Goal: Transaction & Acquisition: Purchase product/service

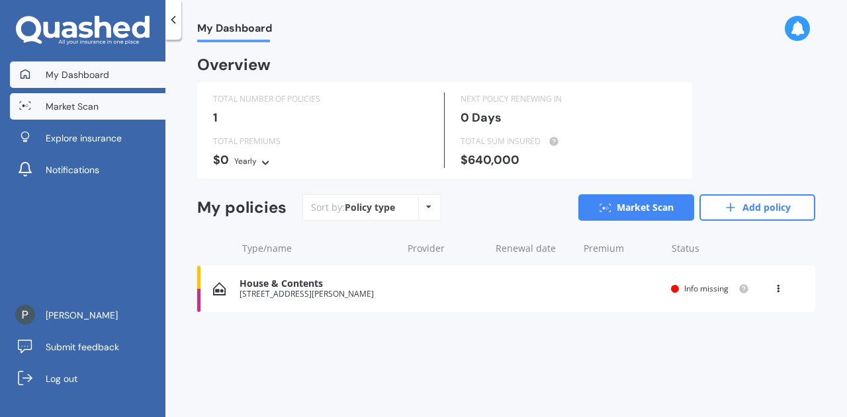
click at [106, 106] on link "Market Scan" at bounding box center [87, 106] width 155 height 26
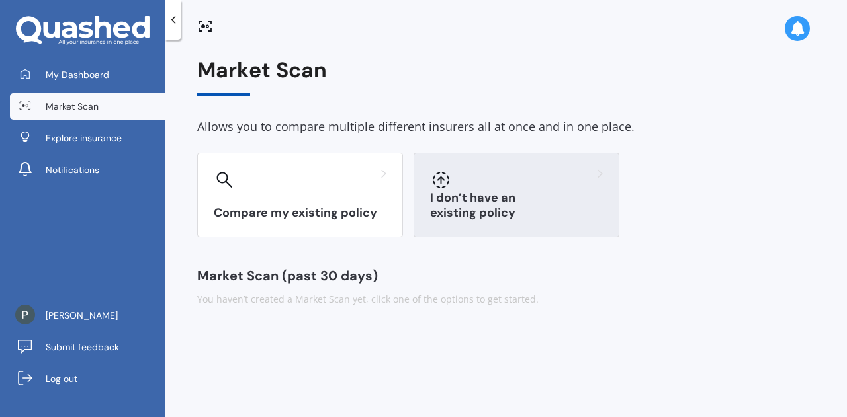
click at [449, 224] on div "I don’t have an existing policy" at bounding box center [516, 195] width 206 height 85
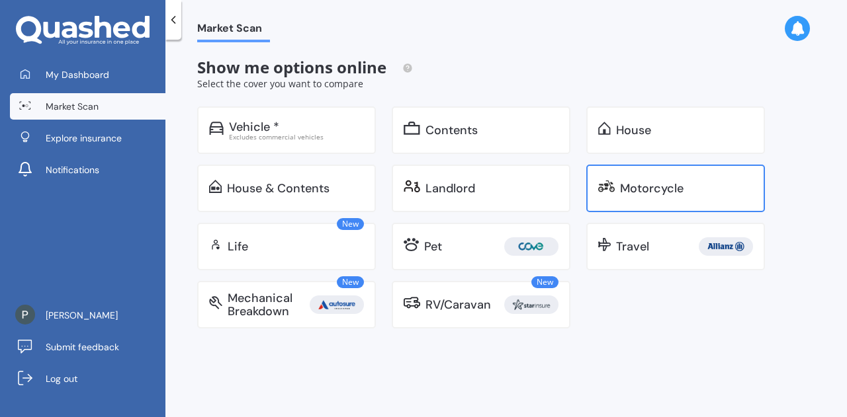
click at [608, 188] on img at bounding box center [606, 186] width 17 height 13
select select "08"
select select "05"
select select "1998"
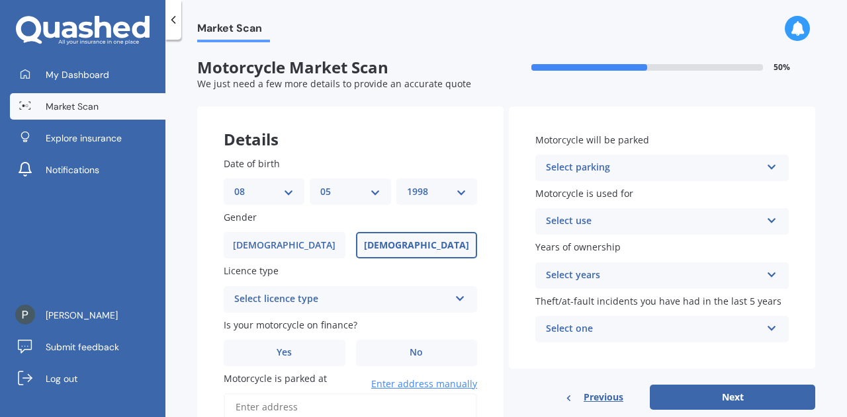
click at [279, 196] on select "DD 01 02 03 04 05 06 07 08 09 10 11 12 13 14 15 16 17 18 19 20 21 22 23 24 25 2…" at bounding box center [264, 192] width 60 height 15
select select "11"
click at [234, 185] on select "DD 01 02 03 04 05 06 07 08 09 10 11 12 13 14 15 16 17 18 19 20 21 22 23 24 25 2…" at bounding box center [264, 192] width 60 height 15
click at [356, 194] on select "MM 01 02 03 04 05 06 07 08 09 10 11 12" at bounding box center [350, 192] width 60 height 15
select select "01"
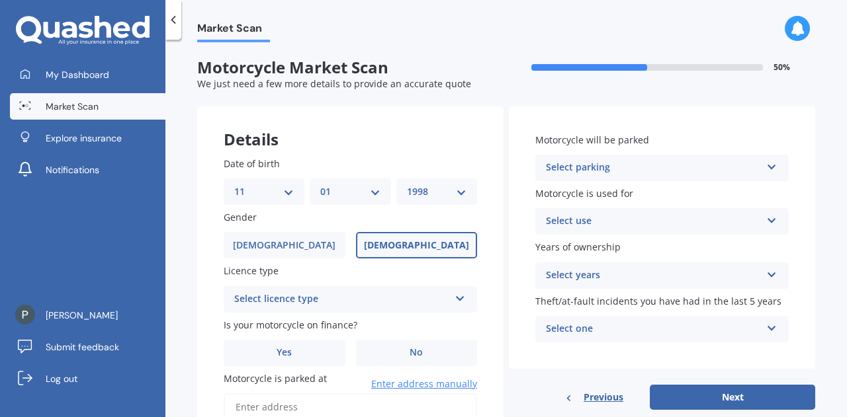
click at [320, 185] on select "MM 01 02 03 04 05 06 07 08 09 10 11 12" at bounding box center [350, 192] width 60 height 15
click at [426, 193] on select "YYYY 2025 2024 2023 2022 2021 2020 2019 2018 2017 2016 2015 2014 2013 2012 2011…" at bounding box center [437, 192] width 60 height 15
select select "1996"
click at [407, 185] on select "YYYY 2025 2024 2023 2022 2021 2020 2019 2018 2017 2016 2015 2014 2013 2012 2011…" at bounding box center [437, 192] width 60 height 15
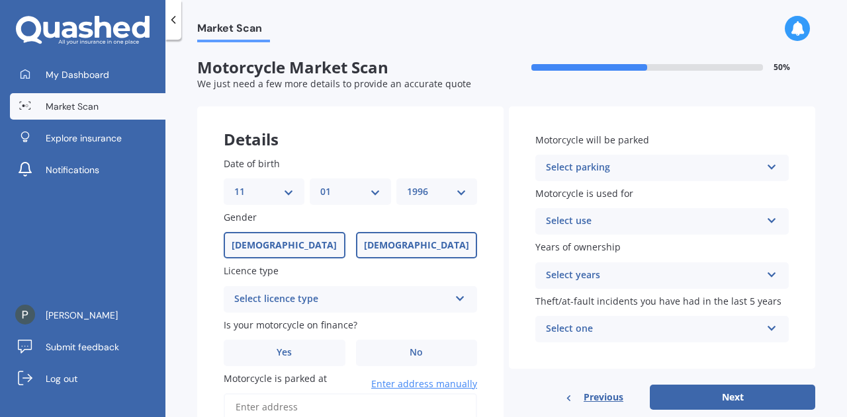
click at [315, 249] on label "[DEMOGRAPHIC_DATA]" at bounding box center [285, 245] width 122 height 26
click at [0, 0] on input "[DEMOGRAPHIC_DATA]" at bounding box center [0, 0] width 0 height 0
click at [324, 302] on div "Select licence type" at bounding box center [341, 300] width 215 height 16
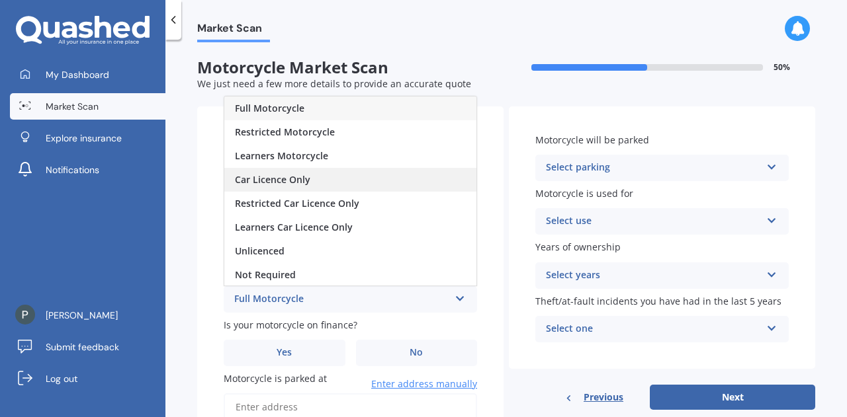
click at [356, 175] on div "Car Licence Only" at bounding box center [350, 180] width 252 height 24
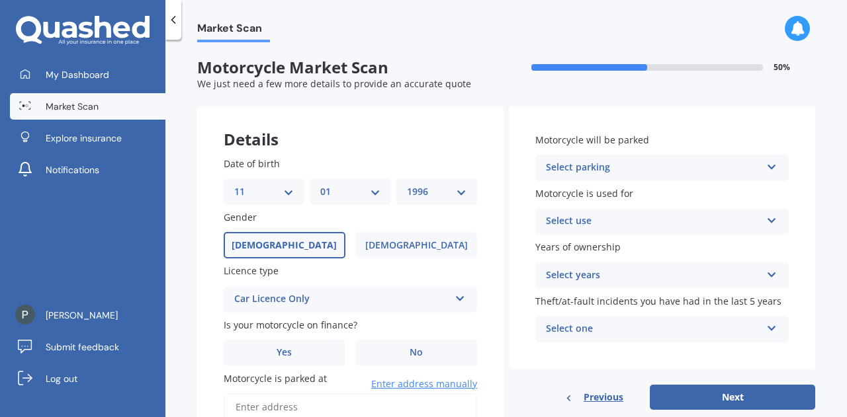
scroll to position [76, 0]
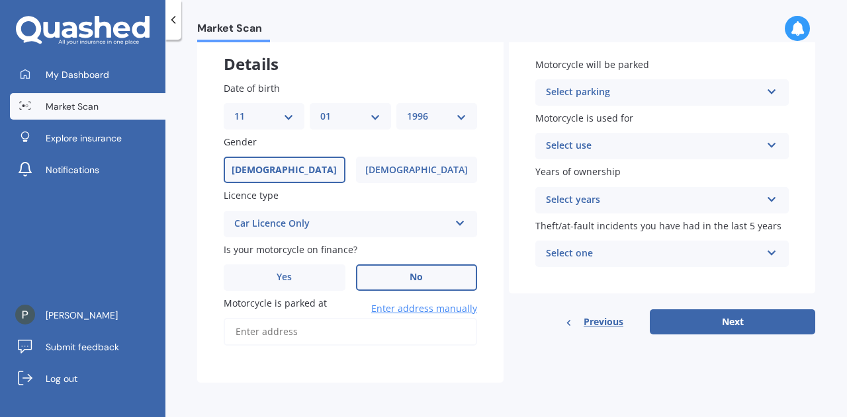
click at [398, 272] on label "No" at bounding box center [417, 278] width 122 height 26
click at [0, 0] on input "No" at bounding box center [0, 0] width 0 height 0
click at [327, 343] on input "Motorcycle is parked at" at bounding box center [350, 332] width 253 height 28
type input "[STREET_ADDRESS][PERSON_NAME]"
click at [646, 95] on div "Select parking" at bounding box center [653, 93] width 215 height 16
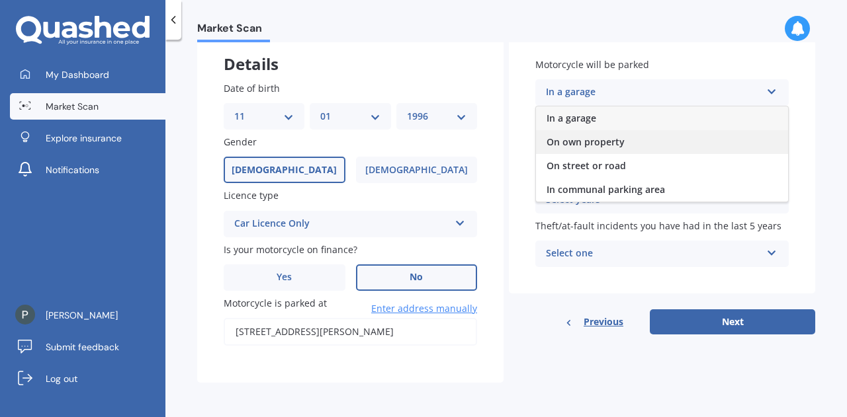
click at [622, 147] on div "On own property" at bounding box center [662, 142] width 252 height 24
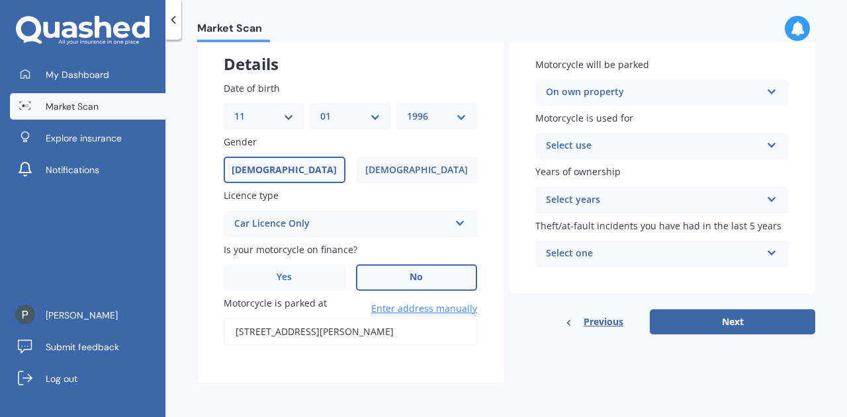
click at [622, 147] on div "Select use" at bounding box center [653, 146] width 215 height 16
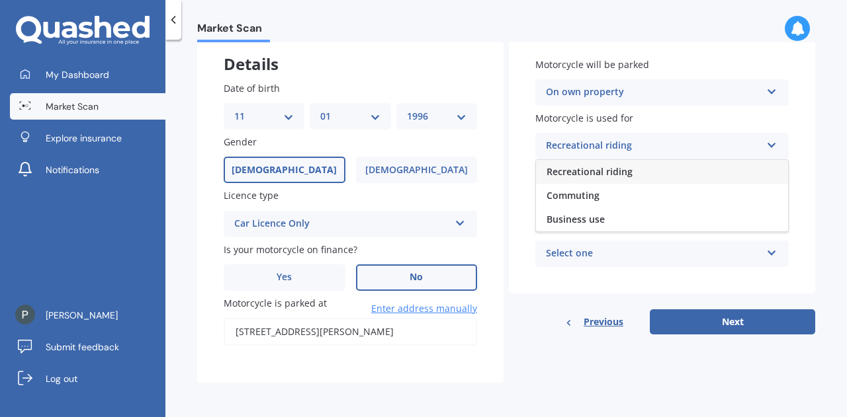
click at [610, 177] on div "Recreational riding" at bounding box center [662, 172] width 252 height 24
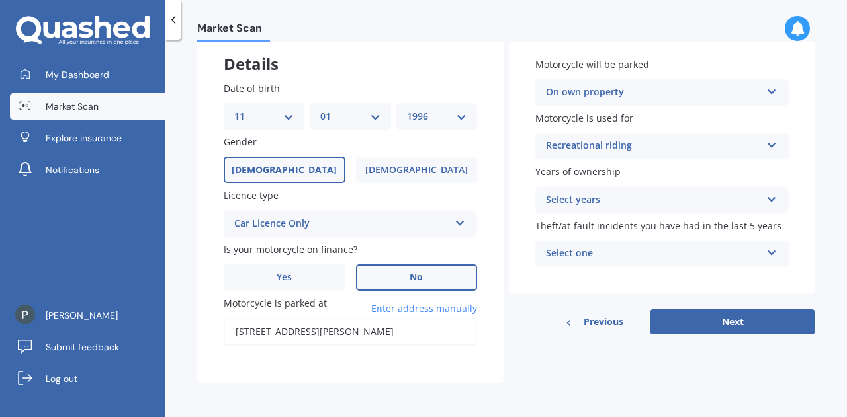
click at [630, 149] on div "Recreational riding" at bounding box center [653, 146] width 215 height 16
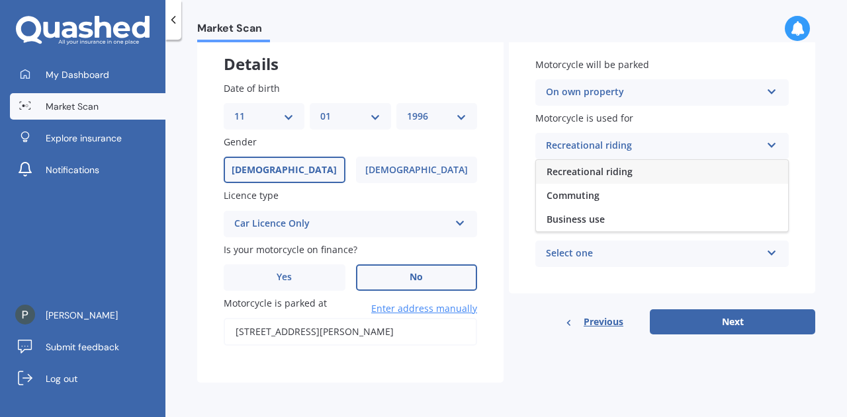
click at [642, 136] on div "Recreational riding Recreational riding Commuting Business use" at bounding box center [661, 146] width 253 height 26
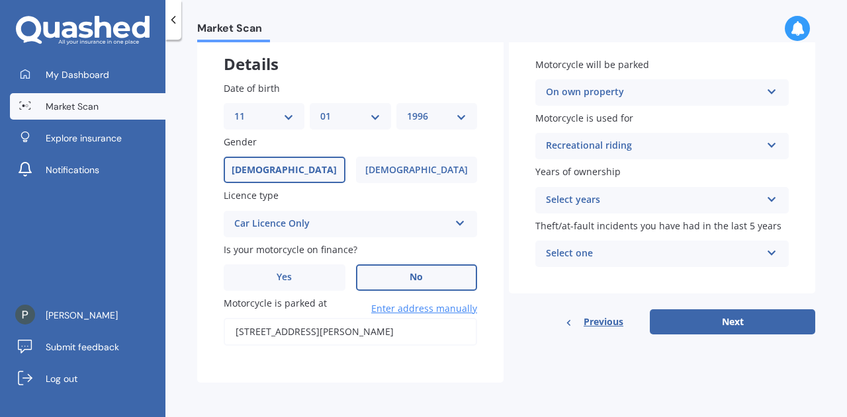
click at [619, 150] on div "Recreational riding" at bounding box center [653, 146] width 215 height 16
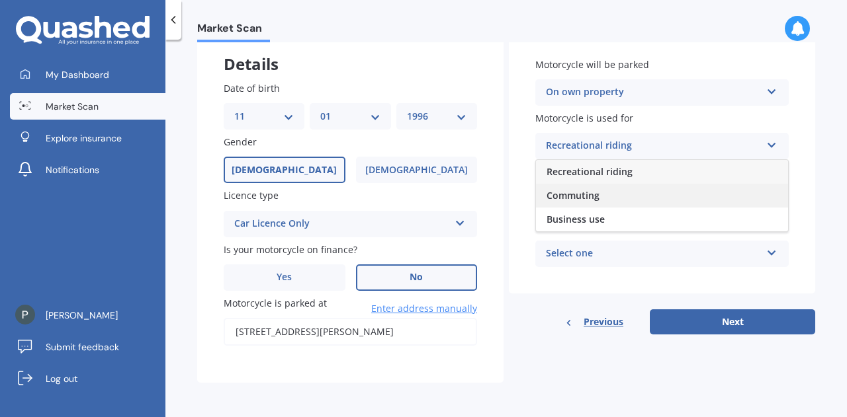
click at [592, 199] on span "Commuting" at bounding box center [572, 195] width 53 height 13
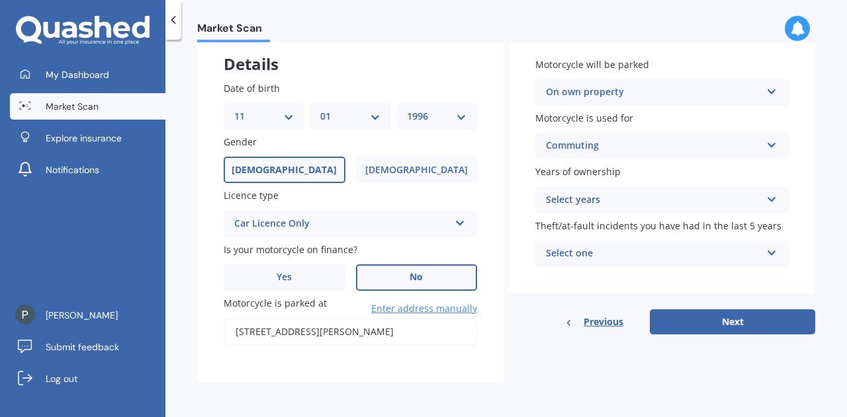
click at [593, 201] on div "Select years" at bounding box center [653, 200] width 215 height 16
click at [585, 222] on span "Less than 1" at bounding box center [572, 226] width 52 height 13
click at [583, 259] on div "Select one" at bounding box center [653, 254] width 215 height 16
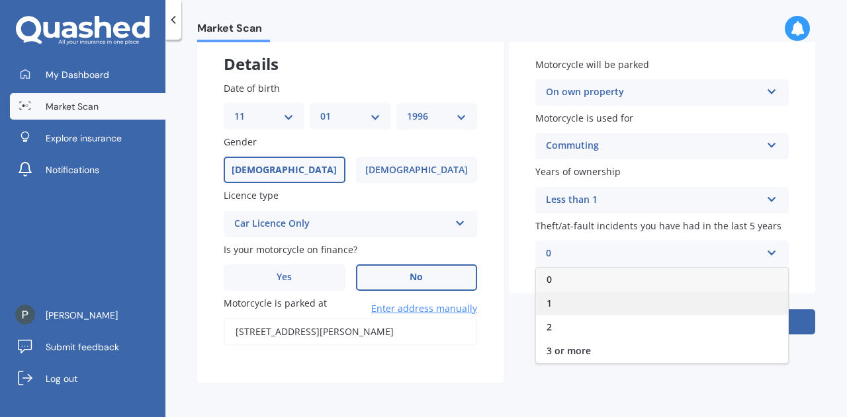
click at [579, 303] on div "1" at bounding box center [662, 304] width 252 height 24
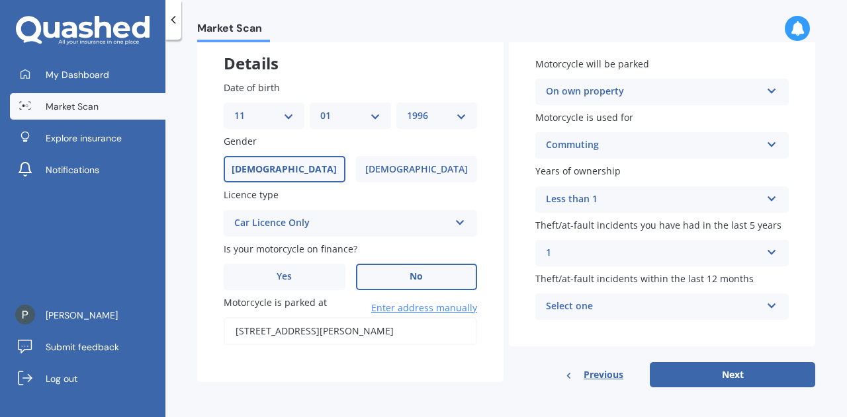
click at [608, 306] on div "Select one" at bounding box center [653, 307] width 215 height 16
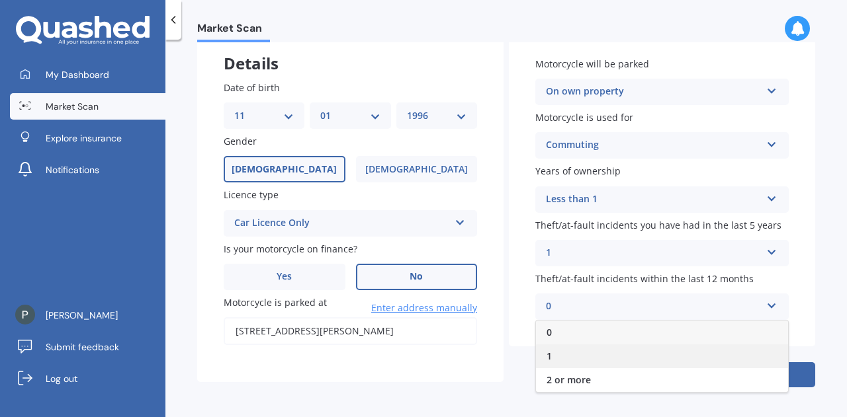
click at [587, 346] on div "1" at bounding box center [662, 357] width 252 height 24
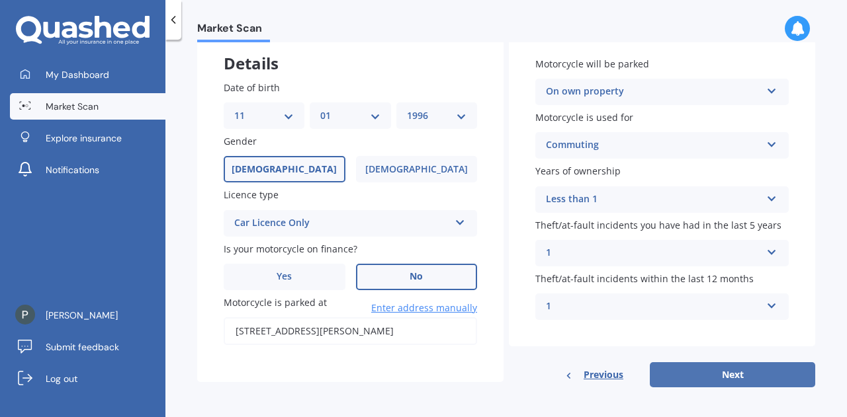
click at [653, 374] on button "Next" at bounding box center [731, 374] width 165 height 25
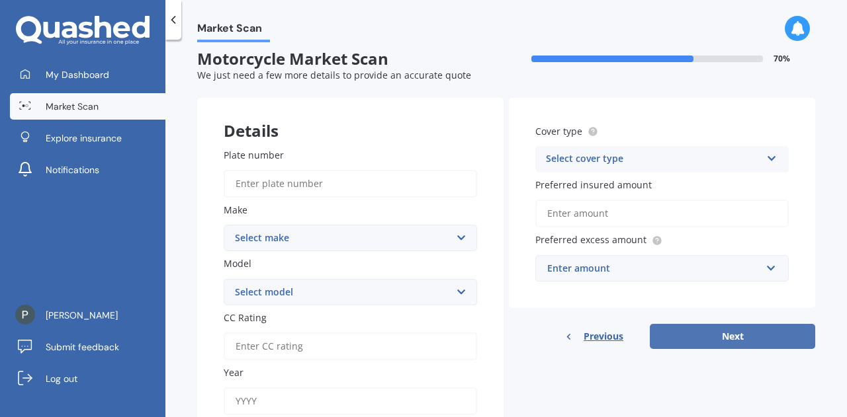
scroll to position [0, 0]
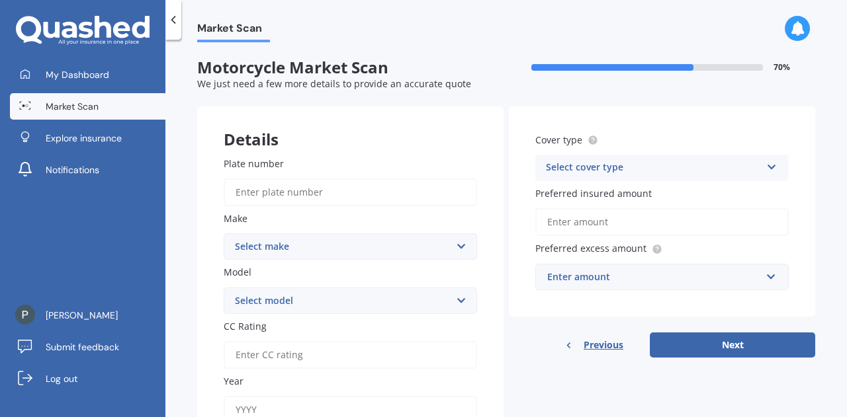
click at [343, 196] on input "Plate number" at bounding box center [350, 193] width 253 height 28
type input "b5get"
click at [325, 241] on select "Select make Ace Adly Aeon AJP American Iron Horse Aprilia Arrow Baotian [PERSON…" at bounding box center [350, 246] width 253 height 26
click at [310, 302] on select "Select model" at bounding box center [350, 301] width 253 height 26
click at [327, 250] on select "Select make Ace Adly Aeon AJP American Iron Horse Aprilia Arrow Baotian [PERSON…" at bounding box center [350, 246] width 253 height 26
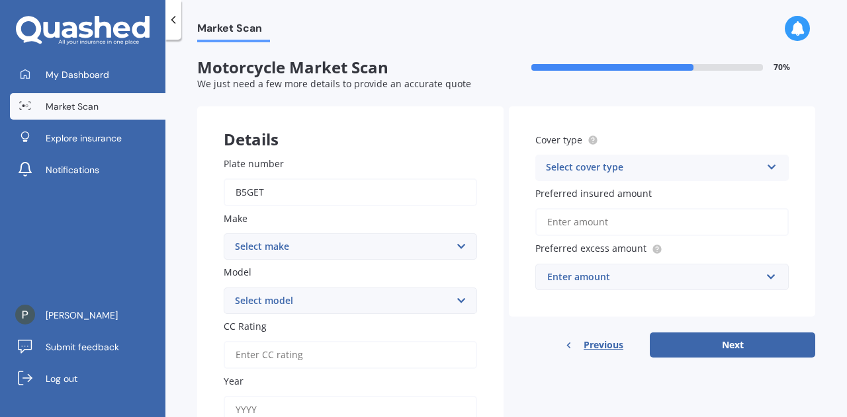
click at [505, 100] on form "Motorcycle Market Scan 70 % We just need a few more details to provide an accur…" at bounding box center [506, 286] width 618 height 456
click at [248, 185] on input "b5get" at bounding box center [350, 193] width 253 height 28
click at [296, 251] on select "Select make Ace Adly Aeon AJP American Iron Horse Aprilia Arrow Baotian [PERSON…" at bounding box center [350, 246] width 253 height 26
select select "Forza"
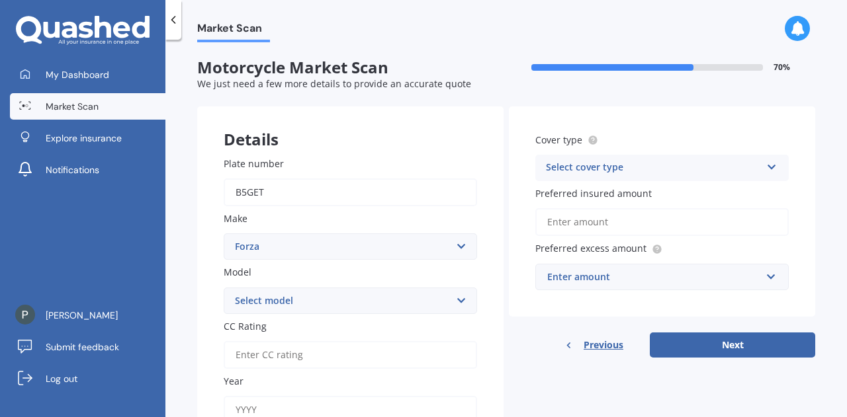
click at [224, 233] on select "Select make Ace Adly Aeon AJP American Iron Horse Aprilia Arrow Baotian [PERSON…" at bounding box center [350, 246] width 253 height 26
click at [280, 320] on label "CC Rating" at bounding box center [348, 326] width 248 height 14
click at [280, 341] on input "CC Rating" at bounding box center [350, 355] width 253 height 28
click at [287, 311] on select "Select model ATV Capri LX Ciclone FMX FXR Scooter Warrior" at bounding box center [350, 301] width 253 height 26
select select "Ciclone"
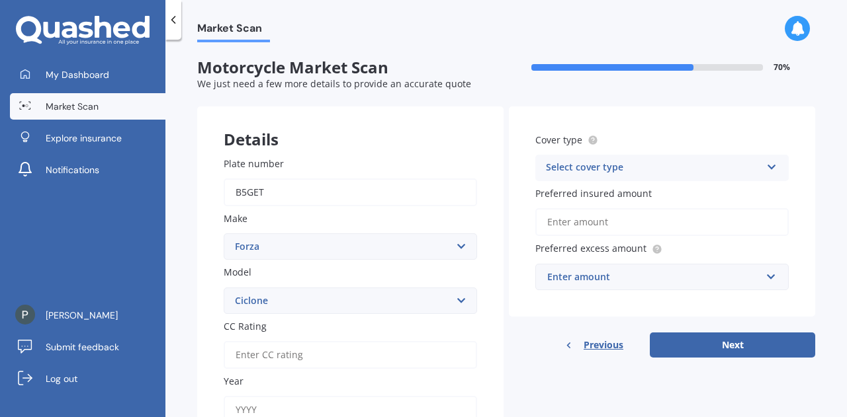
click at [224, 288] on select "Select model ATV Capri LX Ciclone FMX FXR Scooter Warrior" at bounding box center [350, 301] width 253 height 26
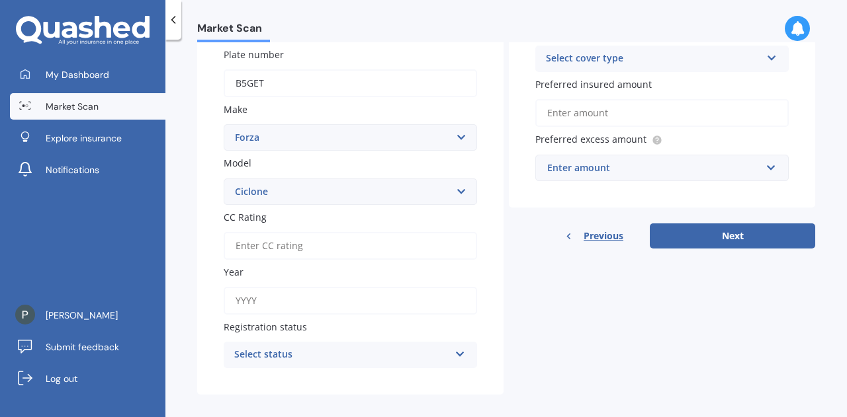
scroll to position [115, 0]
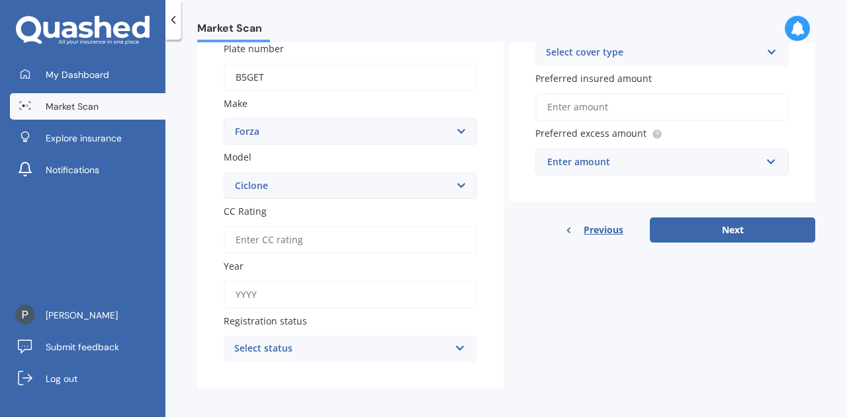
click at [313, 249] on input "CC Rating" at bounding box center [350, 240] width 253 height 28
type input "50"
click at [290, 293] on input "Year" at bounding box center [350, 295] width 253 height 28
type input "2026"
click at [290, 344] on div "Select status" at bounding box center [341, 349] width 215 height 16
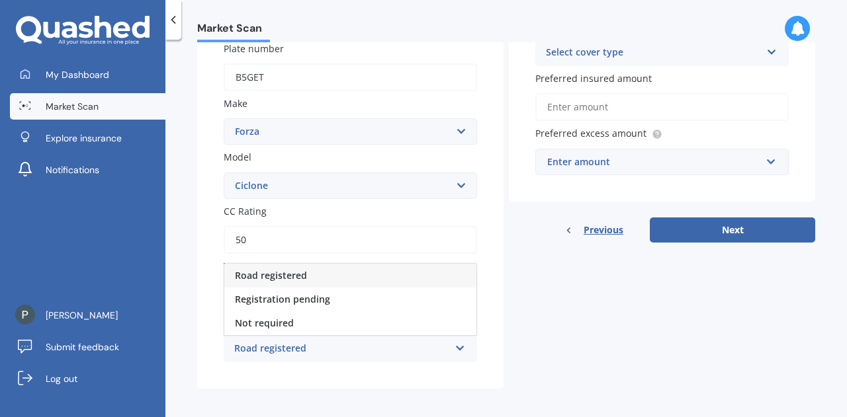
click at [329, 278] on div "Road registered" at bounding box center [350, 276] width 252 height 24
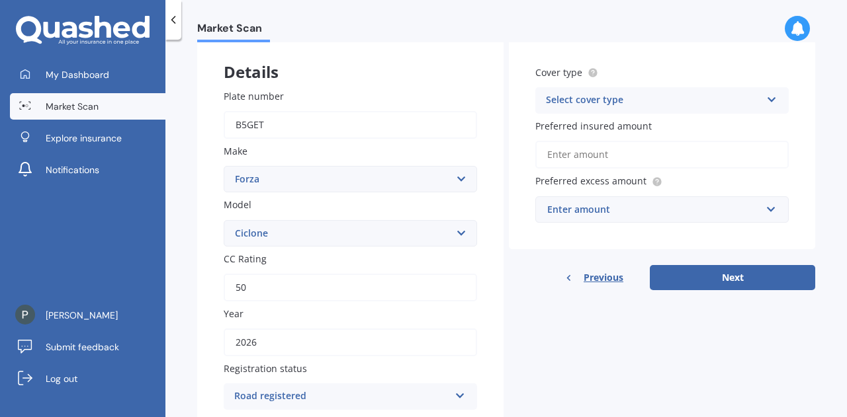
scroll to position [0, 0]
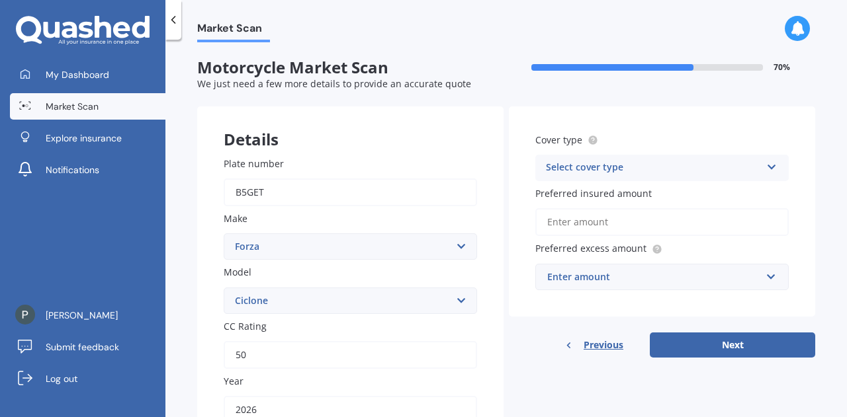
click at [578, 168] on div "Select cover type" at bounding box center [653, 168] width 215 height 16
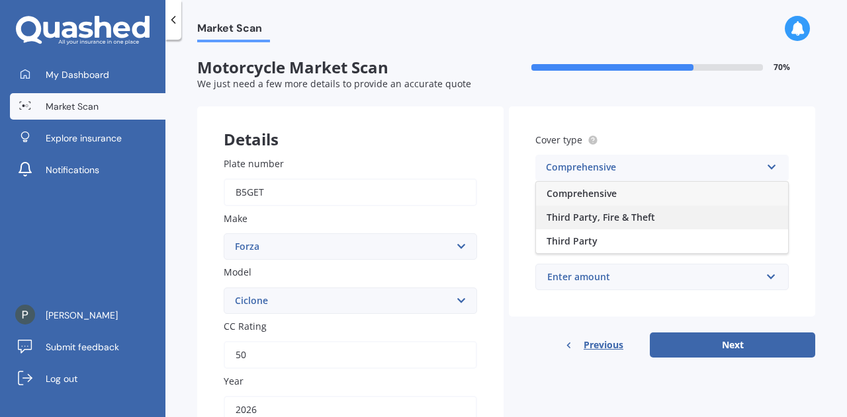
click at [586, 222] on span "Third Party, Fire & Theft" at bounding box center [600, 217] width 108 height 13
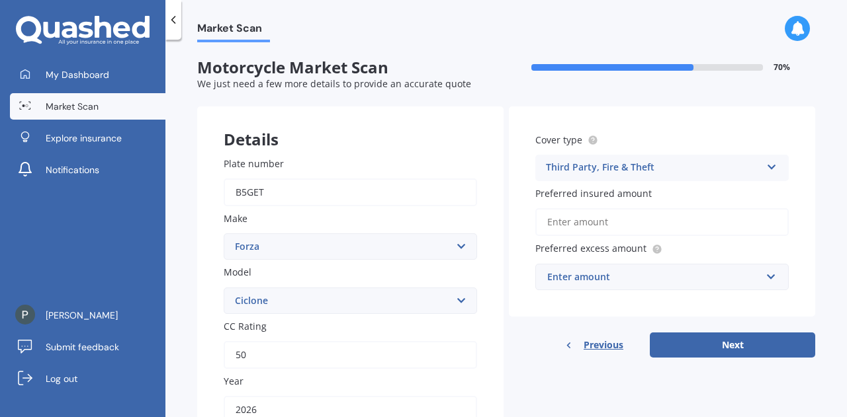
click at [622, 227] on input "Preferred insured amount" at bounding box center [661, 222] width 253 height 28
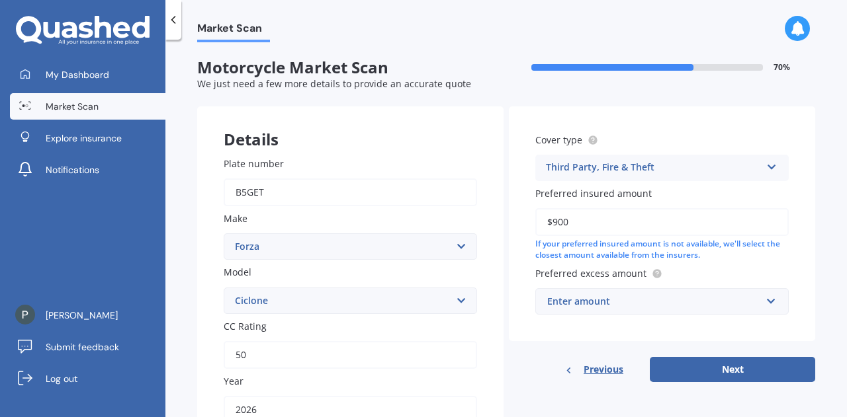
type input "$900"
click at [603, 300] on div "Enter amount" at bounding box center [654, 301] width 214 height 15
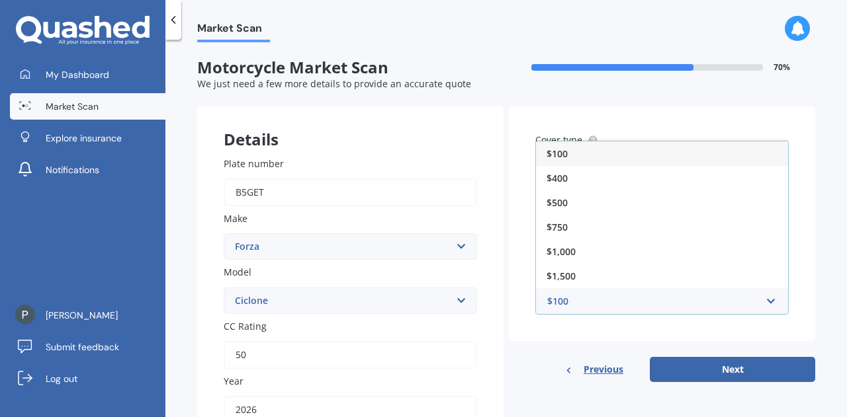
click at [646, 151] on div "$100" at bounding box center [662, 154] width 252 height 24
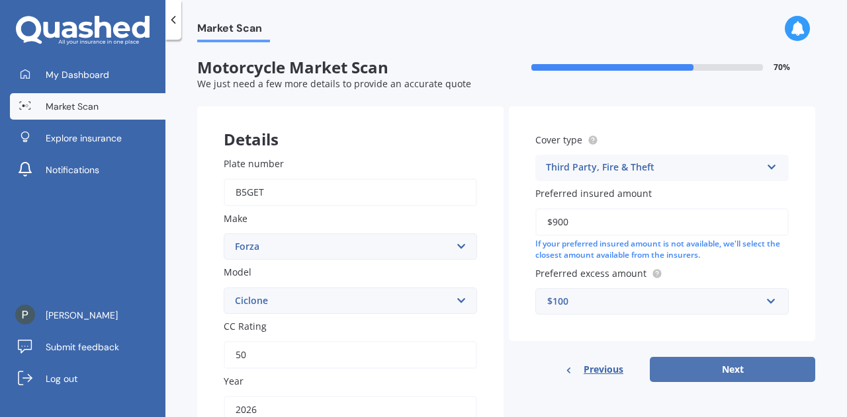
click at [655, 370] on button "Next" at bounding box center [731, 369] width 165 height 25
select select "11"
select select "01"
select select "1996"
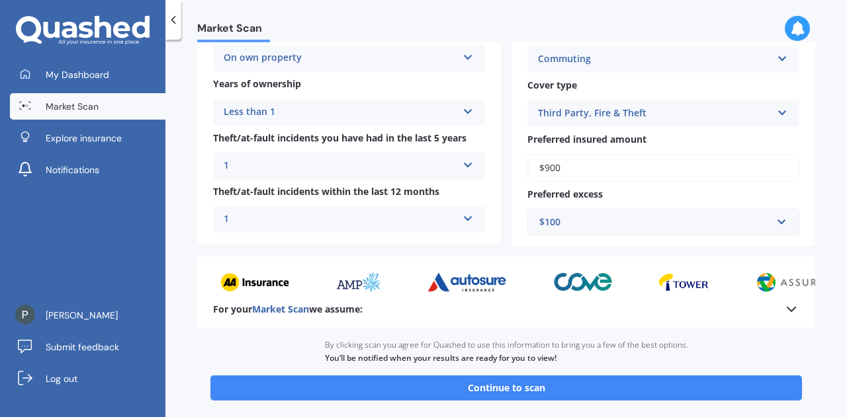
scroll to position [430, 0]
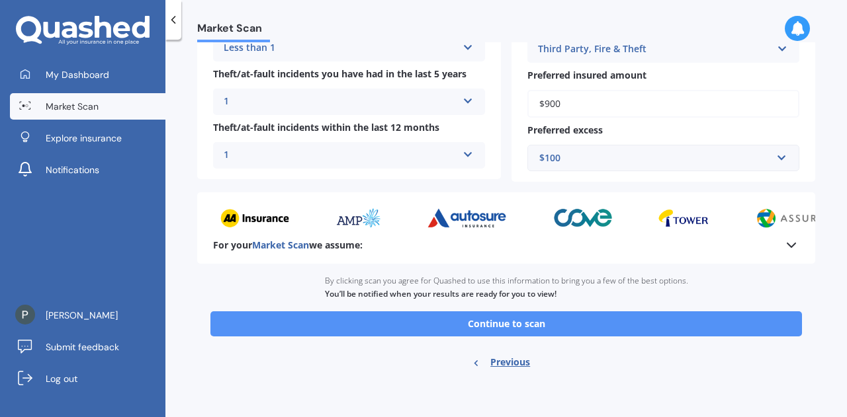
click at [571, 331] on button "Continue to scan" at bounding box center [505, 324] width 591 height 25
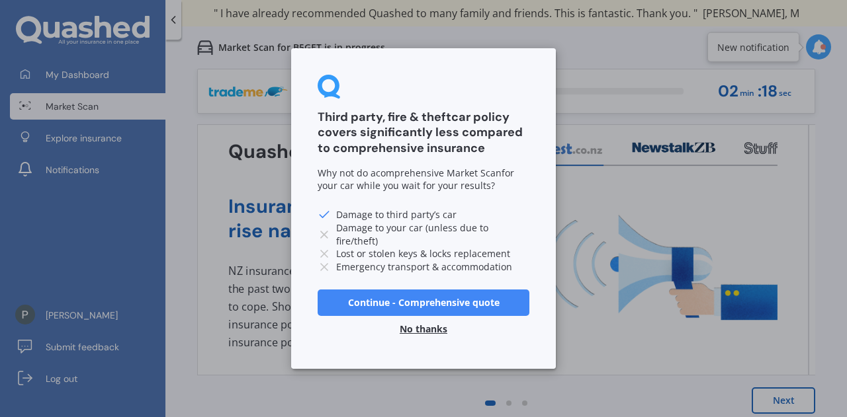
click at [421, 333] on button "No thanks" at bounding box center [423, 329] width 63 height 26
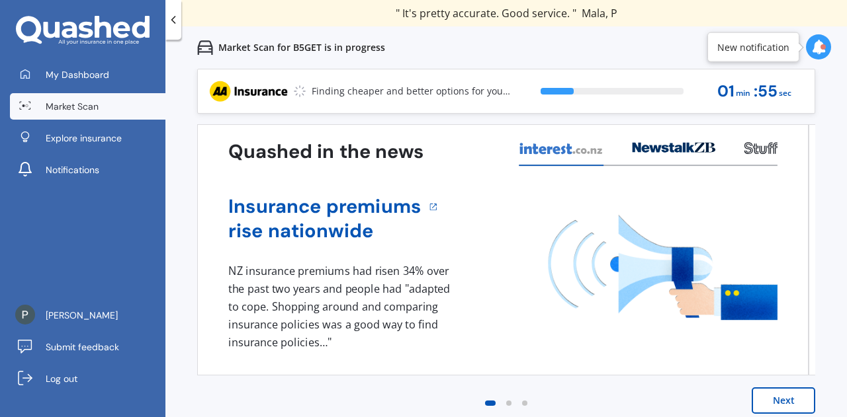
click at [819, 42] on icon at bounding box center [818, 47] width 15 height 15
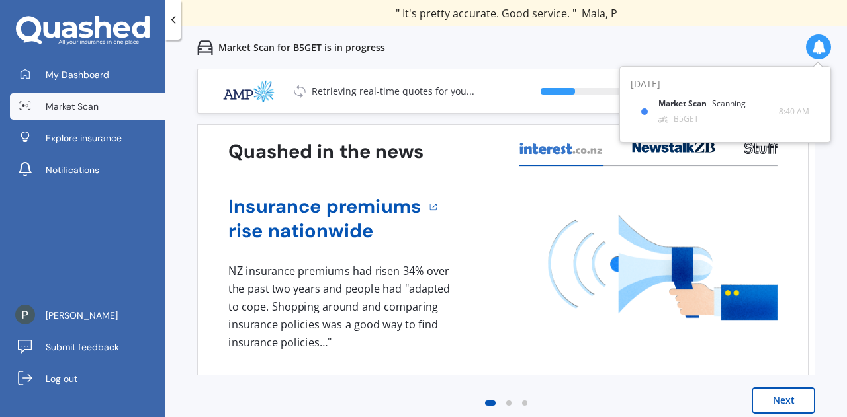
click at [749, 42] on div "Market Scan for B5GET is in progress" at bounding box center [505, 47] width 681 height 42
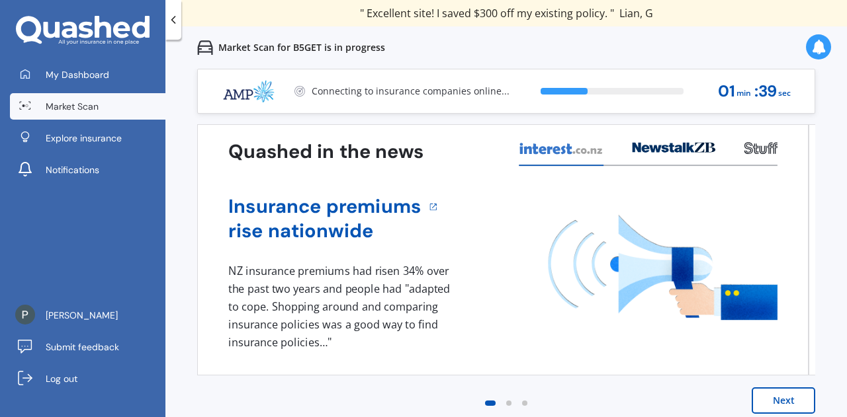
scroll to position [9, 0]
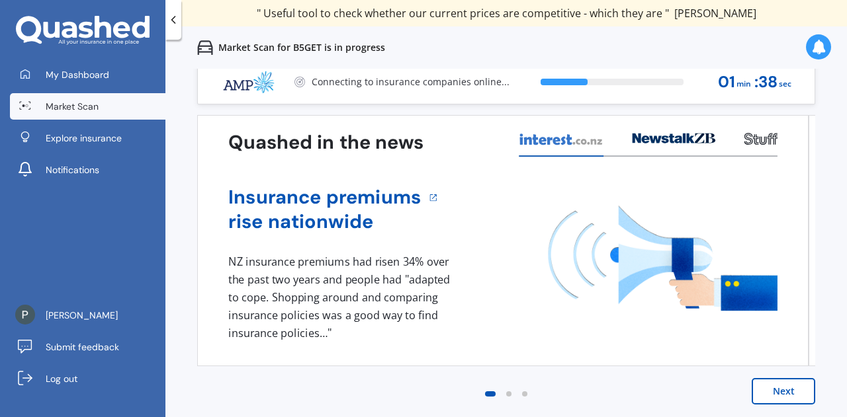
click at [774, 394] on button "Next" at bounding box center [782, 391] width 63 height 26
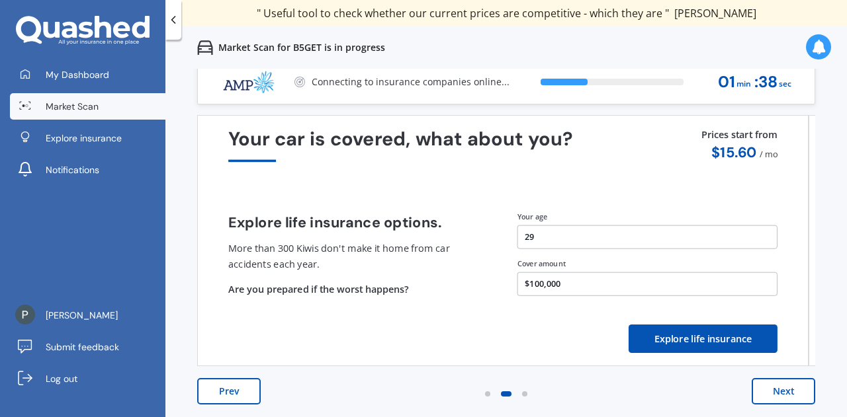
scroll to position [0, 0]
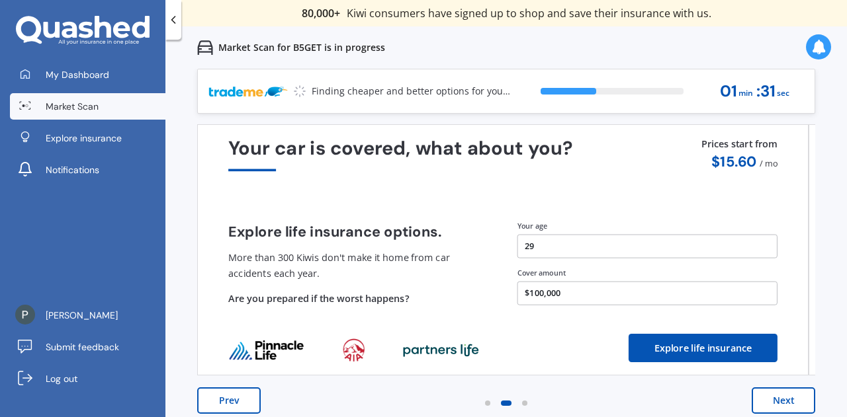
click at [774, 396] on button "Next" at bounding box center [782, 401] width 63 height 26
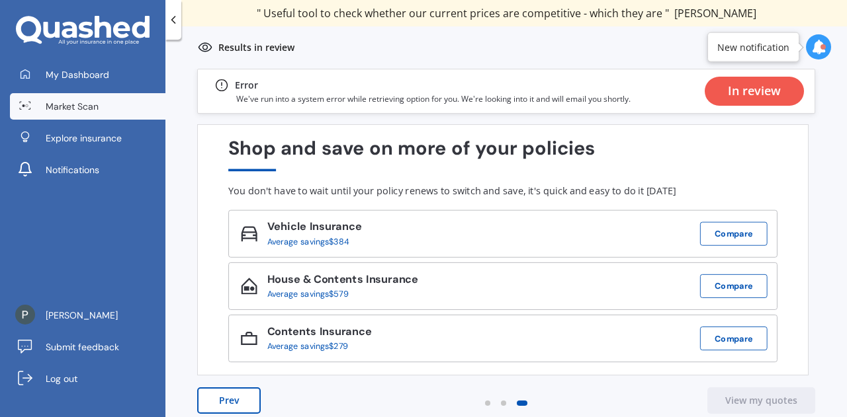
click at [201, 47] on img at bounding box center [205, 48] width 16 height 16
click at [243, 44] on p "Results in review" at bounding box center [256, 47] width 76 height 13
click at [813, 46] on icon at bounding box center [818, 47] width 15 height 15
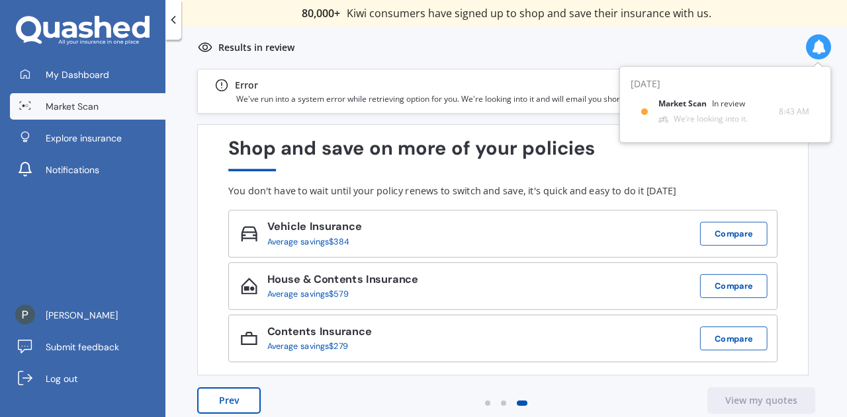
click at [544, 60] on div "Results in review" at bounding box center [505, 47] width 681 height 42
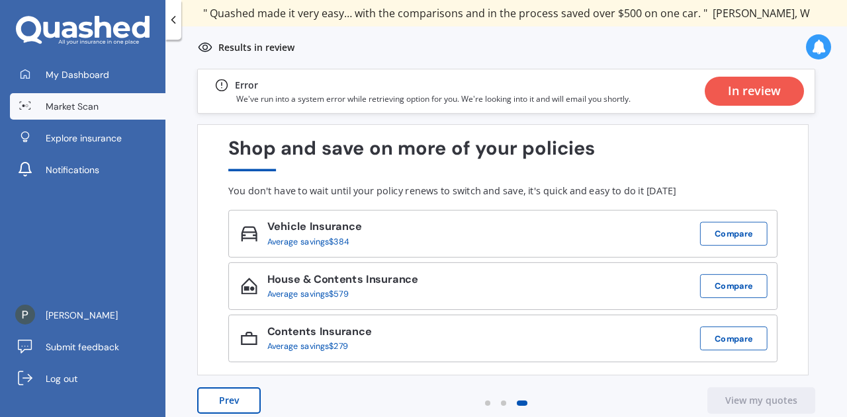
scroll to position [9, 0]
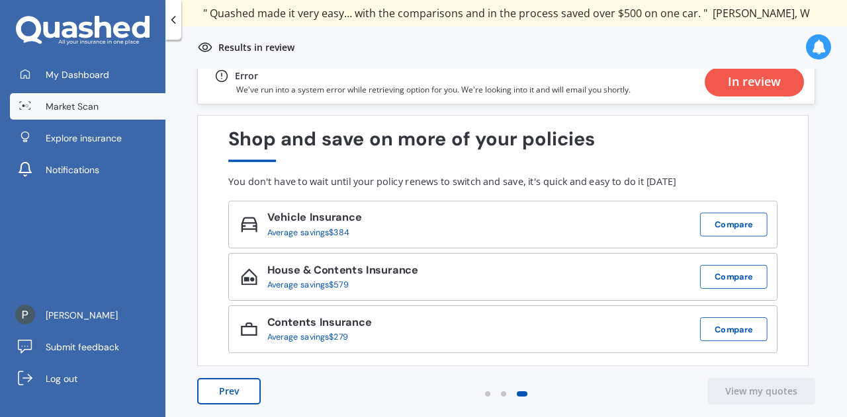
click at [231, 380] on button "Prev" at bounding box center [228, 391] width 63 height 26
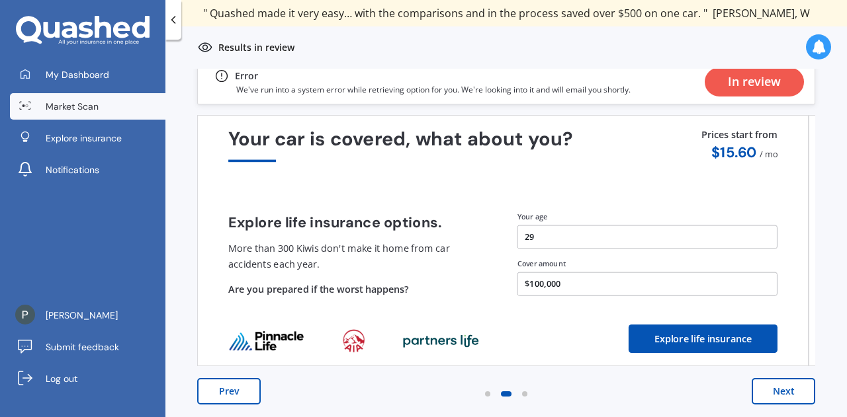
scroll to position [0, 0]
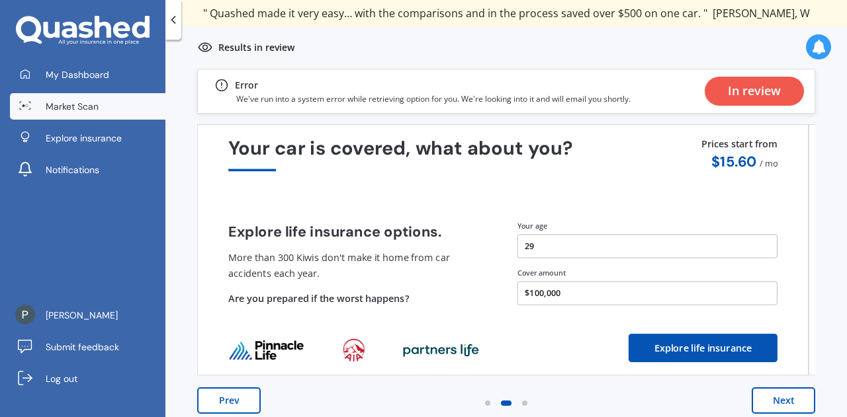
click at [231, 380] on div "Quashed in the news Insurance premiums rise nationwide 1 NZ insurance premiums …" at bounding box center [506, 282] width 618 height 316
click at [228, 397] on button "Prev" at bounding box center [228, 401] width 63 height 26
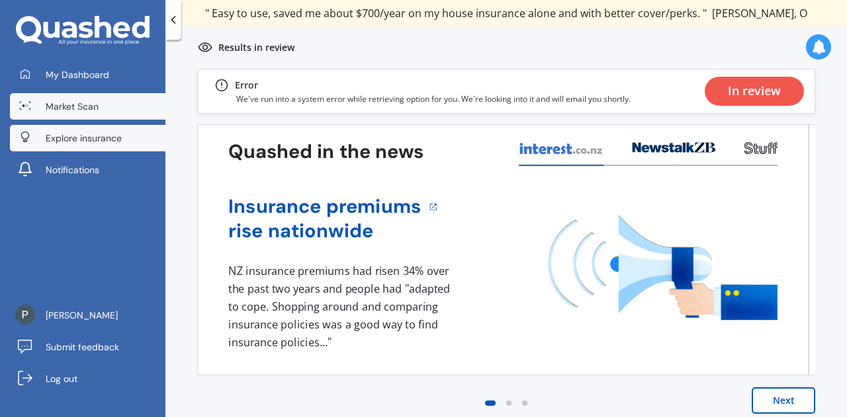
click at [112, 139] on span "Explore insurance" at bounding box center [84, 138] width 76 height 13
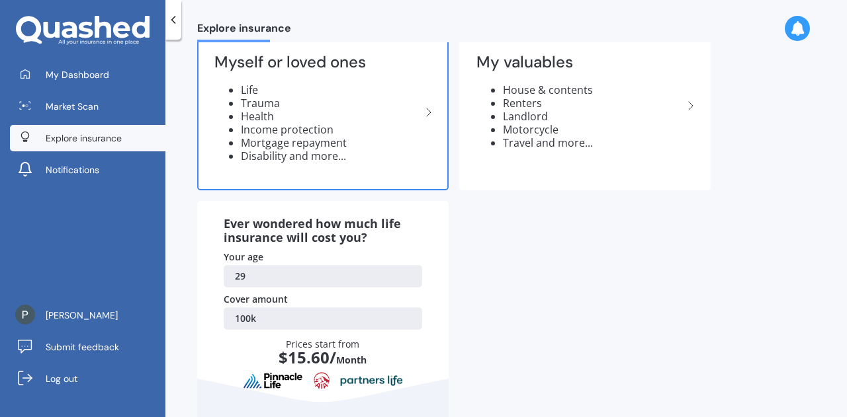
scroll to position [157, 0]
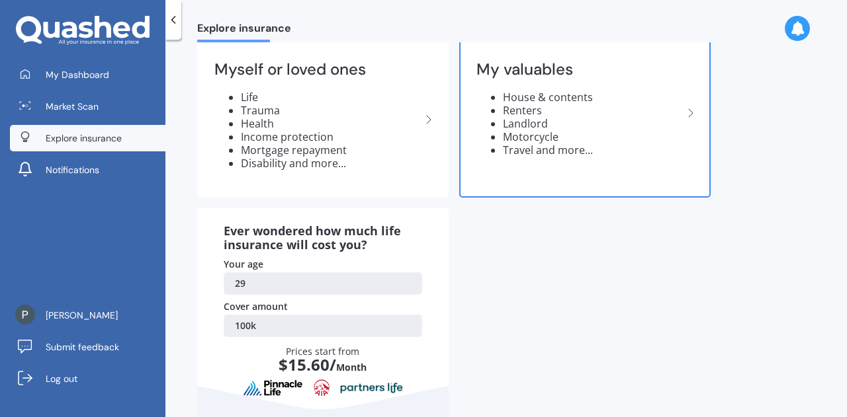
click at [558, 87] on div "My valuables House & contents Renters Landlord Motorcycle Travel and more..." at bounding box center [584, 114] width 249 height 140
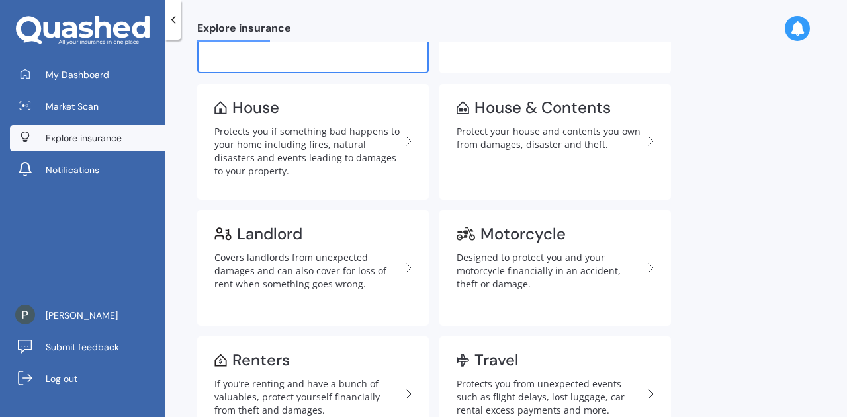
scroll to position [184, 0]
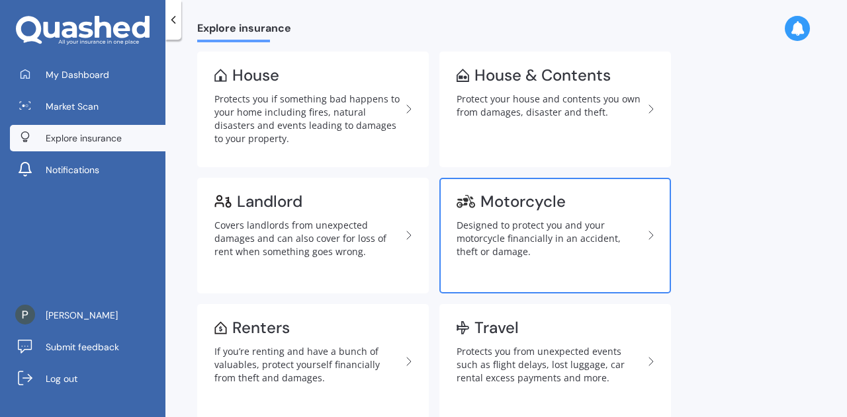
click at [520, 204] on div "Motorcycle" at bounding box center [522, 201] width 85 height 13
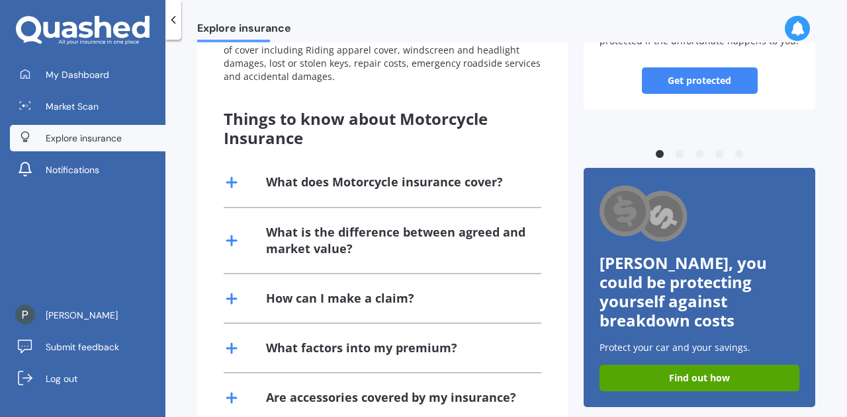
scroll to position [250, 0]
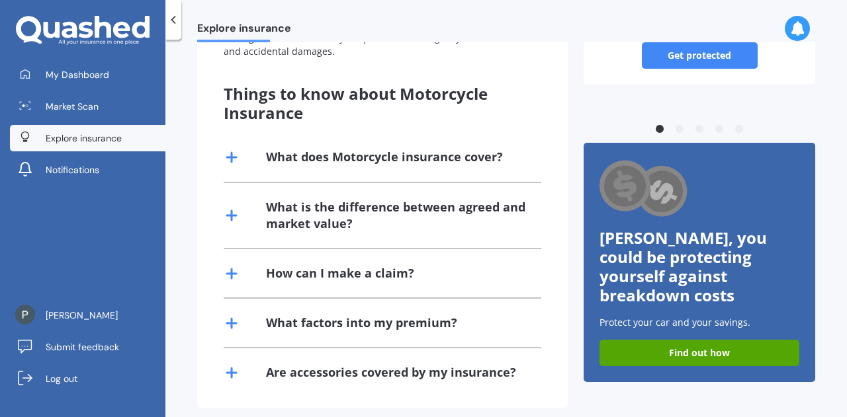
click at [237, 149] on icon at bounding box center [232, 157] width 16 height 16
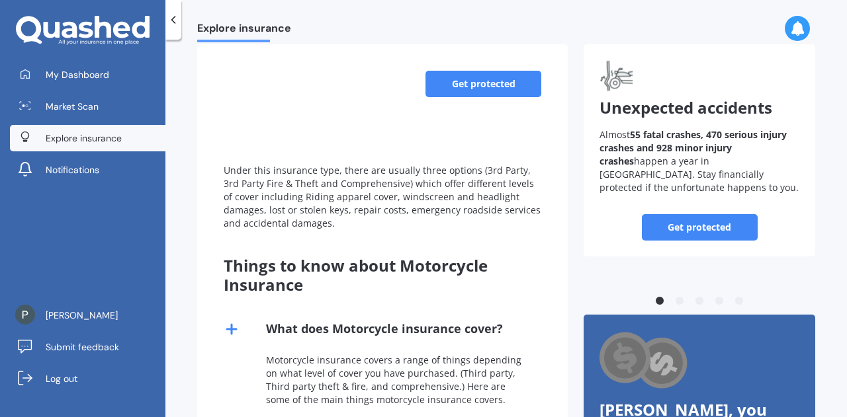
scroll to position [0, 0]
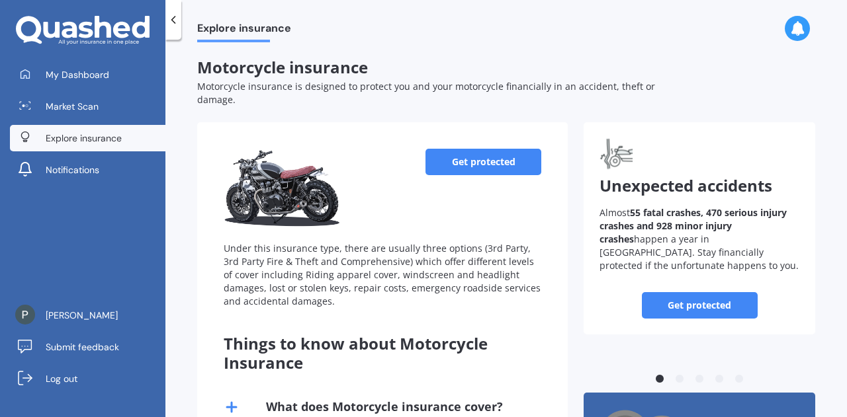
click at [168, 21] on icon at bounding box center [173, 19] width 13 height 13
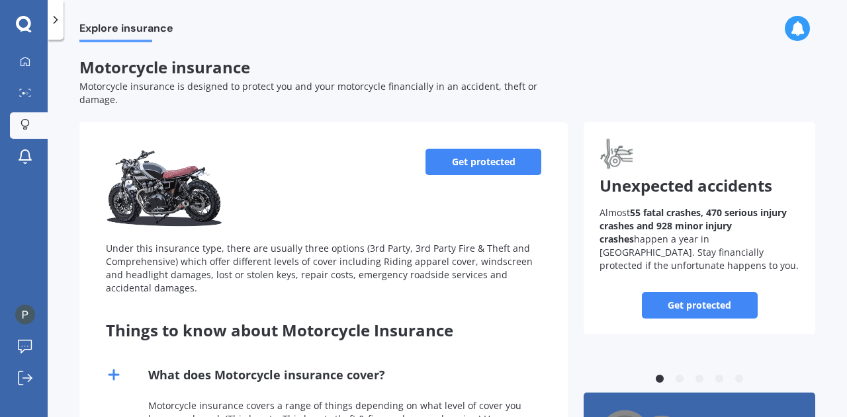
click at [438, 151] on link "Get protected" at bounding box center [483, 162] width 116 height 26
select select "11"
select select "01"
select select "1996"
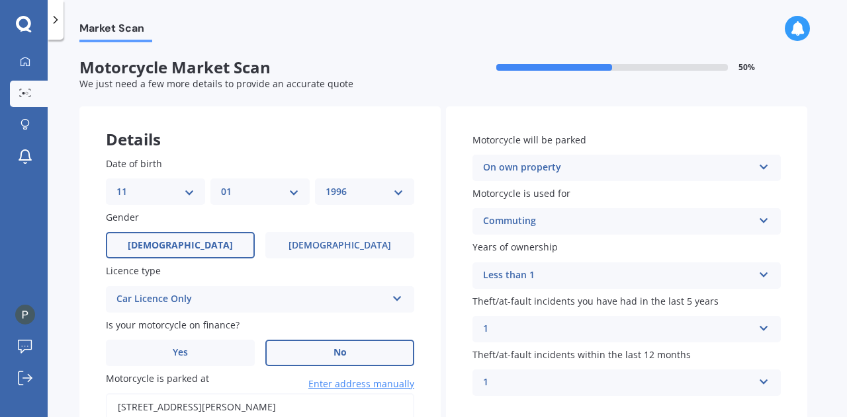
scroll to position [81, 0]
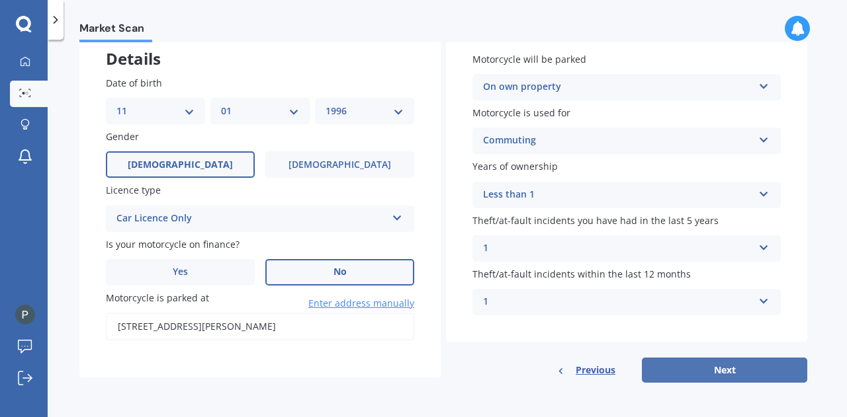
click at [710, 369] on button "Next" at bounding box center [724, 370] width 165 height 25
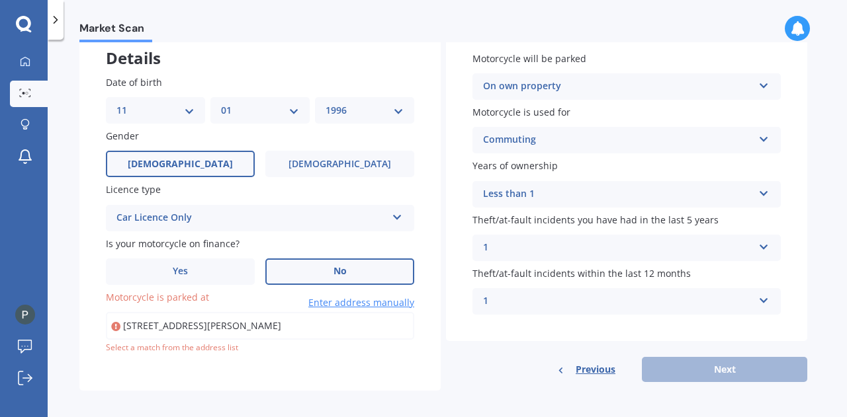
type input "[STREET_ADDRESS][PERSON_NAME]"
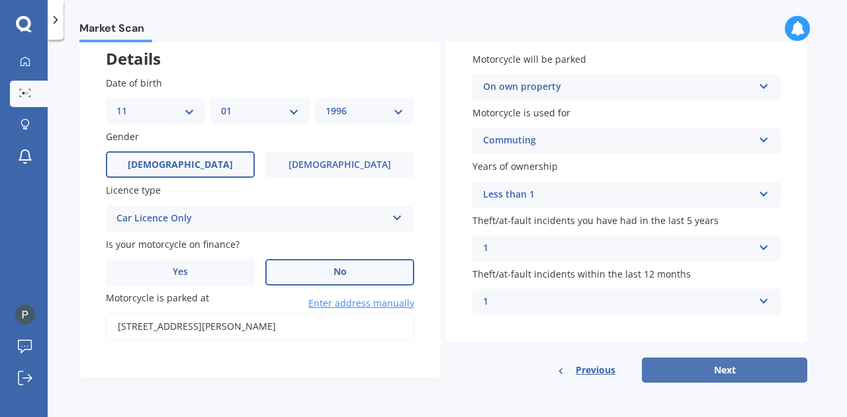
click at [670, 374] on button "Next" at bounding box center [724, 370] width 165 height 25
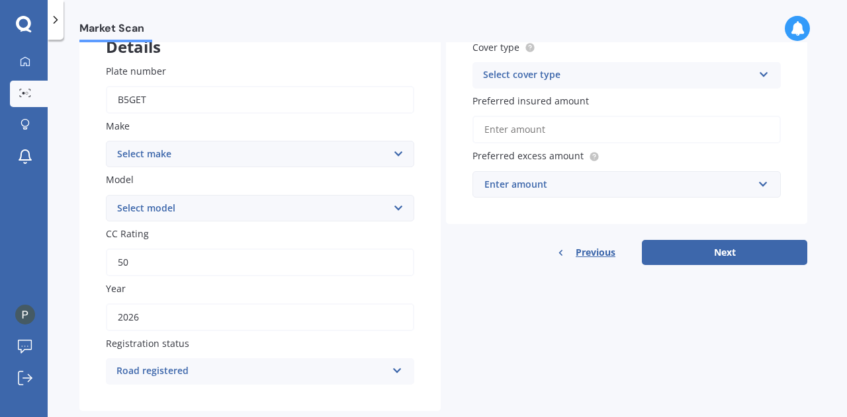
scroll to position [98, 0]
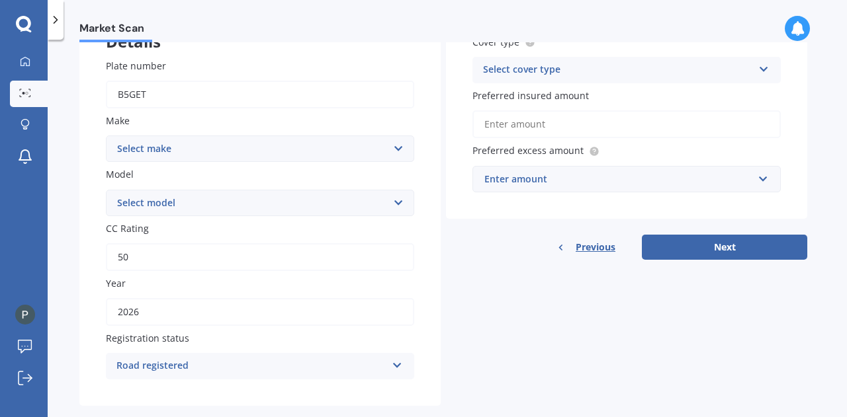
click at [320, 146] on select "Select make Ace Adly Aeon AJP American Iron Horse Aprilia Arrow Baotian [PERSON…" at bounding box center [260, 149] width 308 height 26
click at [536, 63] on div "Select cover type" at bounding box center [618, 70] width 270 height 16
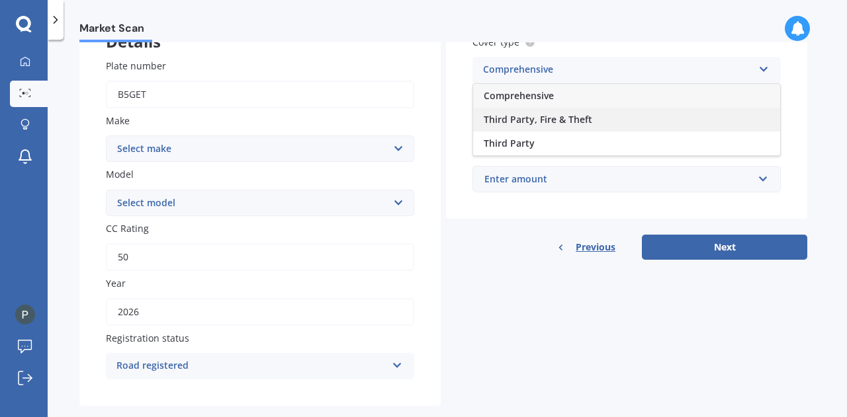
click at [522, 119] on span "Third Party, Fire & Theft" at bounding box center [537, 119] width 108 height 13
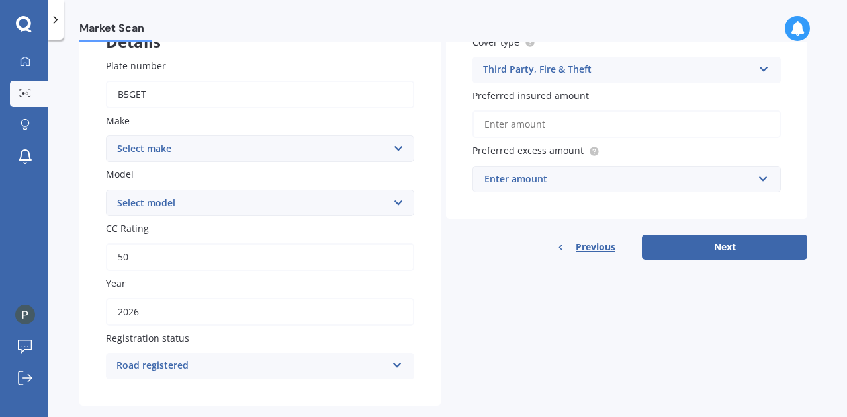
click at [534, 132] on input "Preferred insured amount" at bounding box center [626, 124] width 308 height 28
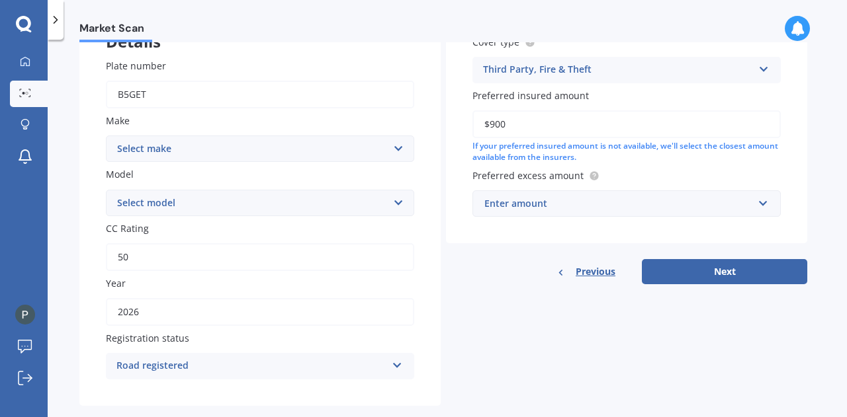
type input "$900"
click at [570, 200] on div "Enter amount" at bounding box center [618, 203] width 269 height 15
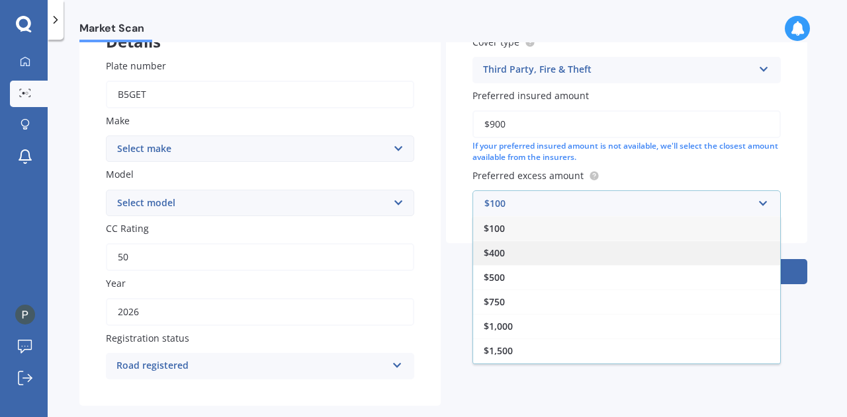
click at [542, 257] on div "$400" at bounding box center [626, 253] width 307 height 24
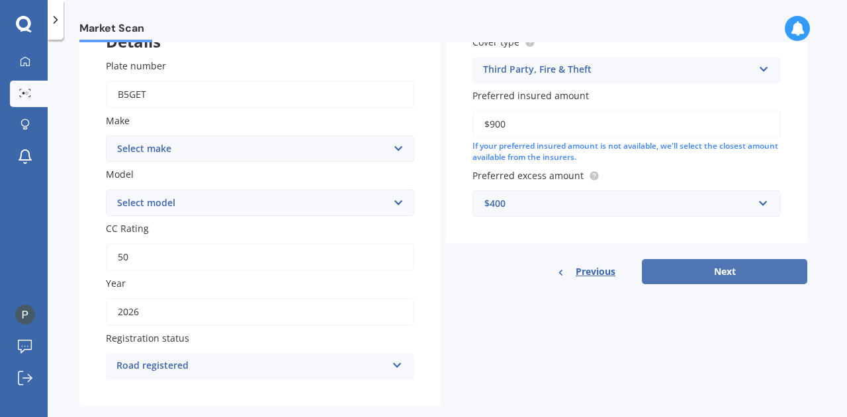
click at [679, 271] on button "Next" at bounding box center [724, 271] width 165 height 25
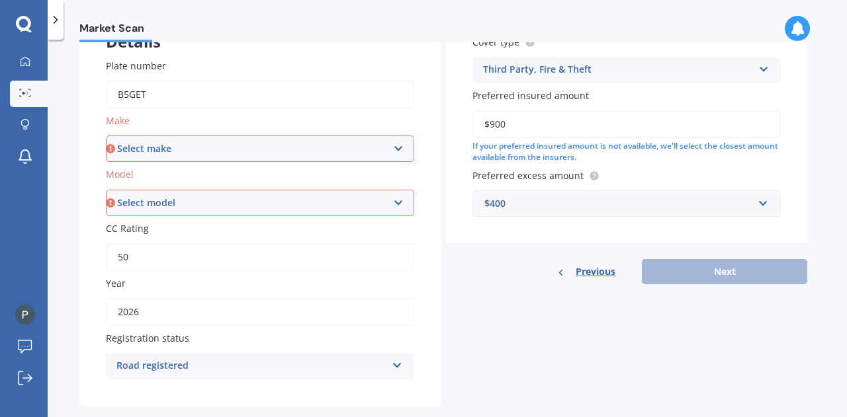
click at [234, 146] on select "Select make Ace Adly Aeon AJP American Iron Horse Aprilia Arrow Baotian [PERSON…" at bounding box center [260, 149] width 308 height 26
select select "Forza"
click at [106, 136] on select "Select make Ace Adly Aeon AJP American Iron Horse Aprilia Arrow Baotian [PERSON…" at bounding box center [260, 149] width 308 height 26
click at [174, 199] on select "Select model" at bounding box center [260, 203] width 308 height 26
select select "Ciclone"
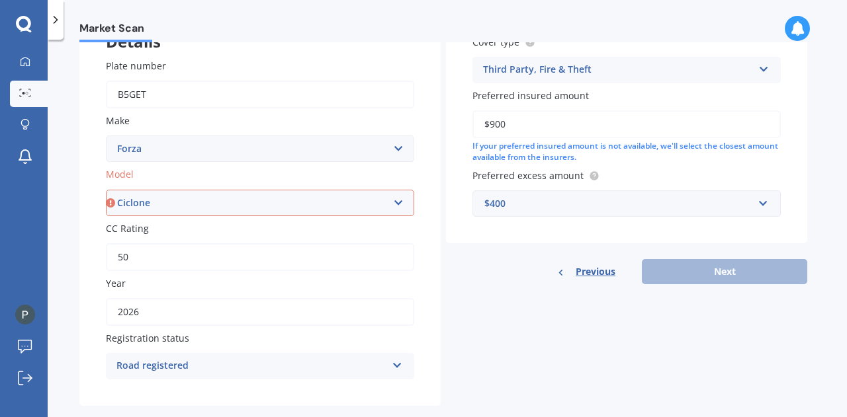
click at [106, 190] on select "Select model ATV Capri LX Ciclone FMX FXR Scooter Warrior" at bounding box center [260, 203] width 308 height 26
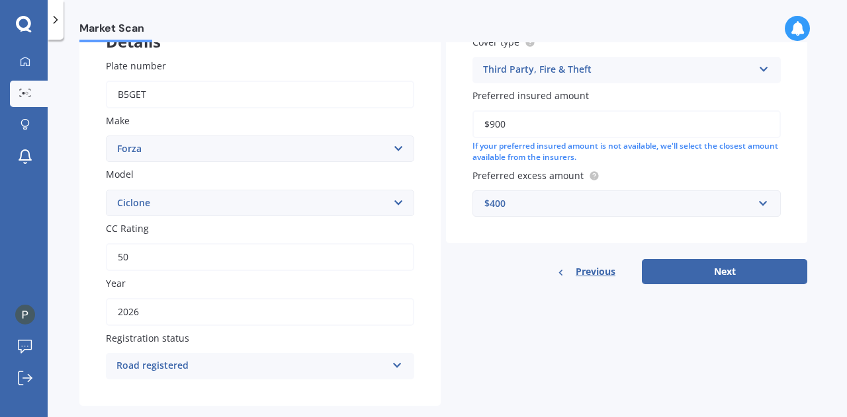
scroll to position [122, 0]
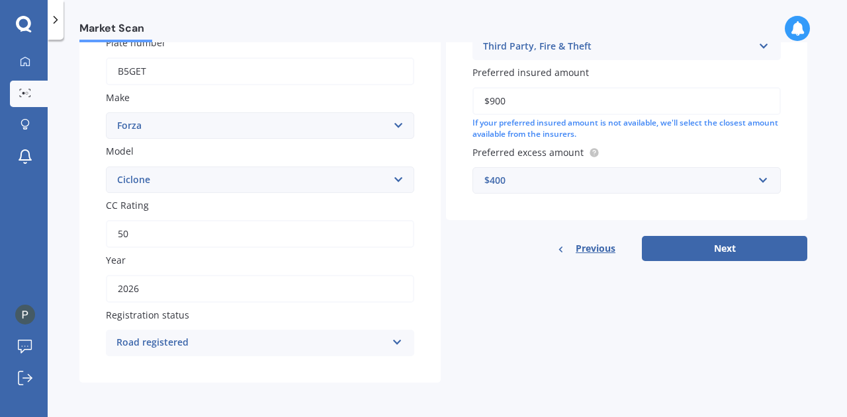
click at [144, 340] on div "Road registered" at bounding box center [251, 343] width 270 height 16
click at [182, 277] on div "Road registered" at bounding box center [259, 270] width 307 height 24
click at [722, 259] on button "Next" at bounding box center [724, 248] width 165 height 25
select select "11"
select select "01"
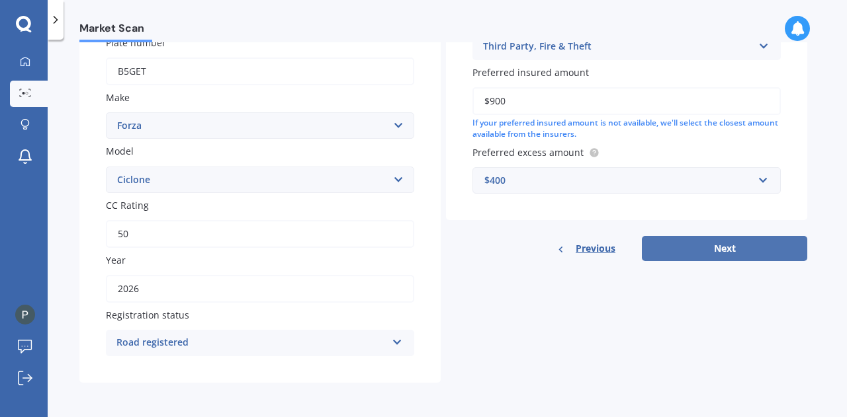
select select "1996"
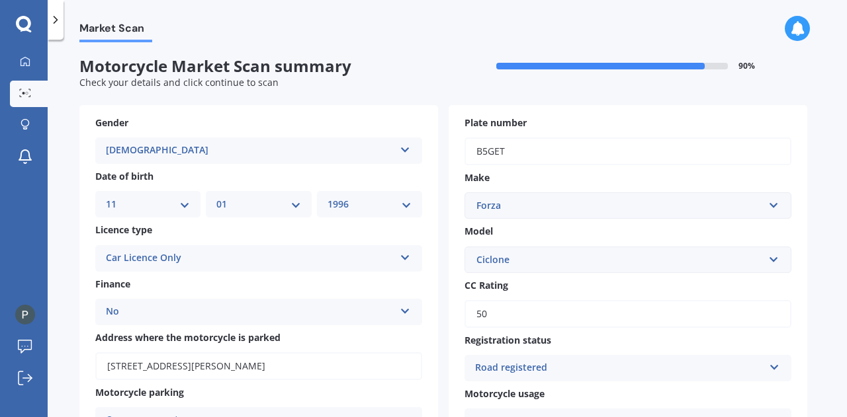
scroll to position [0, 0]
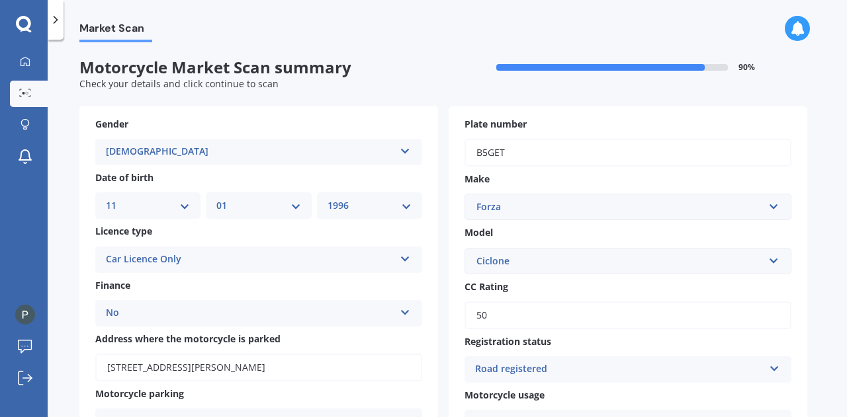
click at [722, 259] on div "Ciclone" at bounding box center [619, 261] width 287 height 15
click at [831, 235] on div "Market Scan Motorcycle Market Scan summary 90 % Check your details and click co…" at bounding box center [447, 231] width 799 height 378
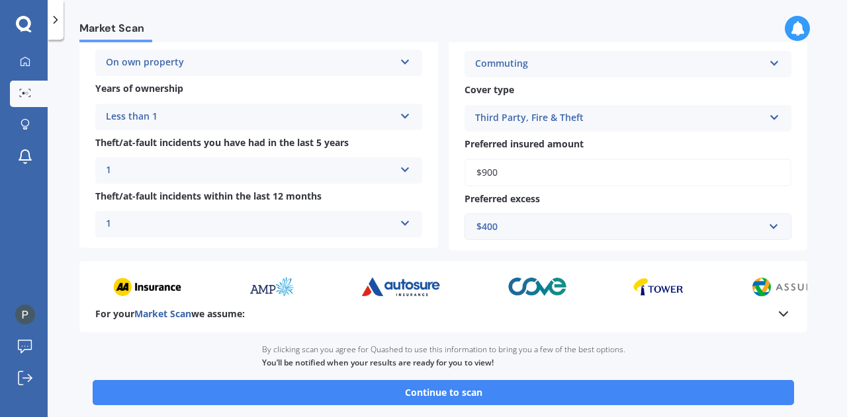
scroll to position [430, 0]
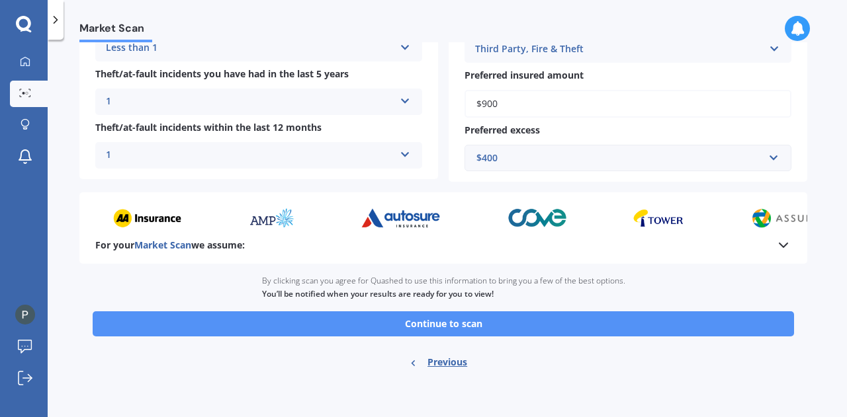
click at [631, 324] on button "Continue to scan" at bounding box center [443, 324] width 701 height 25
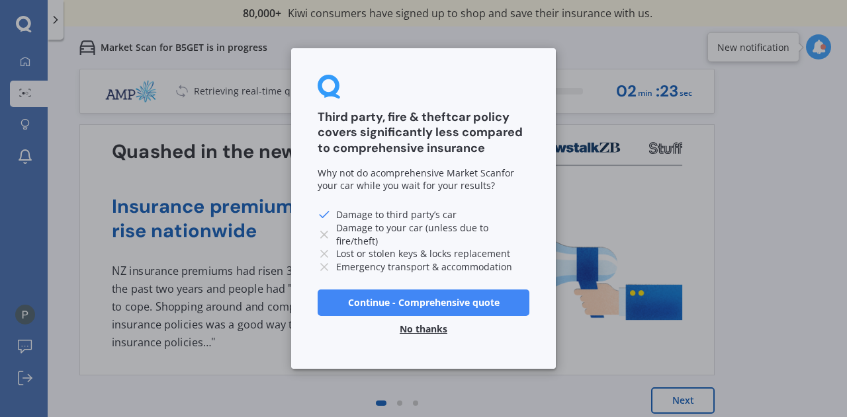
click at [442, 335] on button "No thanks" at bounding box center [423, 329] width 63 height 26
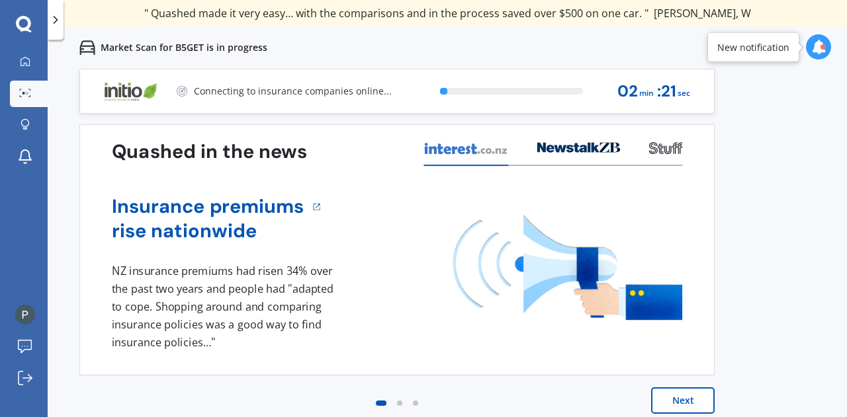
click at [821, 51] on icon at bounding box center [818, 47] width 15 height 15
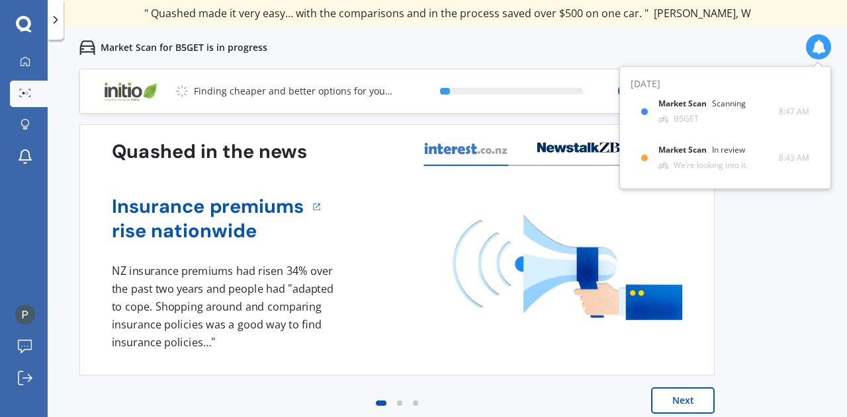
click at [821, 51] on icon at bounding box center [818, 47] width 15 height 15
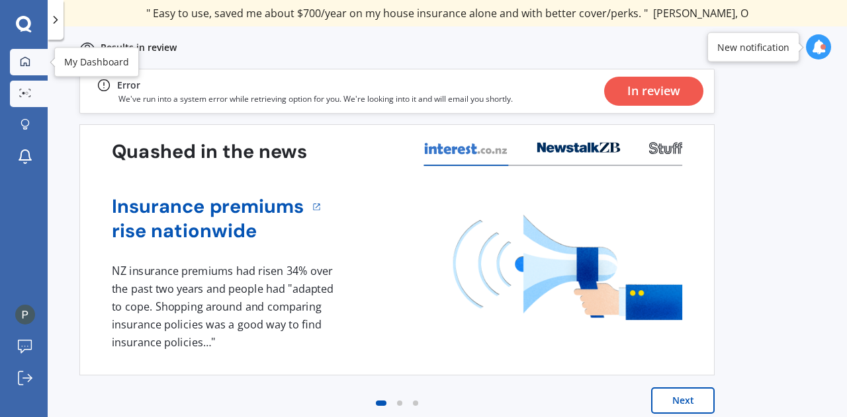
click at [34, 66] on div at bounding box center [25, 62] width 20 height 12
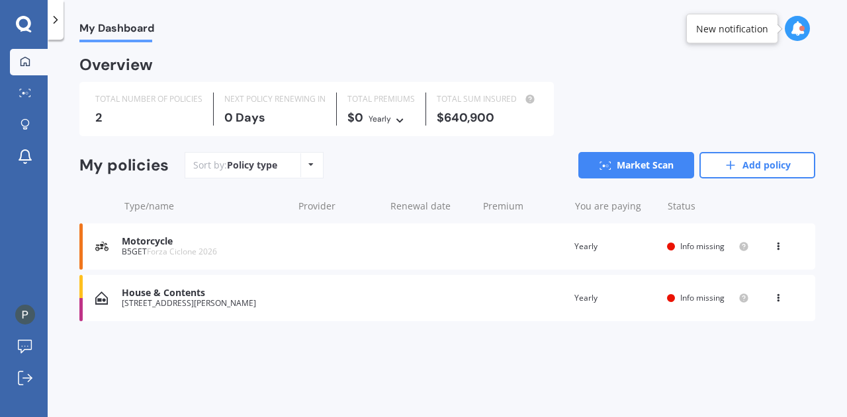
click at [710, 300] on span "Info missing" at bounding box center [702, 297] width 44 height 11
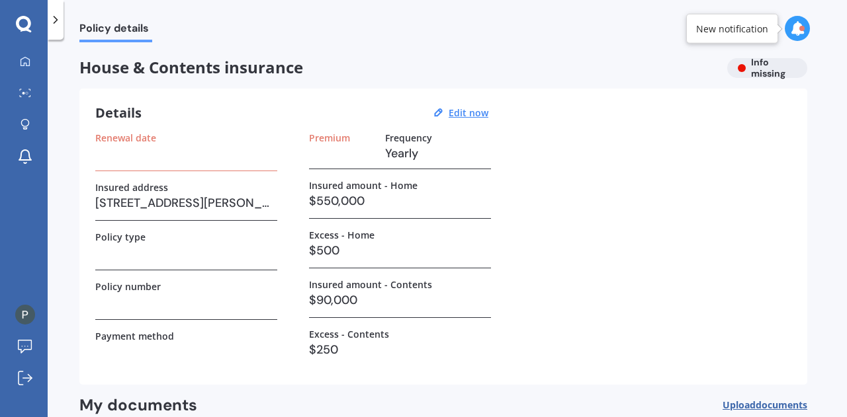
scroll to position [7, 0]
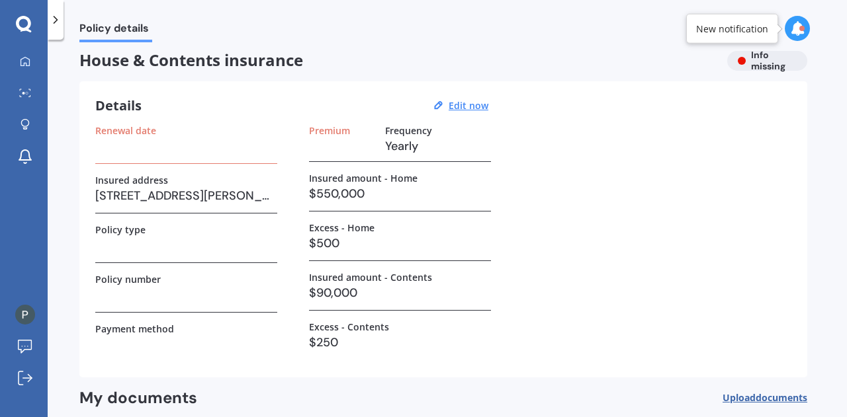
click at [759, 59] on div "House & Contents insurance Info missing" at bounding box center [443, 61] width 728 height 20
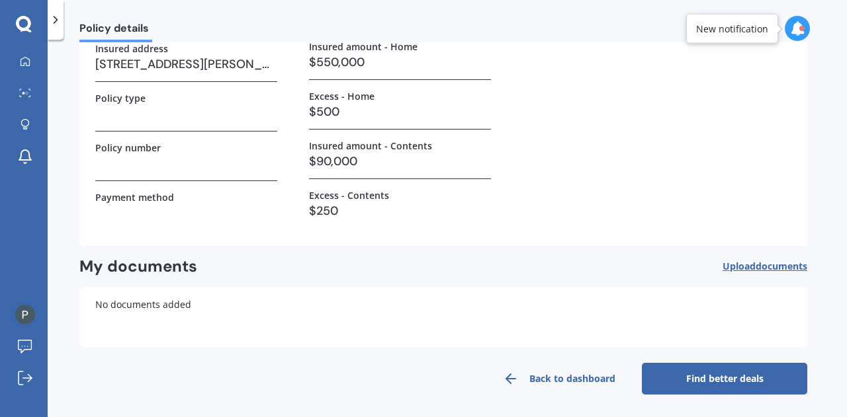
scroll to position [115, 0]
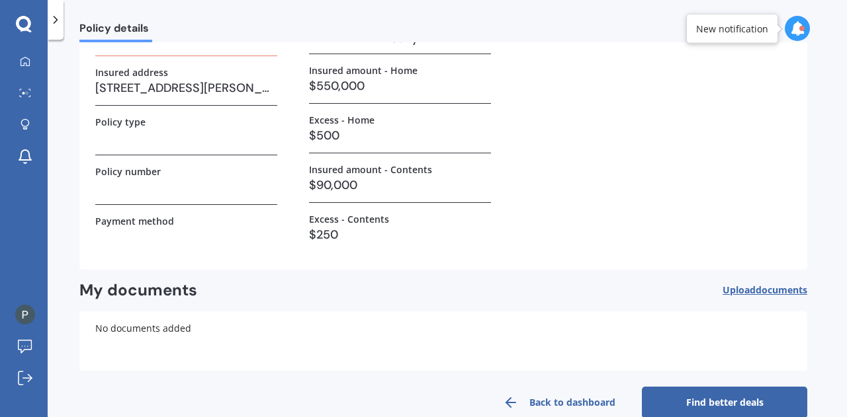
click at [181, 136] on h3 at bounding box center [186, 138] width 182 height 20
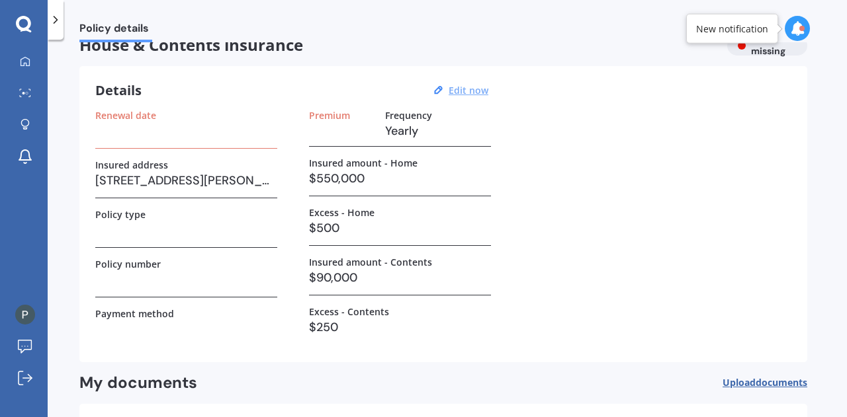
click at [476, 86] on u "Edit now" at bounding box center [468, 90] width 40 height 13
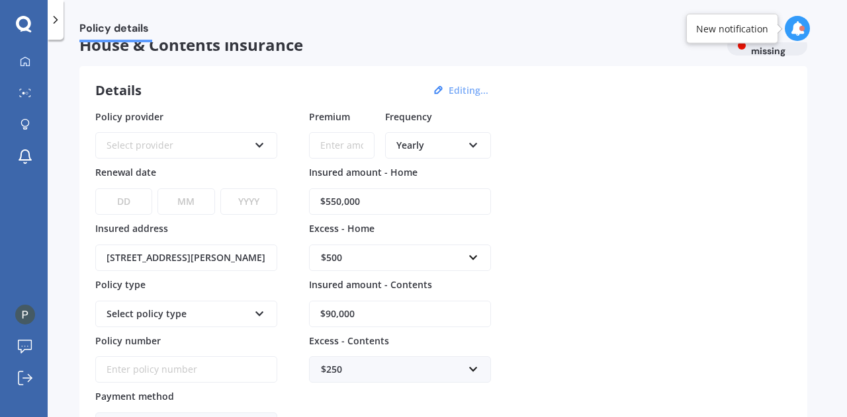
click at [253, 142] on div "Select provider AA AMI AMP ANZ ASB Ando BNZ Co-Operative Bank FMG Initio Kiwiba…" at bounding box center [186, 145] width 182 height 26
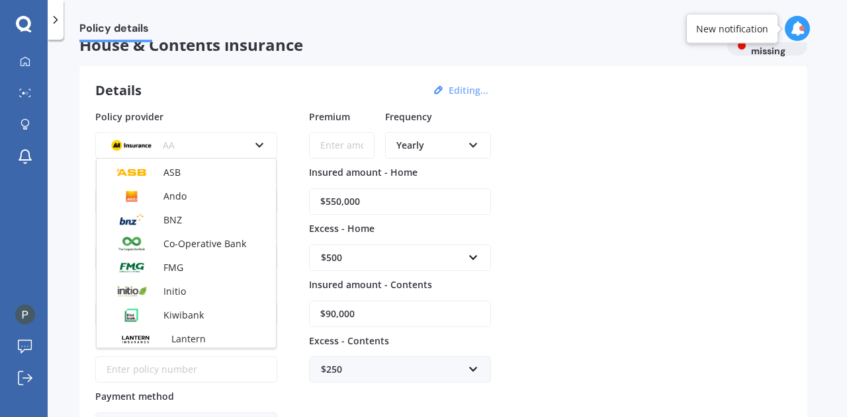
scroll to position [94, 0]
click at [189, 286] on div "Initio" at bounding box center [186, 291] width 179 height 24
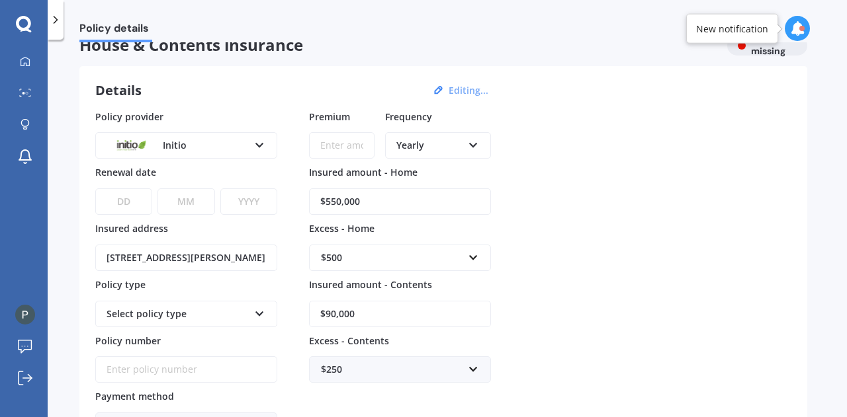
click at [104, 214] on div "Policy provider Initio AA AMI AMP ANZ ASB Ando BNZ Co-Operative Bank FMG Initio…" at bounding box center [186, 275] width 182 height 330
click at [120, 200] on select "DD 01 02 03 04 05 06 07 08 09 10 11 12 13 14 15 16 17 18 19 20 21 22 23 24 25 2…" at bounding box center [123, 201] width 57 height 26
select select "08"
click at [95, 188] on select "DD 01 02 03 04 05 06 07 08 09 10 11 12 13 14 15 16 17 18 19 20 21 22 23 24 25 2…" at bounding box center [123, 201] width 57 height 26
click at [193, 204] on select "MM 01 02 03 04 05 06 07 08 09 10 11 12" at bounding box center [185, 201] width 57 height 26
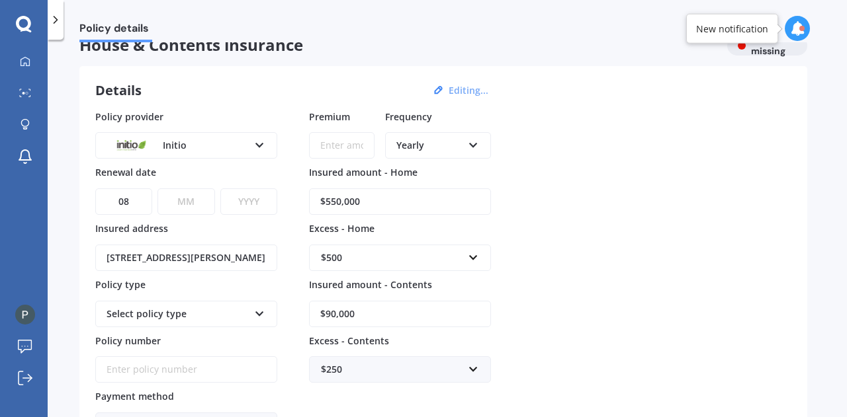
select select "01"
click at [157, 188] on select "MM 01 02 03 04 05 06 07 08 09 10 11 12" at bounding box center [185, 201] width 57 height 26
click at [238, 188] on select "YYYY 2027 2026 2025 2024 2023 2022 2021 2020 2019 2018 2017 2016 2015 2014 2013…" at bounding box center [248, 201] width 57 height 26
select select "2026"
click at [220, 188] on select "YYYY 2027 2026 2025 2024 2023 2022 2021 2020 2019 2018 2017 2016 2015 2014 2013…" at bounding box center [248, 201] width 57 height 26
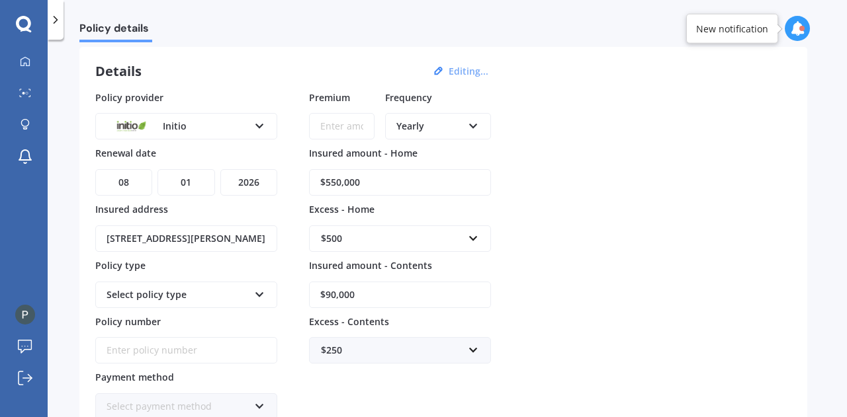
scroll to position [86, 0]
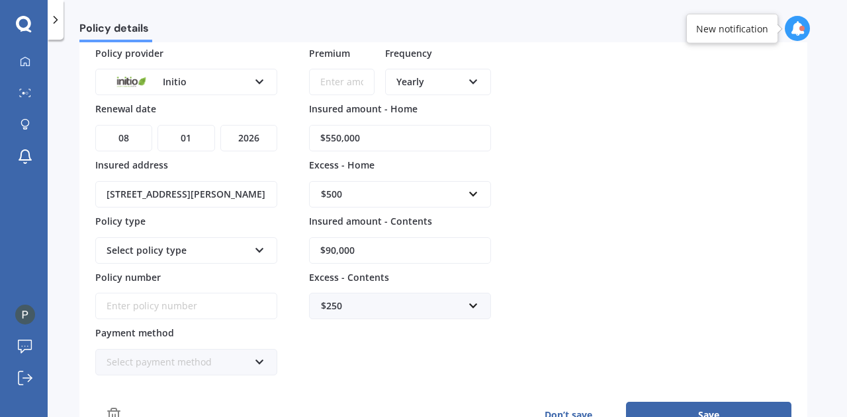
click at [238, 249] on div "Select policy type" at bounding box center [177, 250] width 142 height 15
click at [222, 268] on div "Home and Contents" at bounding box center [186, 276] width 179 height 24
click at [204, 302] on input "Policy number" at bounding box center [186, 306] width 182 height 26
paste input "INI-36648"
type input "INI-36648"
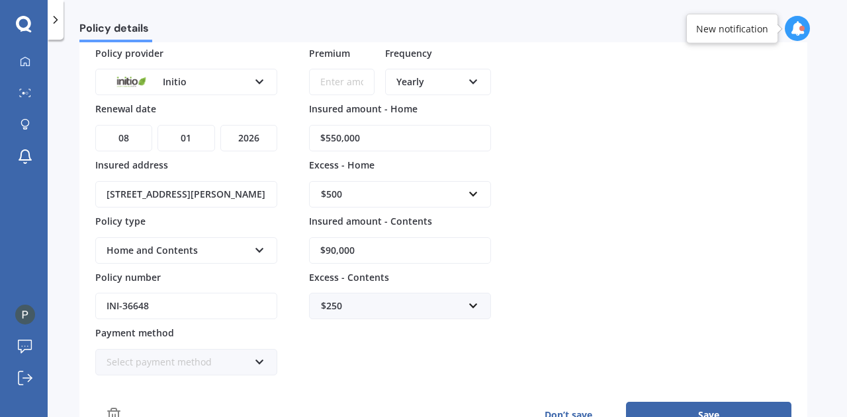
click at [207, 356] on div "Select payment method" at bounding box center [177, 362] width 142 height 15
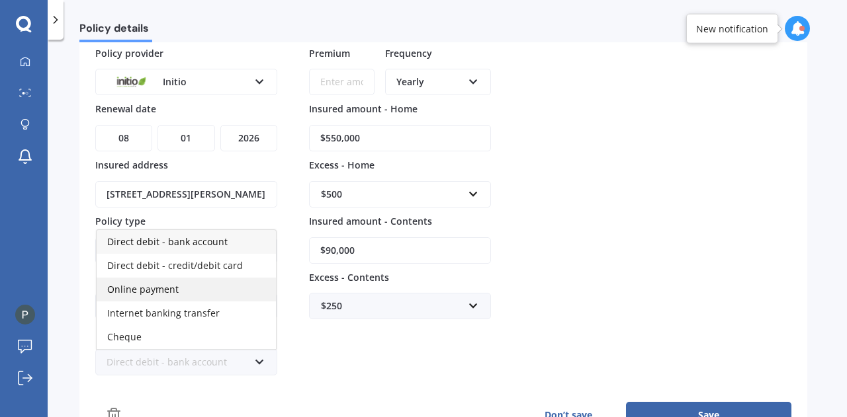
click at [238, 286] on div "Online payment" at bounding box center [186, 290] width 179 height 24
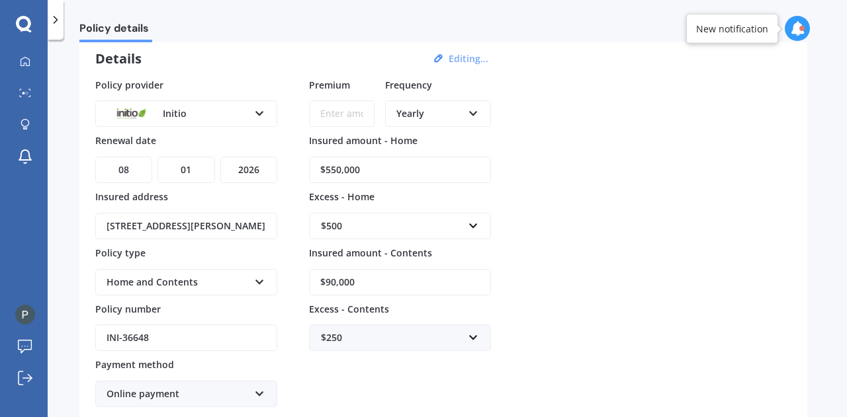
scroll to position [28, 0]
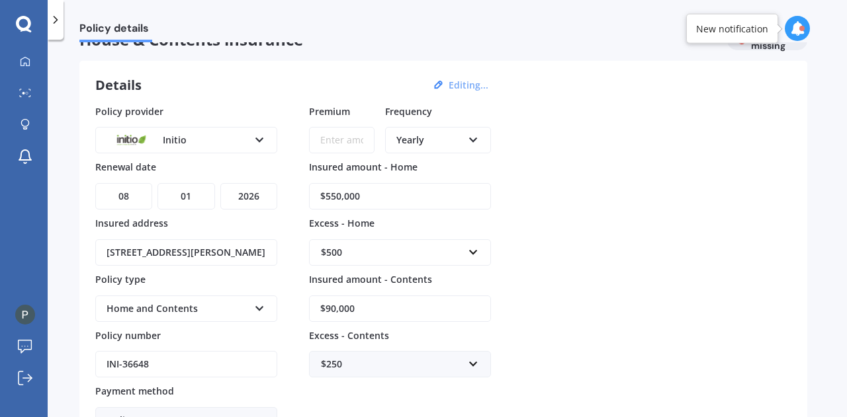
click at [424, 134] on div "Yearly" at bounding box center [429, 140] width 66 height 15
click at [448, 162] on div "Yearly" at bounding box center [437, 165] width 103 height 24
click at [343, 133] on input "Premium" at bounding box center [341, 140] width 65 height 26
type input "$3,617.30"
click at [569, 147] on div "Policy provider Initio AA AMI AMP ANZ ASB Ando BNZ Co-Operative Bank FMG Initio…" at bounding box center [443, 269] width 696 height 330
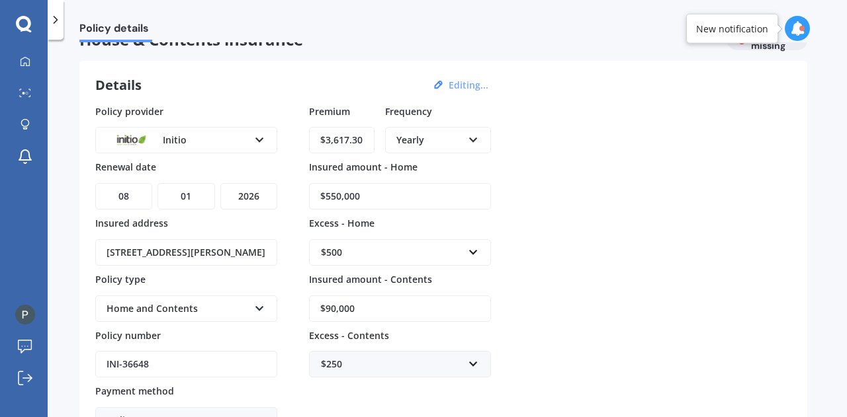
click at [370, 202] on input "$550,000" at bounding box center [400, 196] width 182 height 26
type input "$600,000"
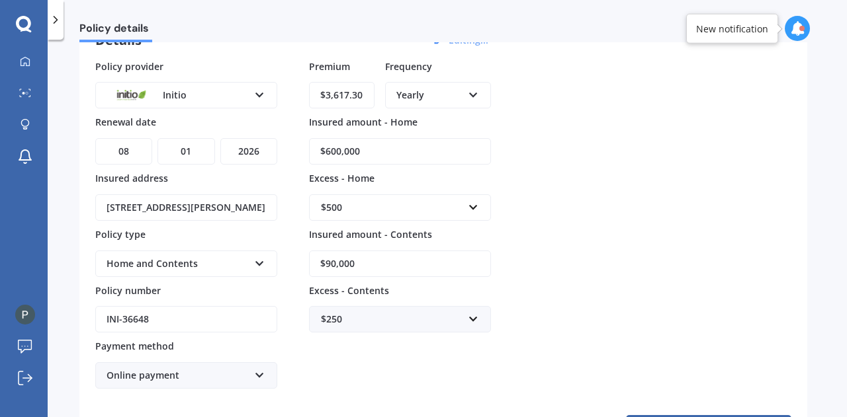
click at [395, 204] on div "$500" at bounding box center [392, 207] width 142 height 15
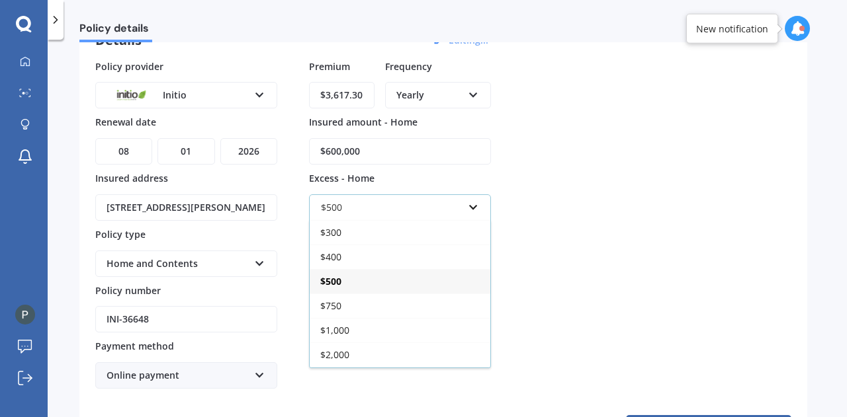
click at [375, 284] on div "$500" at bounding box center [400, 281] width 181 height 24
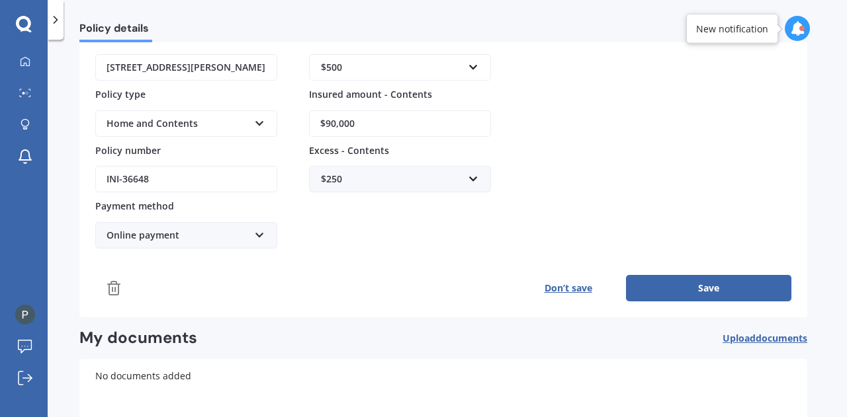
scroll to position [214, 0]
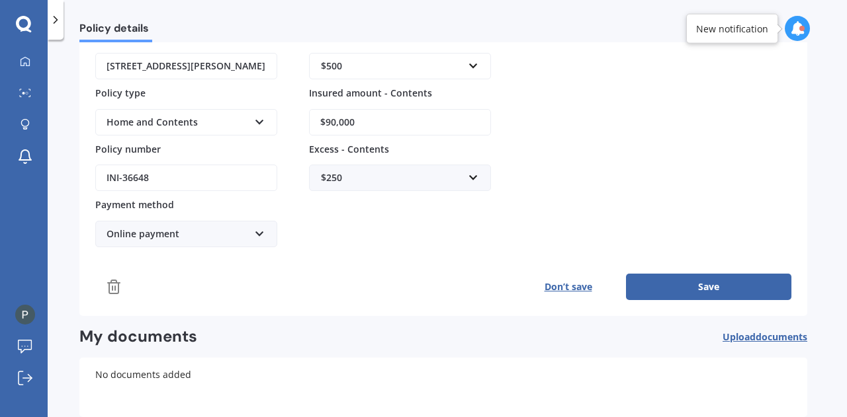
click at [673, 279] on button "Save" at bounding box center [708, 287] width 165 height 26
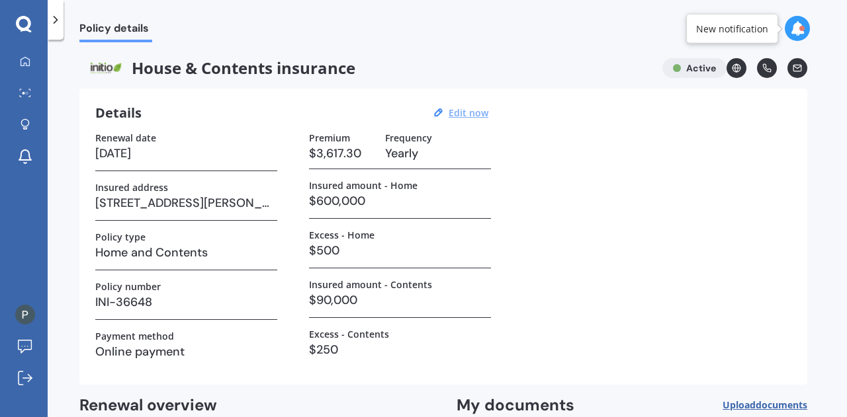
scroll to position [139, 0]
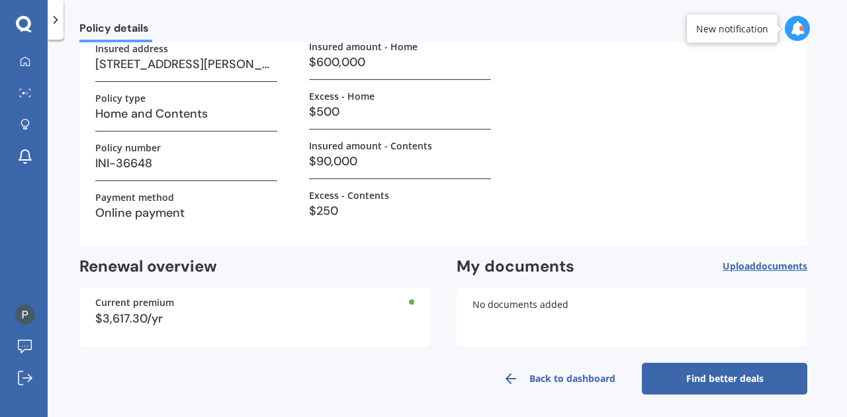
click at [691, 377] on link "Find better deals" at bounding box center [724, 379] width 165 height 32
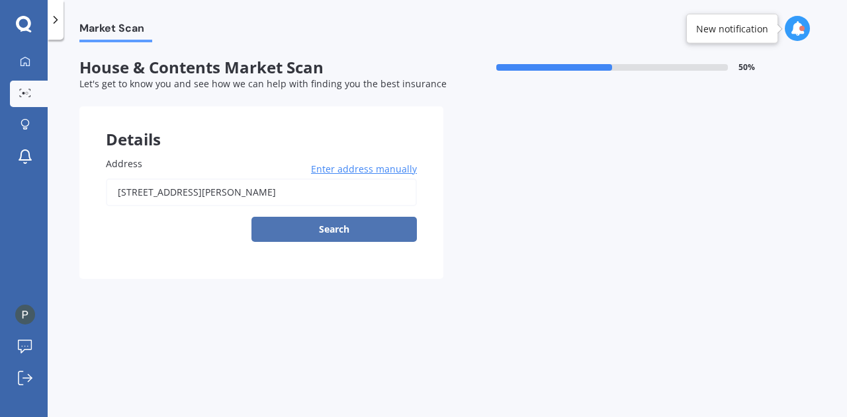
click at [379, 234] on button "Search" at bounding box center [333, 229] width 165 height 25
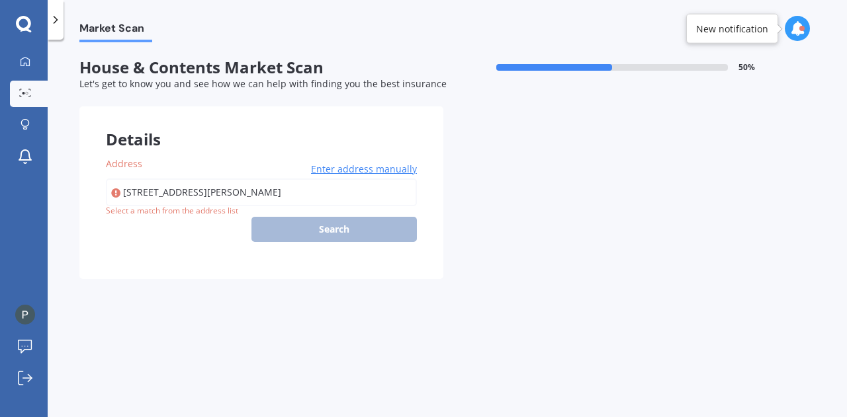
type input "[STREET_ADDRESS][PERSON_NAME]"
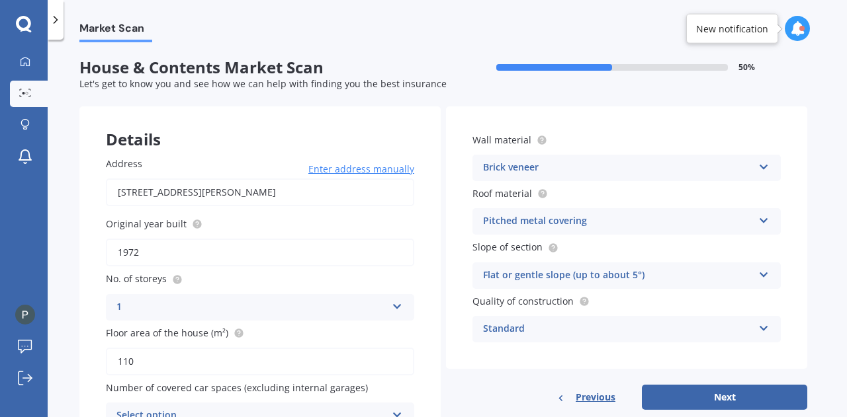
scroll to position [73, 0]
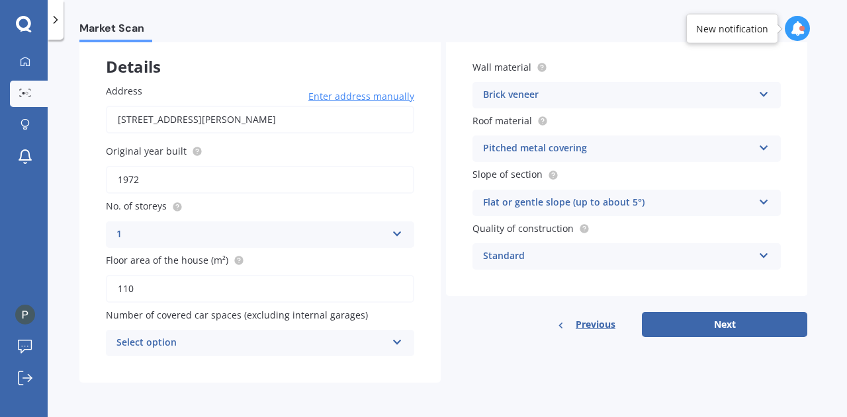
click at [279, 345] on div "Select option" at bounding box center [251, 343] width 270 height 16
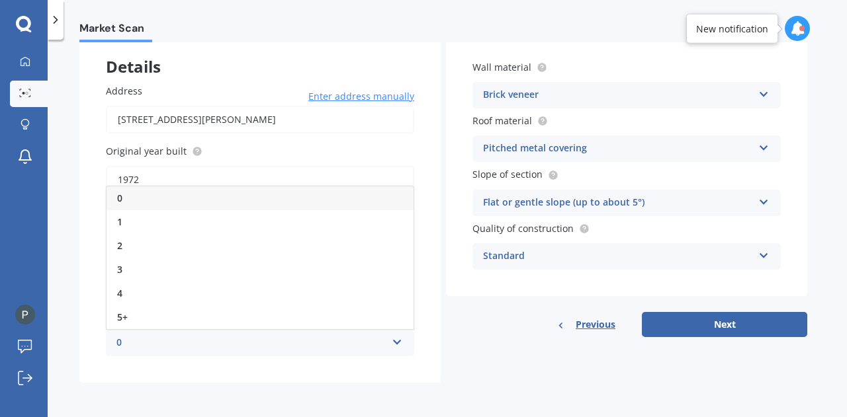
click at [279, 345] on div "0" at bounding box center [251, 343] width 270 height 16
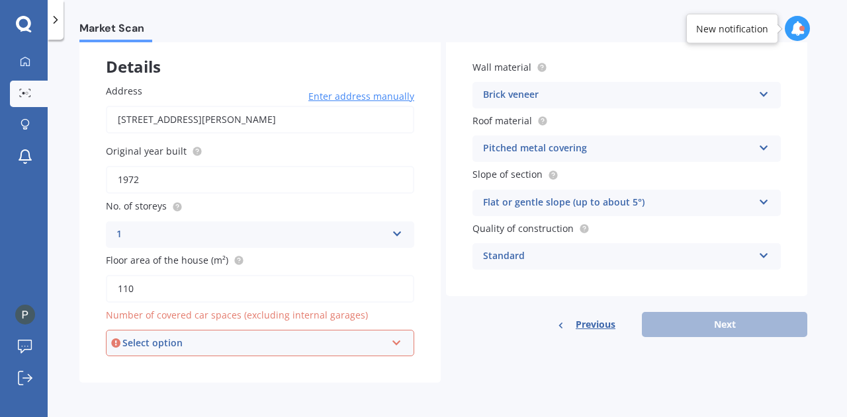
click at [279, 345] on div "Select option" at bounding box center [253, 343] width 263 height 15
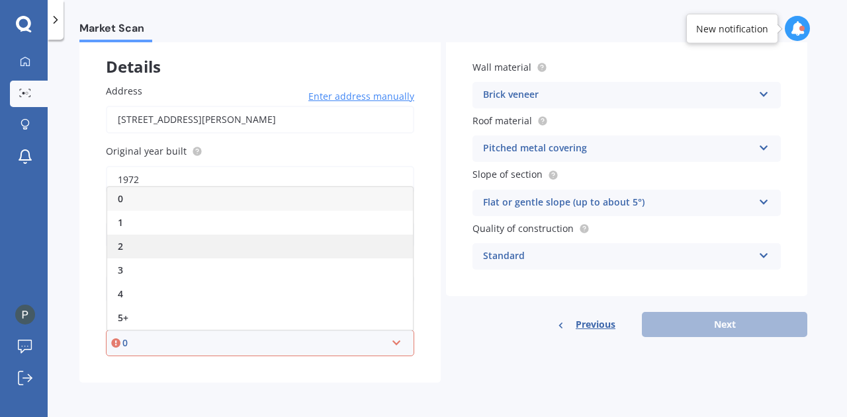
click at [258, 239] on div "2" at bounding box center [260, 247] width 306 height 24
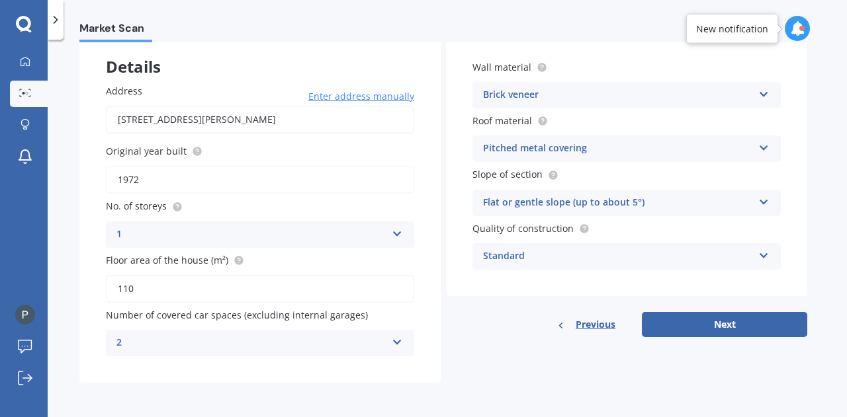
click at [565, 82] on div "Brick veneer Artificial weatherboard/plank cladding Blockwork Brick veneer Doub…" at bounding box center [626, 95] width 308 height 26
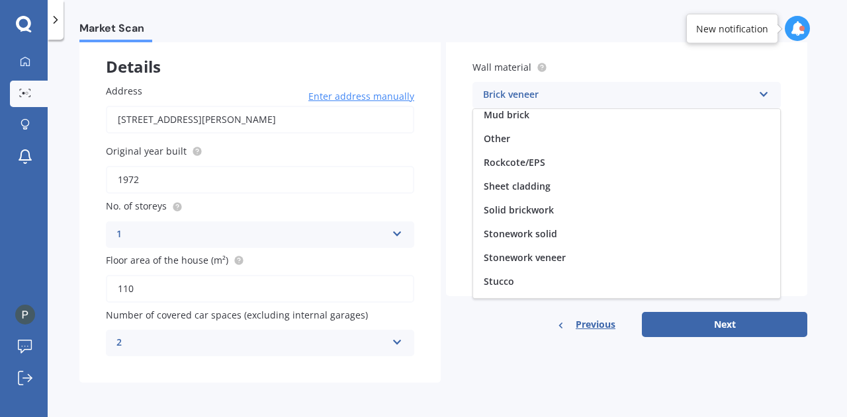
scroll to position [120, 0]
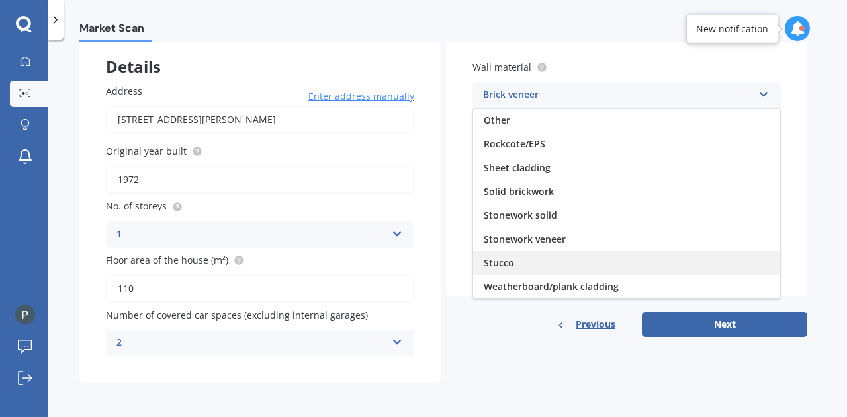
click at [530, 257] on div "Stucco" at bounding box center [626, 263] width 307 height 24
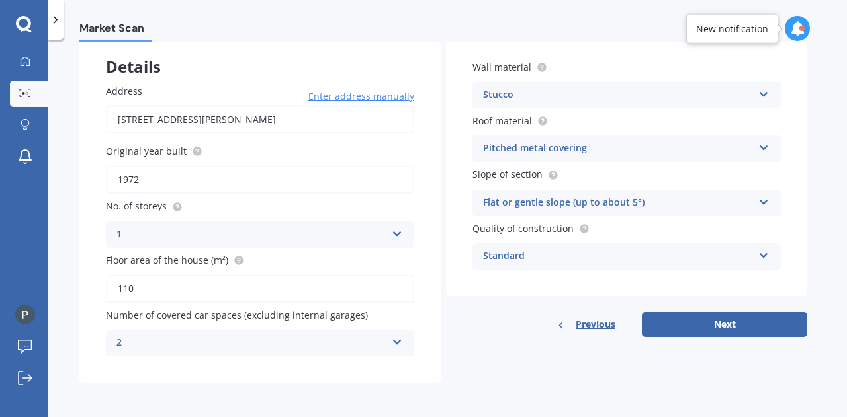
click at [620, 151] on div "Pitched metal covering" at bounding box center [618, 149] width 270 height 16
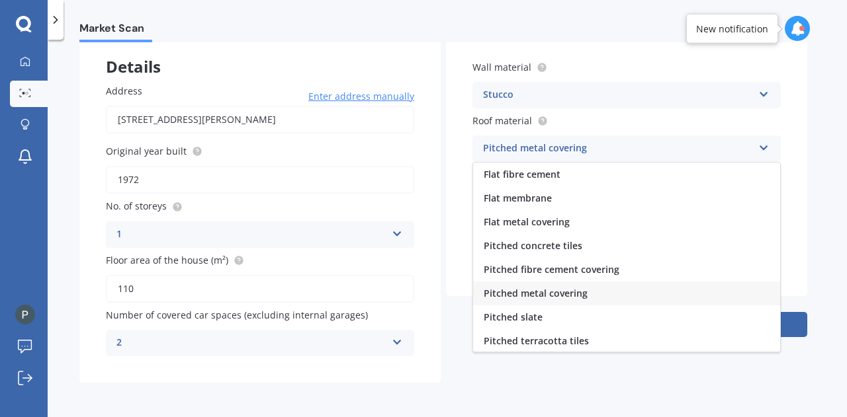
click at [620, 151] on div "Pitched metal covering" at bounding box center [618, 149] width 270 height 16
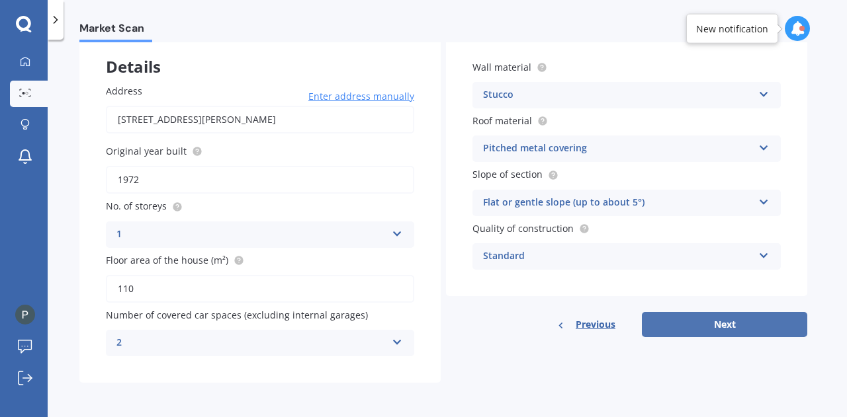
click at [690, 329] on button "Next" at bounding box center [724, 324] width 165 height 25
select select "11"
select select "01"
select select "1996"
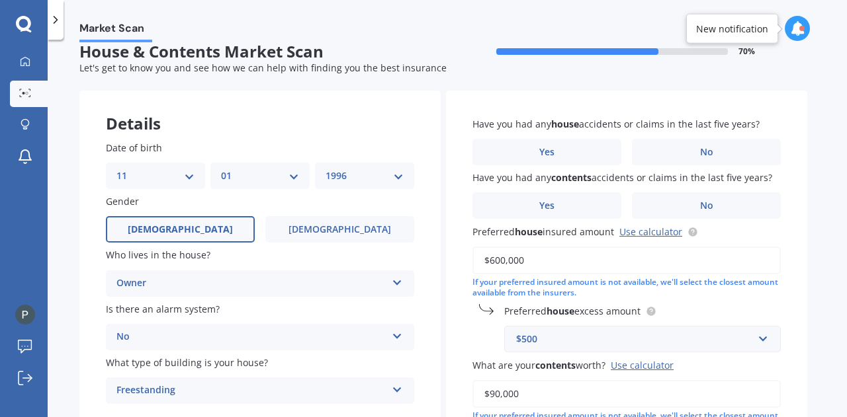
scroll to position [17, 0]
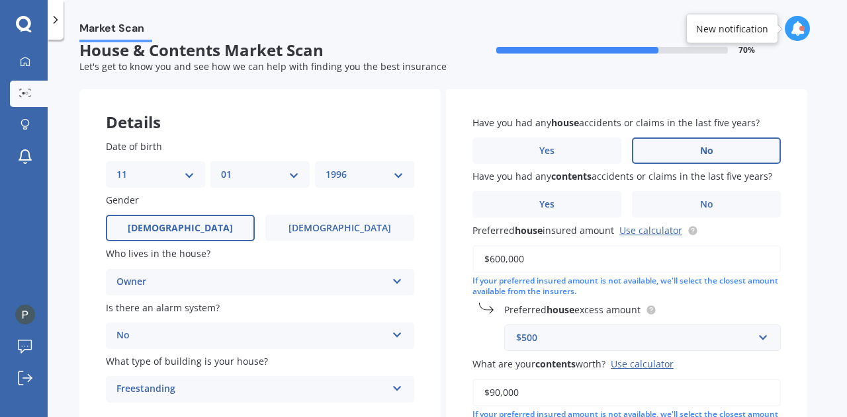
click at [777, 139] on label "No" at bounding box center [706, 151] width 149 height 26
click at [0, 0] on input "No" at bounding box center [0, 0] width 0 height 0
click at [735, 193] on label "No" at bounding box center [706, 204] width 149 height 26
click at [0, 0] on input "No" at bounding box center [0, 0] width 0 height 0
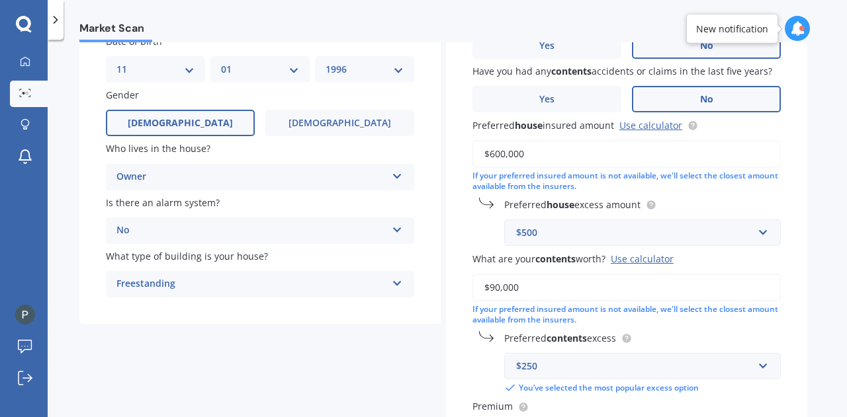
scroll to position [124, 0]
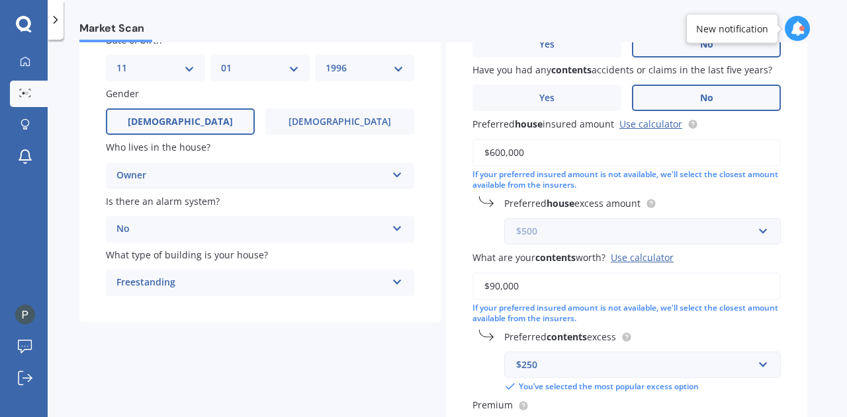
click at [761, 237] on input "text" at bounding box center [637, 231] width 265 height 25
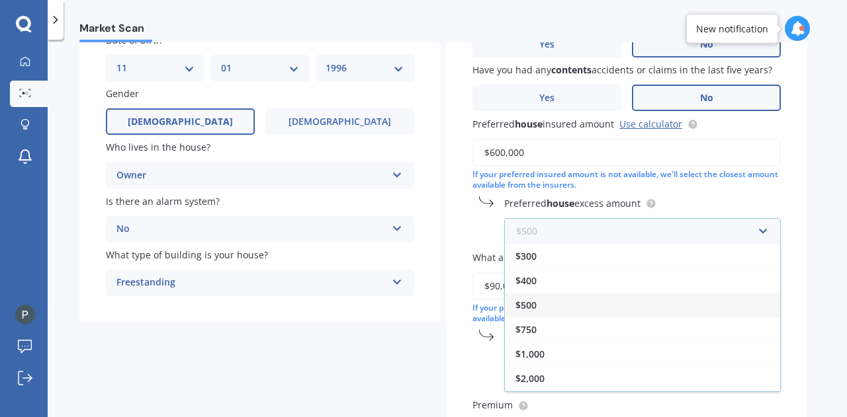
click at [761, 236] on input "text" at bounding box center [637, 231] width 265 height 25
click at [790, 189] on div "Have you had any house accidents or claims in the last five years? Yes No Have …" at bounding box center [626, 282] width 361 height 599
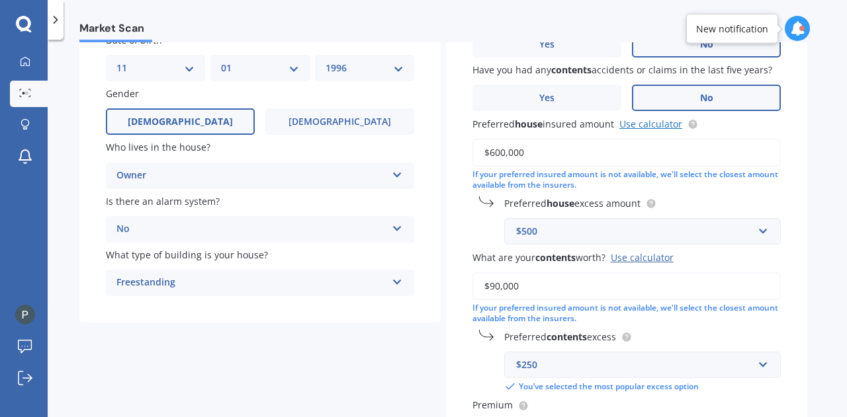
click at [675, 125] on link "Use calculator" at bounding box center [650, 124] width 63 height 13
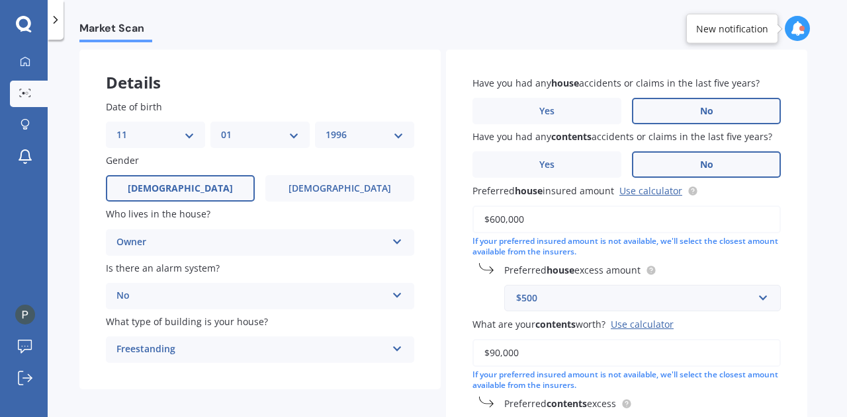
scroll to position [56, 0]
drag, startPoint x: 563, startPoint y: 211, endPoint x: 411, endPoint y: 228, distance: 153.0
click at [411, 228] on div "Details Date of birth DD 01 02 03 04 05 06 07 08 09 10 11 12 13 14 15 16 17 18 …" at bounding box center [443, 370] width 728 height 640
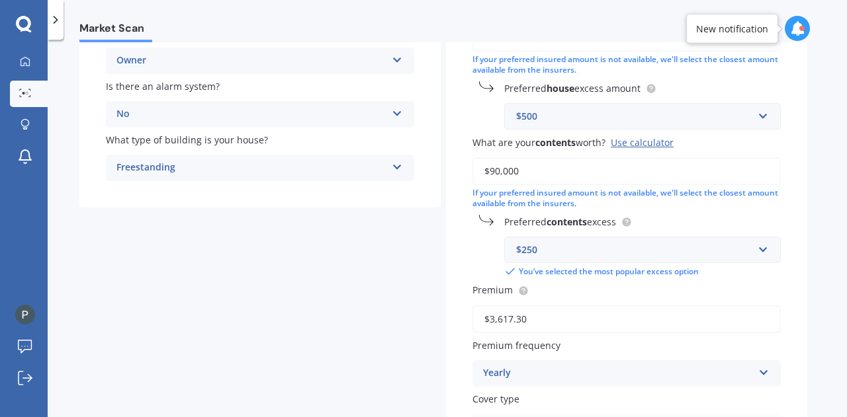
scroll to position [239, 0]
type input "$550,000"
click at [665, 143] on div "Use calculator" at bounding box center [641, 142] width 63 height 13
click at [665, 157] on input "$90,000" at bounding box center [626, 171] width 308 height 28
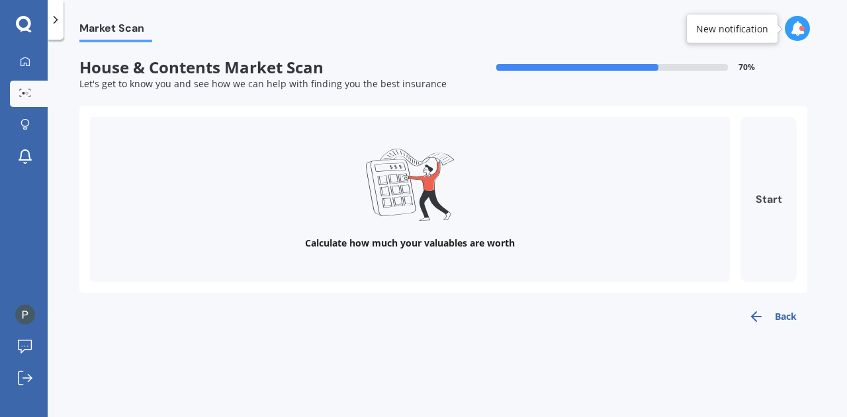
click at [754, 150] on button "Start" at bounding box center [768, 199] width 56 height 165
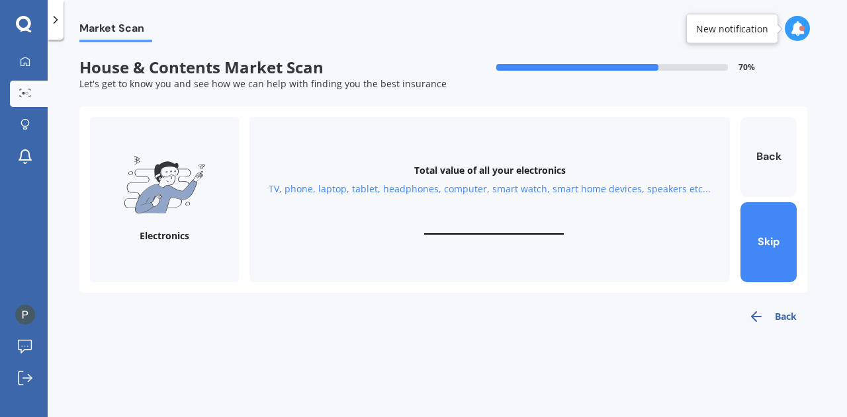
click at [479, 232] on input "text" at bounding box center [494, 228] width 140 height 13
type input "$8,000"
click at [759, 237] on button "Next" at bounding box center [768, 242] width 56 height 80
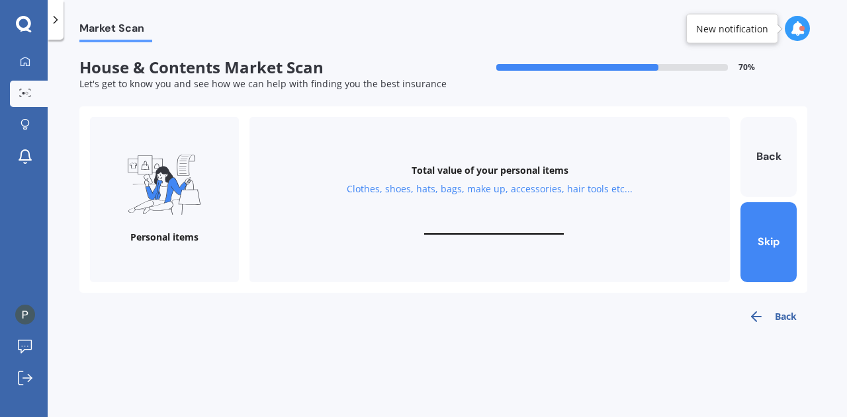
click at [537, 219] on div "Total value of your personal items Clothes, shoes, hats, bags, make up, accesso…" at bounding box center [489, 199] width 480 height 165
click at [495, 232] on input "text" at bounding box center [494, 228] width 140 height 13
type input "$8"
type input "$5"
type input "$6,000"
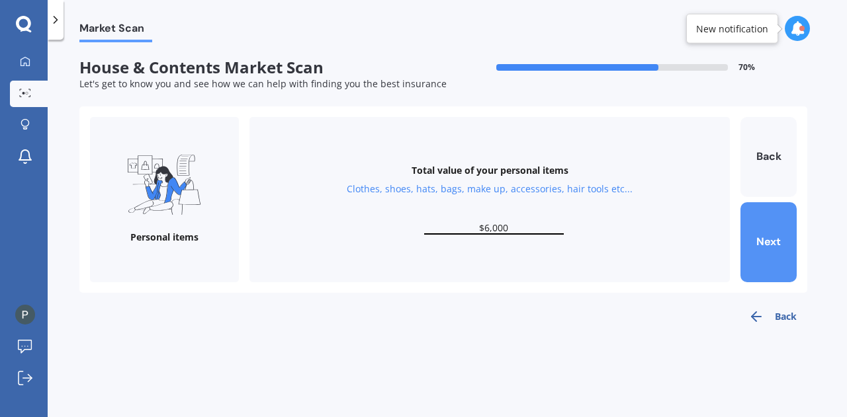
click at [784, 237] on button "Next" at bounding box center [768, 242] width 56 height 80
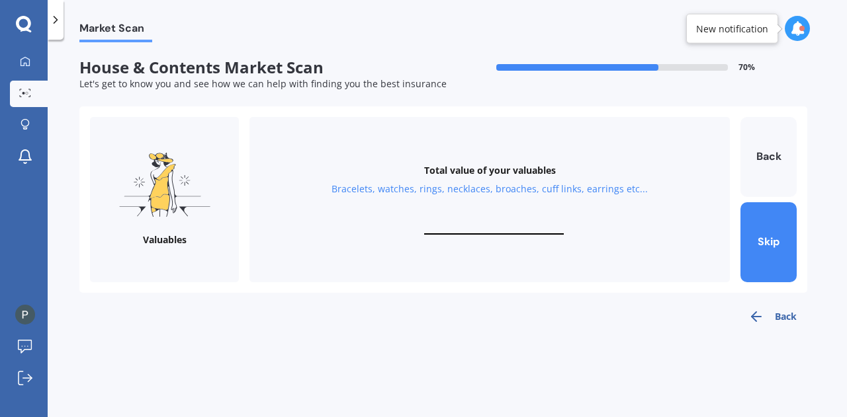
click at [537, 229] on input "text" at bounding box center [494, 228] width 140 height 13
type input "$2,000"
click at [748, 237] on button "Next" at bounding box center [768, 242] width 56 height 80
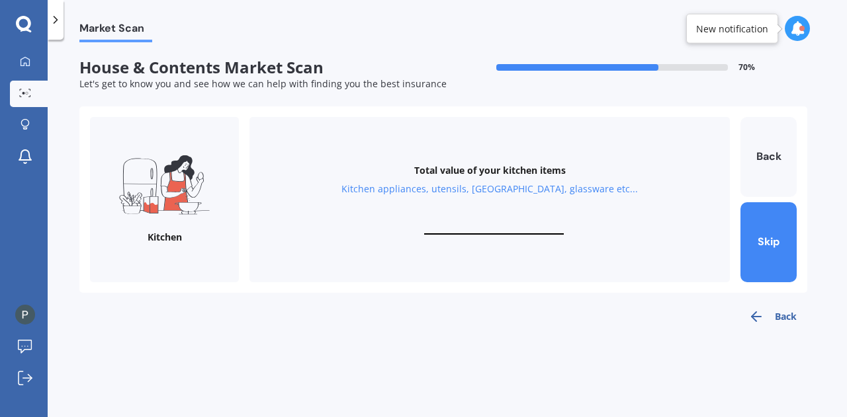
click at [534, 228] on input "text" at bounding box center [494, 228] width 140 height 13
type input "$2"
type input "$3"
type input "$5,000"
click at [788, 236] on button "Next" at bounding box center [768, 242] width 56 height 80
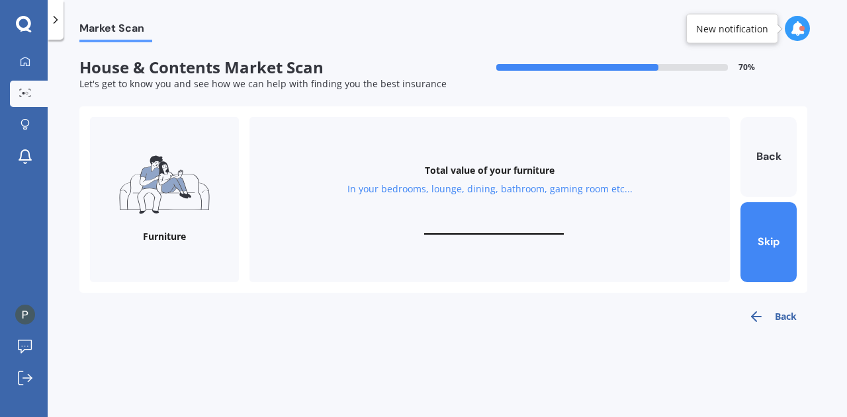
click at [518, 223] on input "text" at bounding box center [494, 228] width 140 height 13
type input "$6,000"
click at [751, 244] on button "Next" at bounding box center [768, 242] width 56 height 80
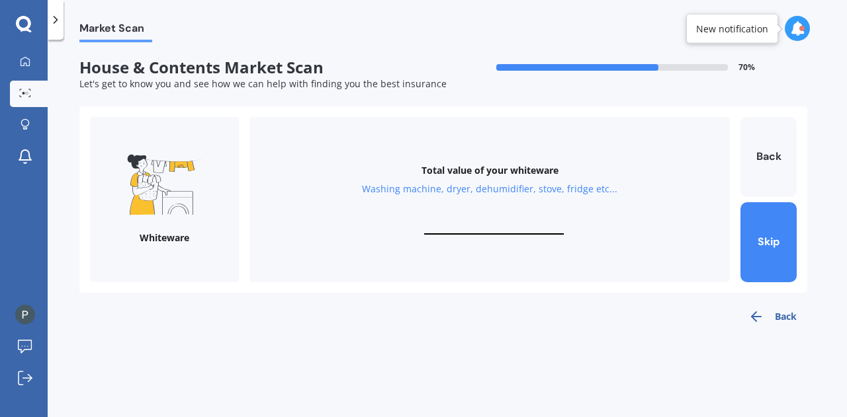
click at [512, 228] on input "text" at bounding box center [494, 228] width 140 height 13
type input "$7,000"
click at [759, 240] on button "Next" at bounding box center [768, 242] width 56 height 80
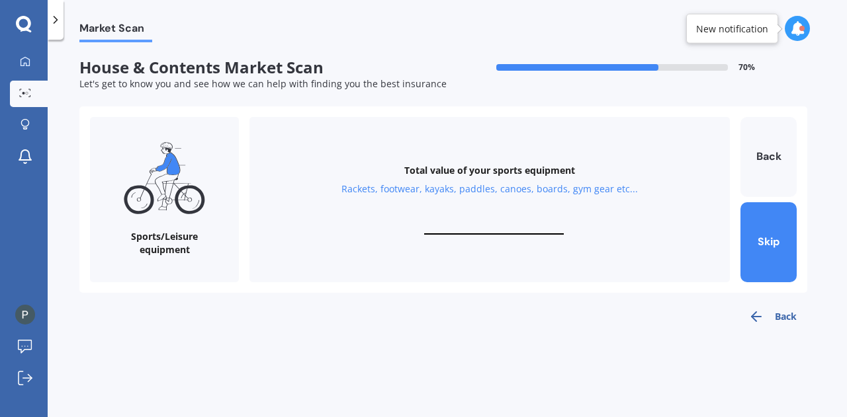
click at [511, 226] on input "text" at bounding box center [494, 228] width 140 height 13
type input "$500"
click at [745, 226] on button "Next" at bounding box center [768, 242] width 56 height 80
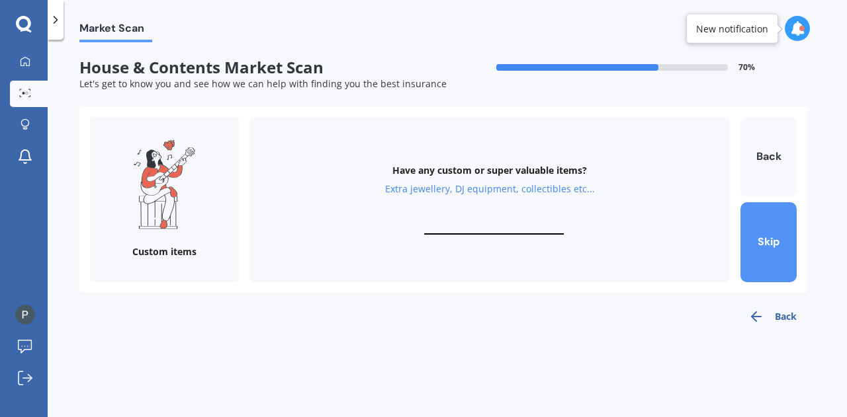
click at [751, 228] on button "Skip" at bounding box center [768, 242] width 56 height 80
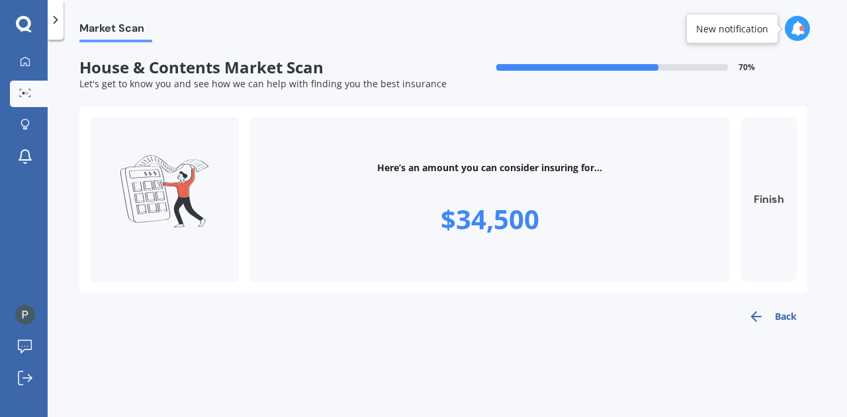
click at [762, 198] on button "Finish" at bounding box center [768, 199] width 56 height 165
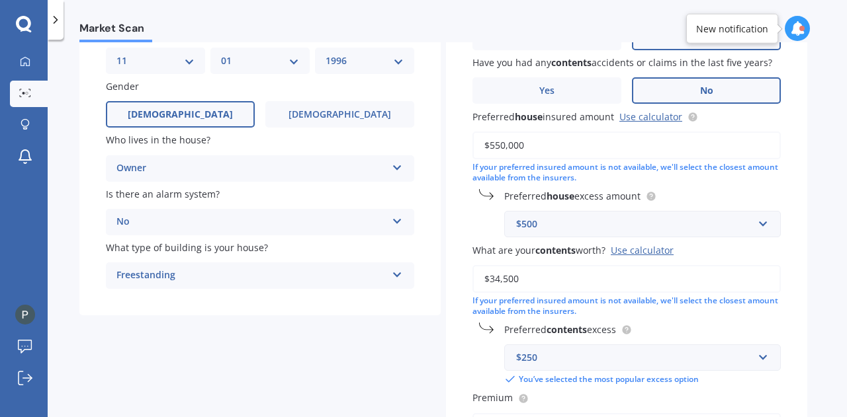
scroll to position [158, 0]
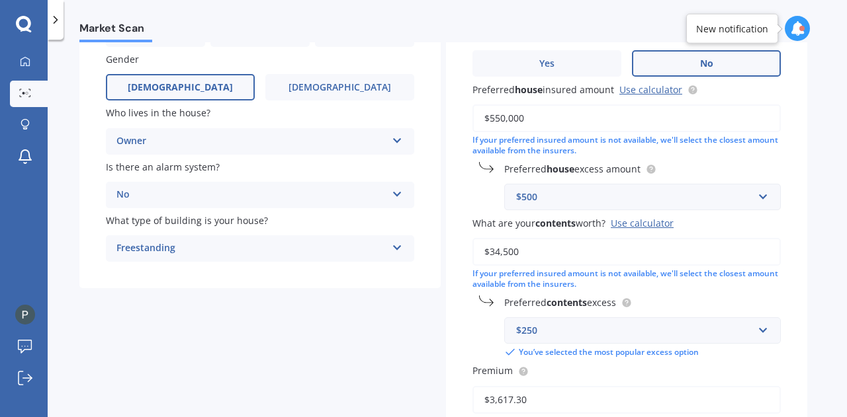
click at [560, 260] on input "$34,500" at bounding box center [626, 252] width 308 height 28
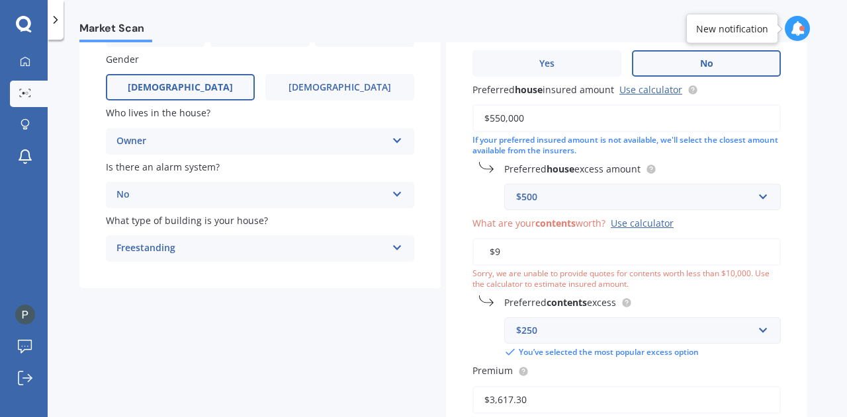
type input "$90,000"
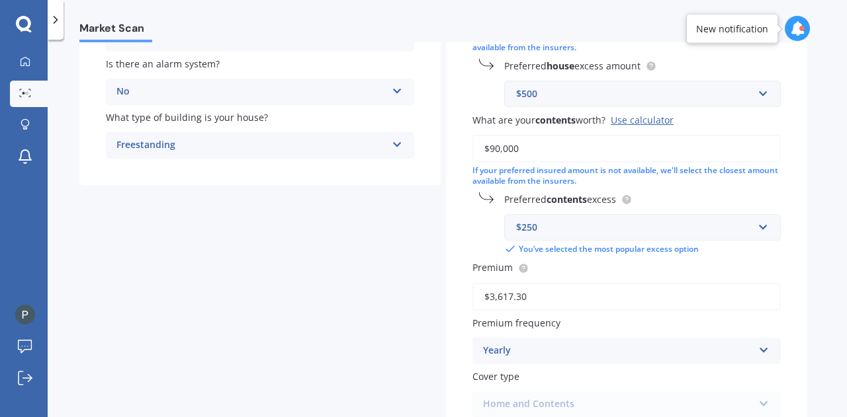
scroll to position [266, 0]
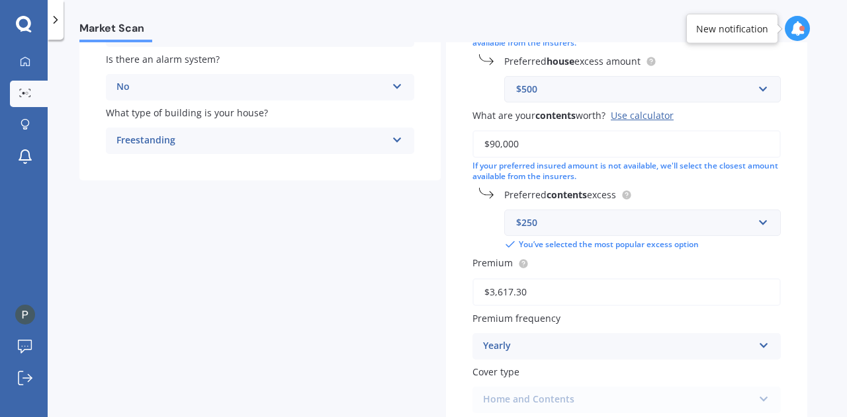
click at [740, 236] on div "$250 $250 $300 $400 $500 $750 $1,000 $2,000" at bounding box center [642, 223] width 276 height 26
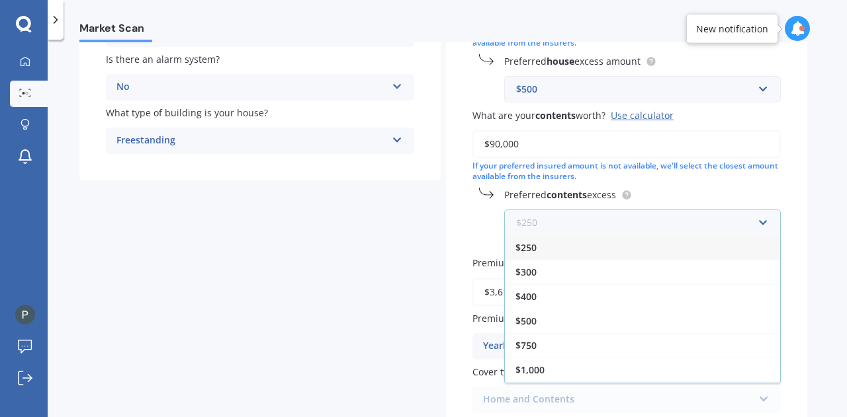
click at [743, 234] on input "text" at bounding box center [637, 222] width 265 height 25
click at [736, 244] on div "$250" at bounding box center [642, 247] width 275 height 24
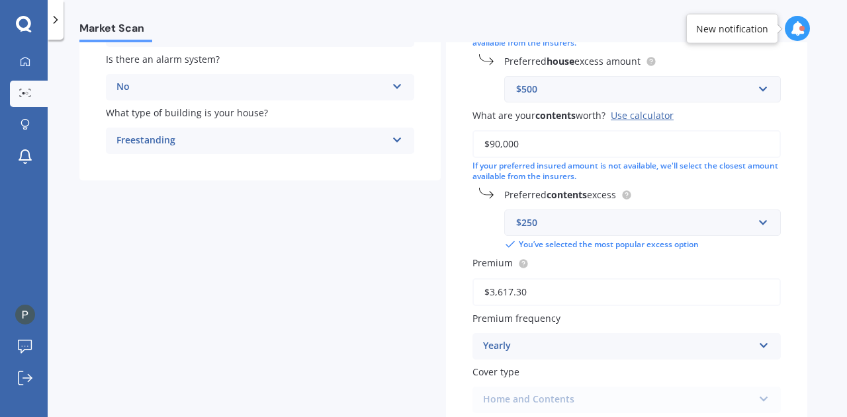
scroll to position [365, 0]
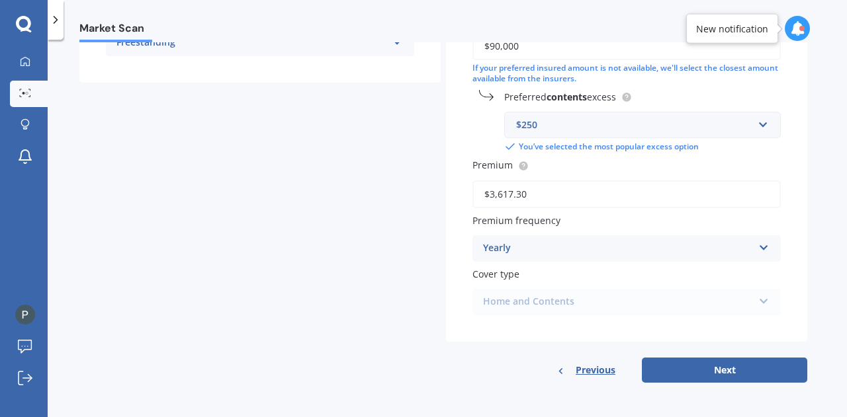
click at [552, 308] on div "Home and Contents Home and Contents" at bounding box center [626, 302] width 308 height 26
click at [680, 368] on button "Next" at bounding box center [724, 370] width 165 height 25
select select "11"
select select "01"
select select "1996"
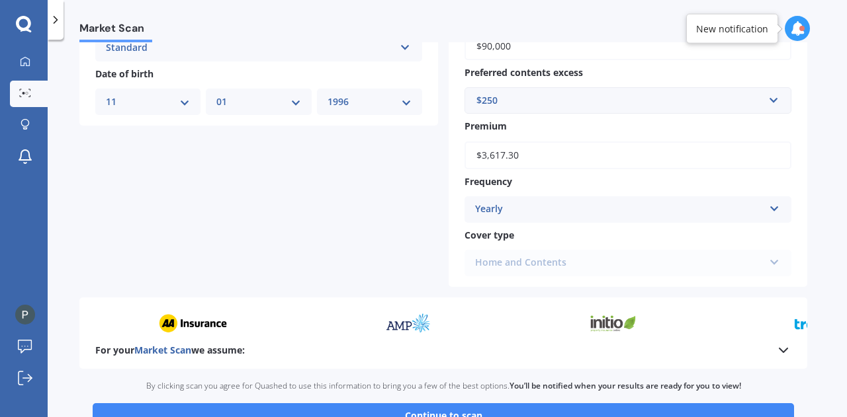
scroll to position [632, 0]
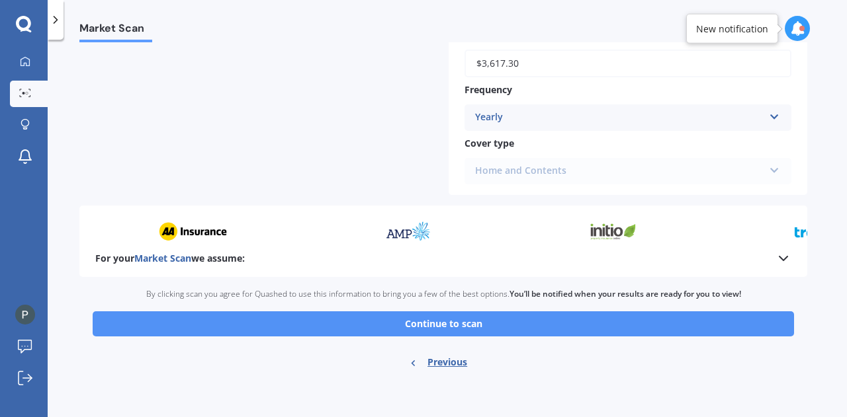
click at [513, 325] on button "Continue to scan" at bounding box center [443, 324] width 701 height 25
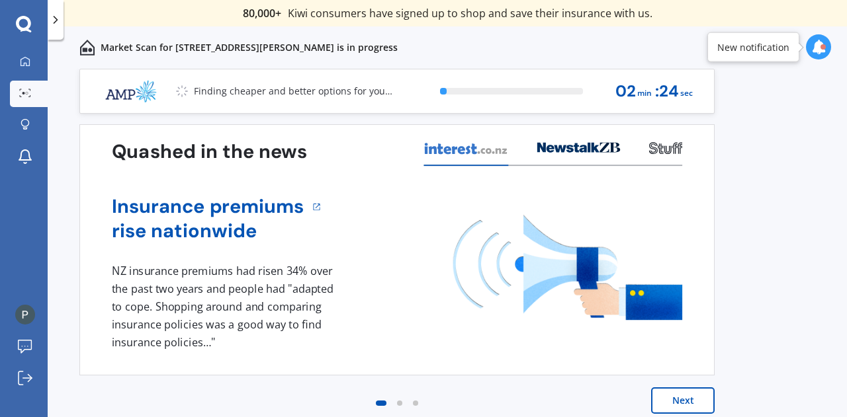
click at [815, 44] on icon at bounding box center [818, 47] width 15 height 15
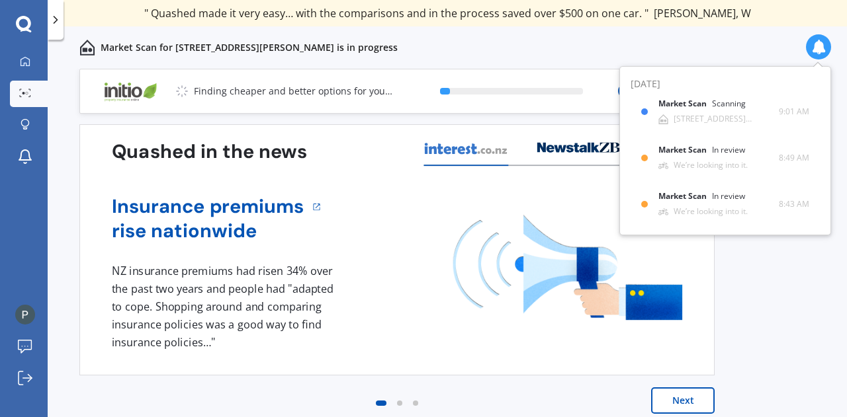
click at [815, 44] on icon at bounding box center [818, 47] width 15 height 15
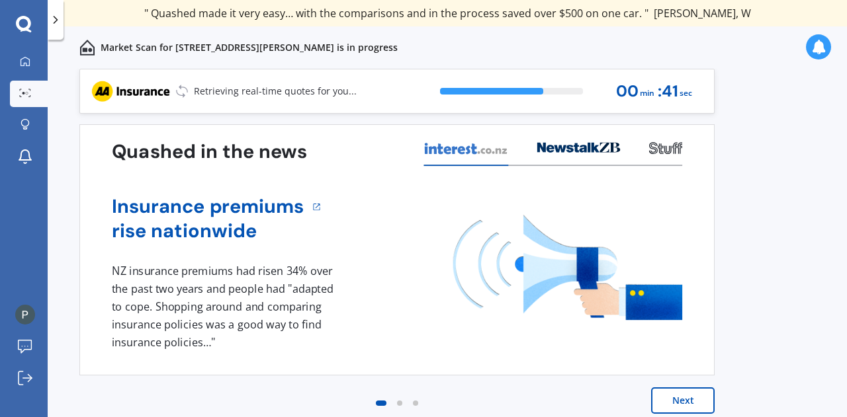
click at [766, 179] on div "Previous 80,000+ [DEMOGRAPHIC_DATA] consumers have signed up to shop and save t…" at bounding box center [447, 258] width 799 height 378
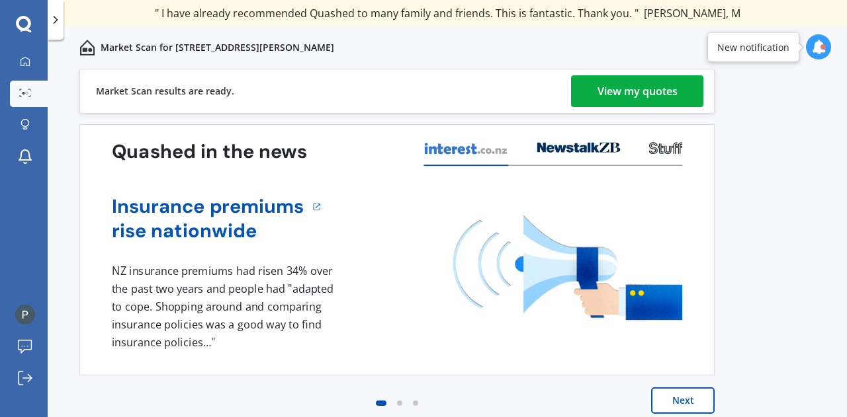
click at [632, 89] on div "View my quotes" at bounding box center [637, 91] width 80 height 32
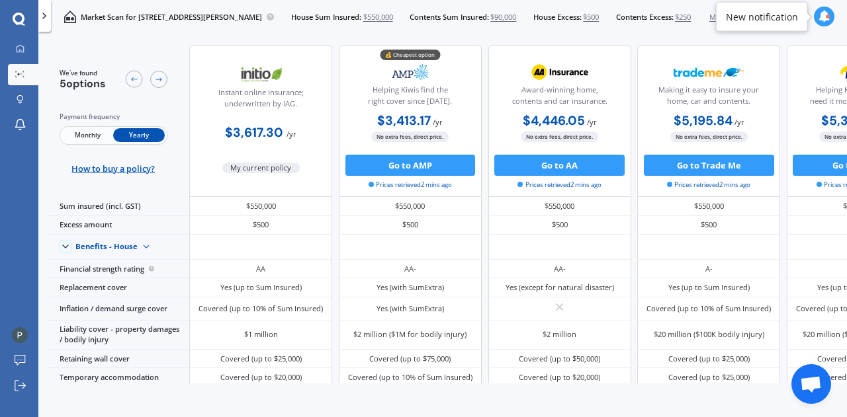
click at [825, 21] on icon at bounding box center [824, 17] width 12 height 12
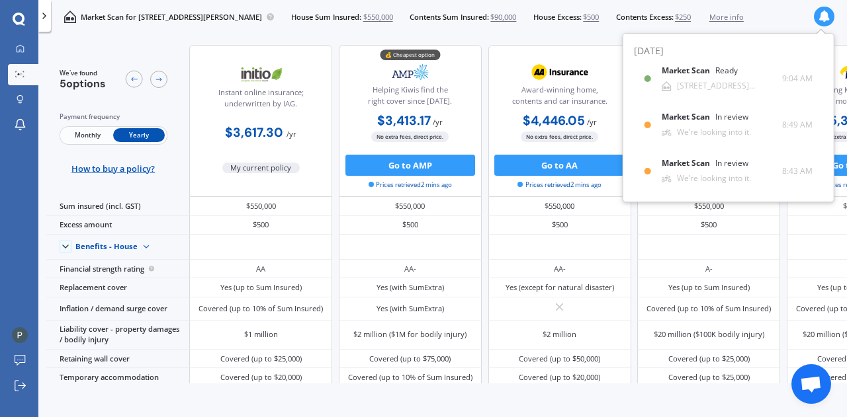
click at [825, 21] on icon at bounding box center [824, 17] width 12 height 12
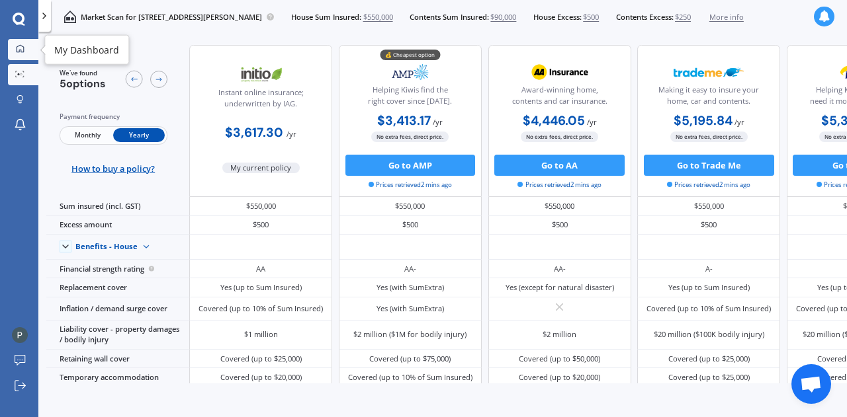
click at [21, 48] on icon at bounding box center [20, 48] width 9 height 9
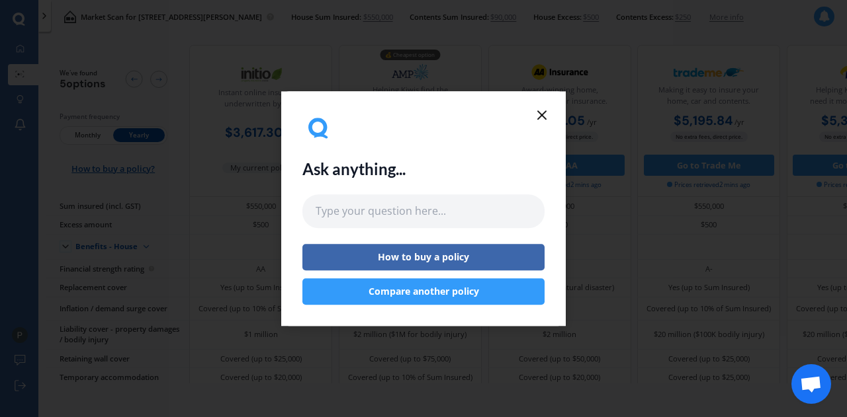
click at [544, 112] on line at bounding box center [542, 115] width 8 height 8
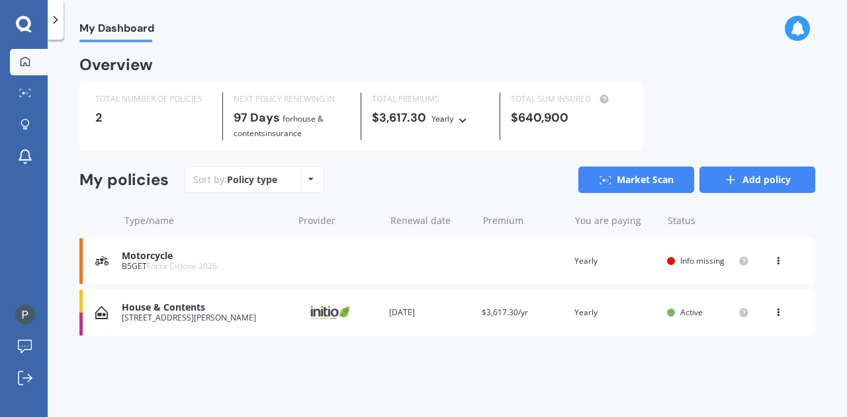
click at [743, 173] on link "Add policy" at bounding box center [757, 180] width 116 height 26
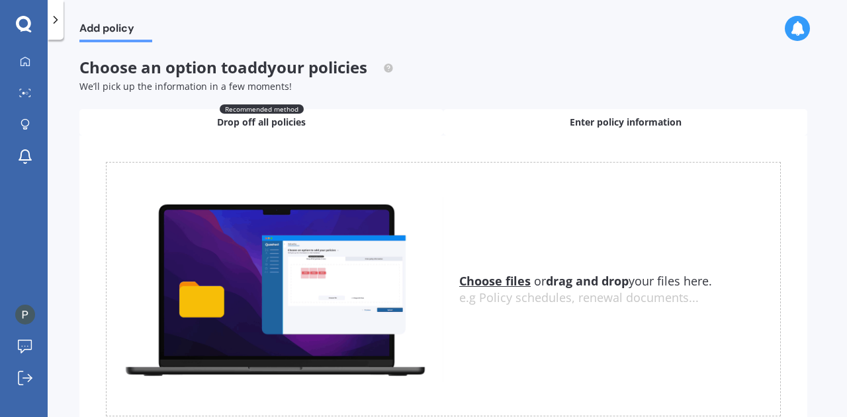
click at [558, 116] on div "Enter policy information" at bounding box center [625, 122] width 364 height 26
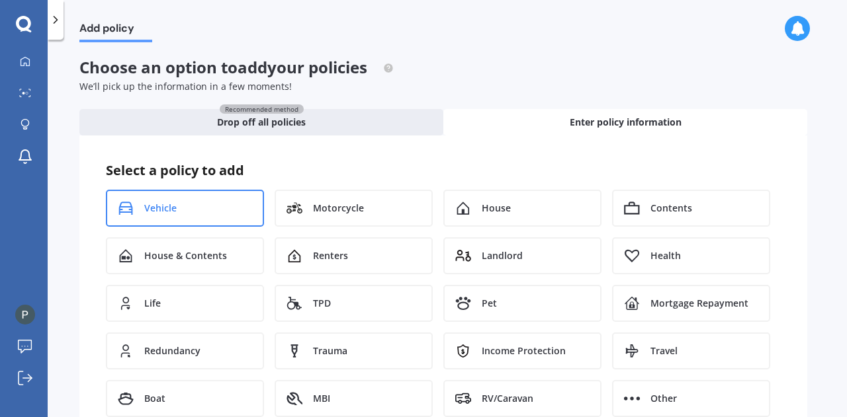
click at [237, 218] on div "Vehicle" at bounding box center [185, 208] width 158 height 37
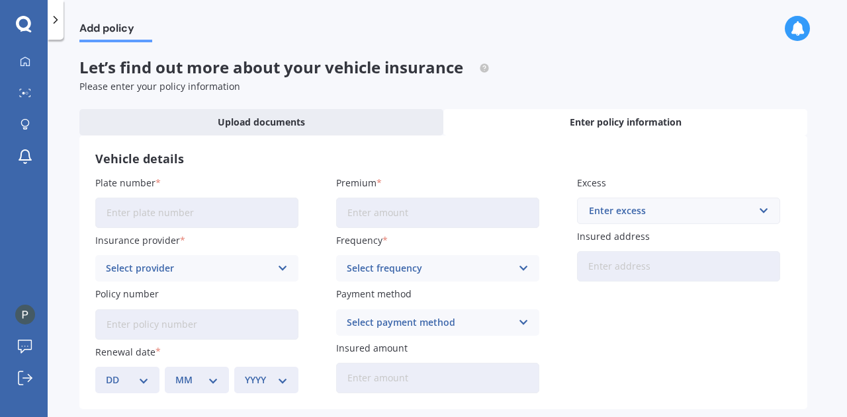
click at [176, 218] on input "Plate number" at bounding box center [196, 213] width 203 height 30
type input "HTK258"
click at [163, 261] on div "Select provider" at bounding box center [188, 268] width 165 height 15
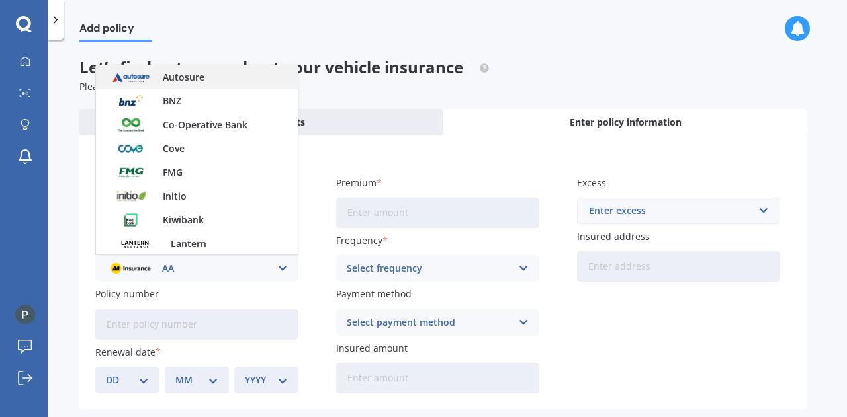
scroll to position [248, 0]
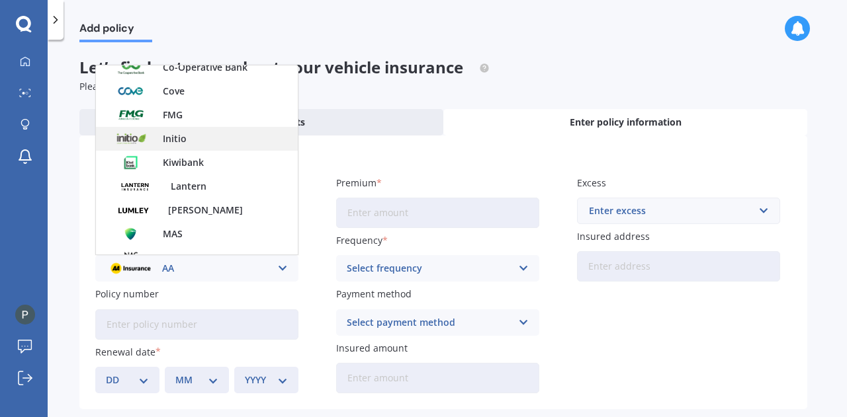
click at [198, 145] on div "Initio" at bounding box center [197, 139] width 202 height 24
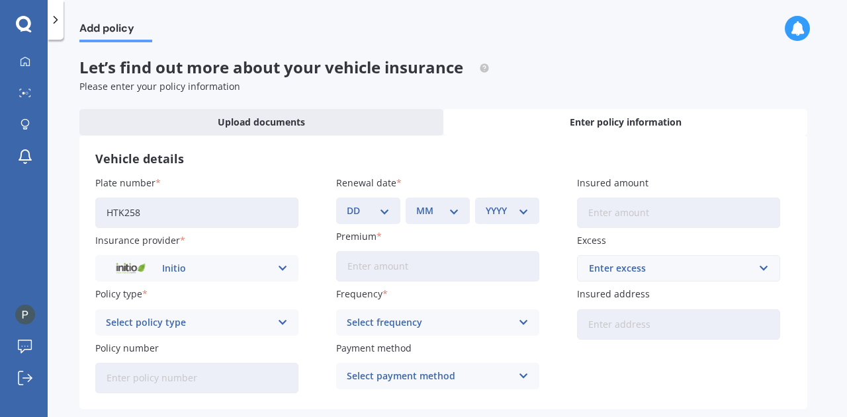
scroll to position [58, 0]
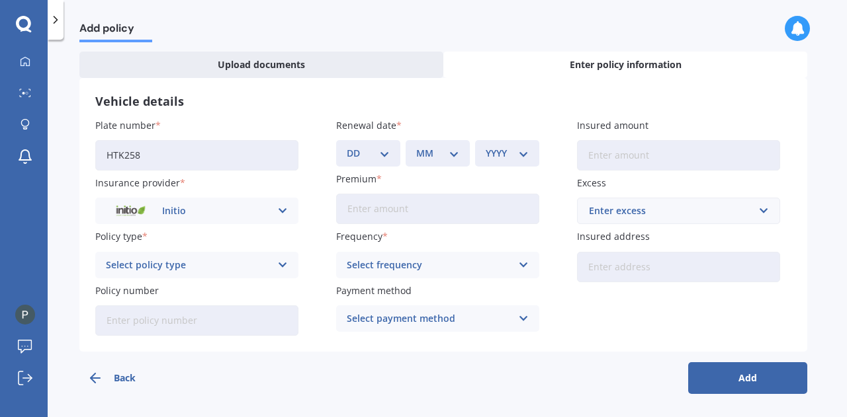
click at [164, 273] on div "Select policy type Comprehensive" at bounding box center [196, 265] width 203 height 26
click at [163, 288] on span "Comprehensive" at bounding box center [141, 290] width 70 height 9
click at [160, 316] on input "Policy number" at bounding box center [196, 321] width 203 height 30
paste input "INI-36813"
type input "INI-36813"
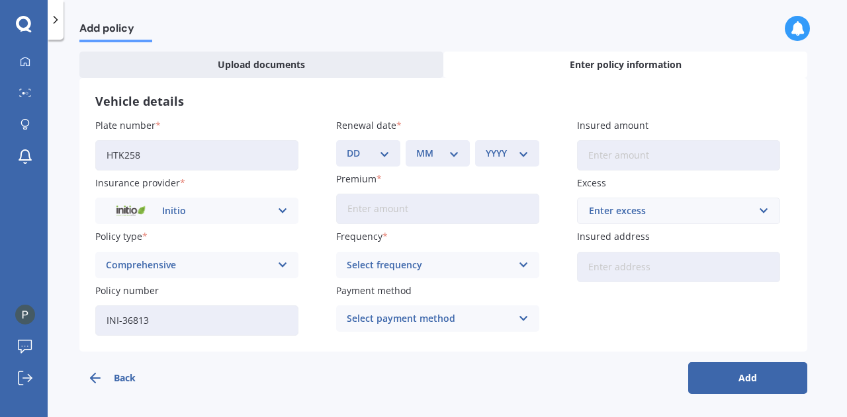
click at [357, 154] on select "DD 01 02 03 04 05 06 07 08 09 10 11 12 13 14 15 16 17 18 19 20 21 22 23 24 25 2…" at bounding box center [368, 153] width 43 height 15
select select "16"
click at [347, 146] on select "DD 01 02 03 04 05 06 07 08 09 10 11 12 13 14 15 16 17 18 19 20 21 22 23 24 25 2…" at bounding box center [368, 153] width 43 height 15
click at [431, 146] on div "MM 01 02 03 04 05 06 07 08 09 10 11 12" at bounding box center [437, 153] width 64 height 26
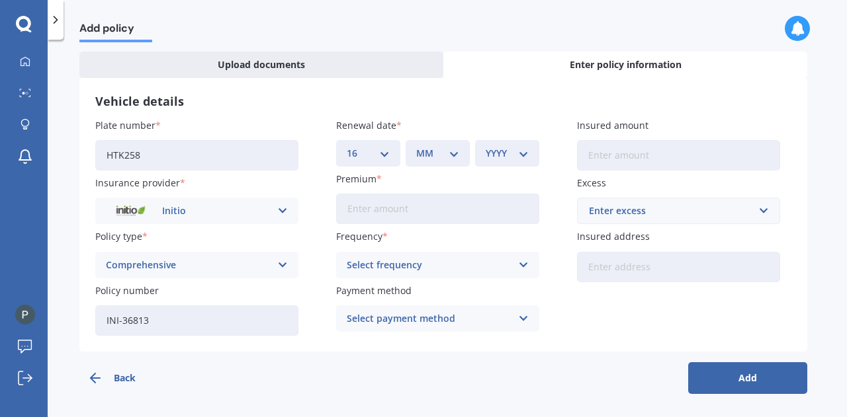
click at [451, 155] on select "MM 01 02 03 04 05 06 07 08 09 10 11 12" at bounding box center [437, 153] width 43 height 15
select select "01"
click at [416, 146] on select "MM 01 02 03 04 05 06 07 08 09 10 11 12" at bounding box center [437, 153] width 43 height 15
click at [519, 145] on div "YYYY 2027 2026 2025 2024 2023 2022 2021 2020 2019 2018 2017 2016 2015 2014 2013…" at bounding box center [507, 153] width 64 height 26
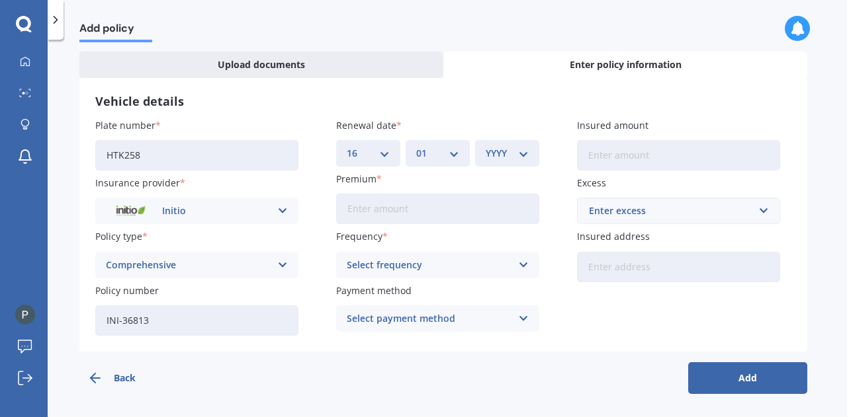
click at [519, 155] on select "YYYY 2027 2026 2025 2024 2023 2022 2021 2020 2019 2018 2017 2016 2015 2014 2013…" at bounding box center [506, 153] width 43 height 15
select select "2026"
click at [485, 146] on select "YYYY 2027 2026 2025 2024 2023 2022 2021 2020 2019 2018 2017 2016 2015 2014 2013…" at bounding box center [506, 153] width 43 height 15
click at [426, 208] on input "Premium" at bounding box center [437, 209] width 203 height 30
type input "$942.92"
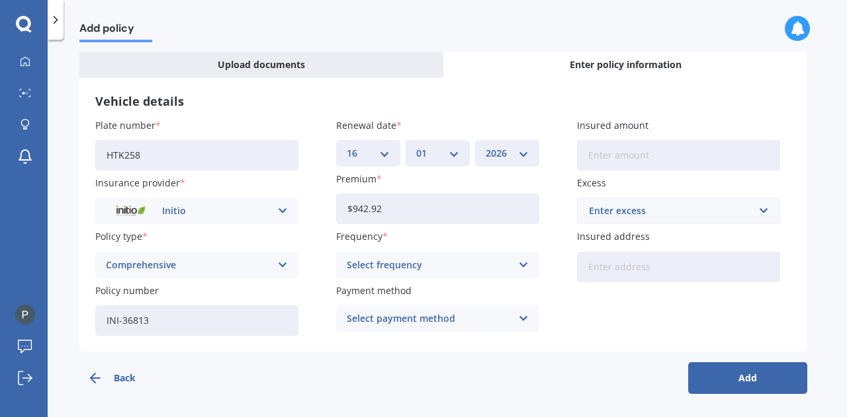
click at [372, 253] on div "Select frequency Yearly Six-Monthly Quarterly Monthly Fortnightly Weekly" at bounding box center [437, 265] width 203 height 26
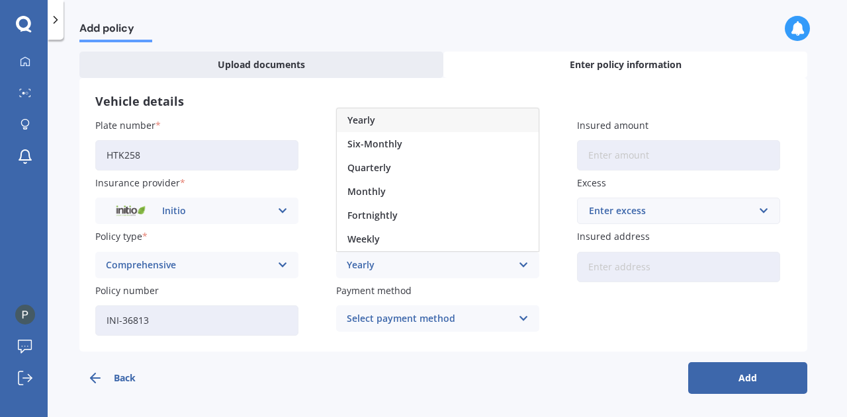
click at [408, 121] on div "Yearly" at bounding box center [438, 120] width 202 height 24
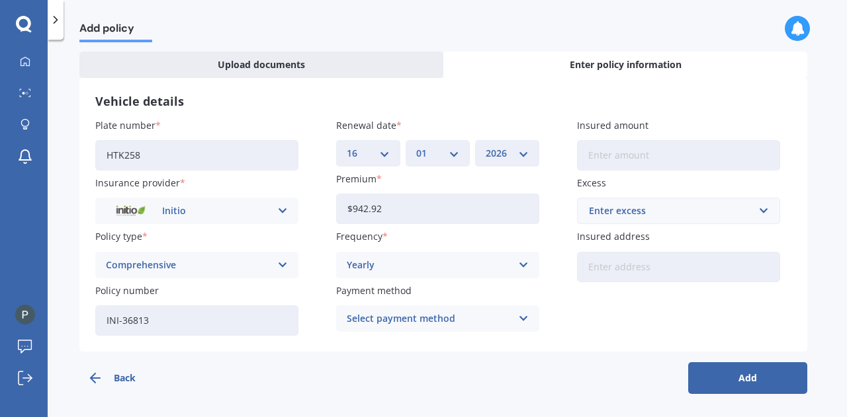
click at [415, 310] on div "Select payment method Direct debit - bank account Direct debit - credit/debit c…" at bounding box center [437, 319] width 203 height 26
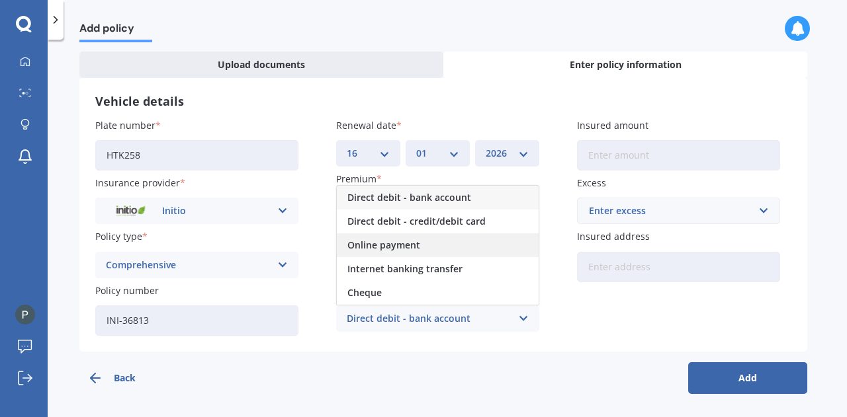
click at [428, 248] on div "Online payment" at bounding box center [438, 245] width 202 height 24
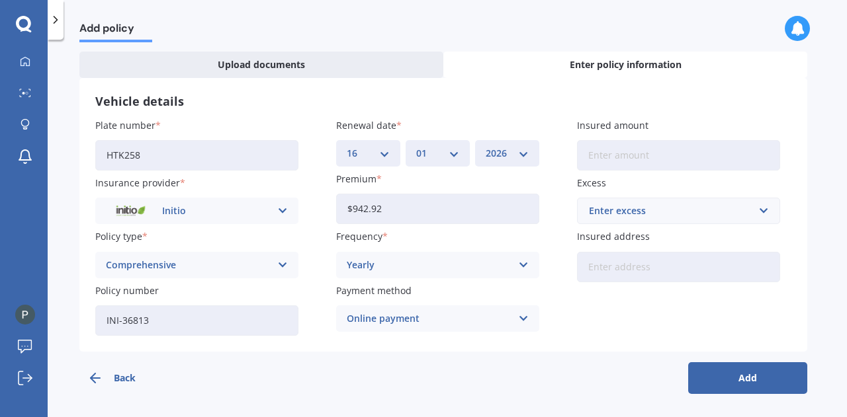
click at [614, 157] on input "Insured amount" at bounding box center [678, 155] width 203 height 30
type input "$7,400"
click at [619, 206] on div "Enter excess" at bounding box center [670, 211] width 163 height 15
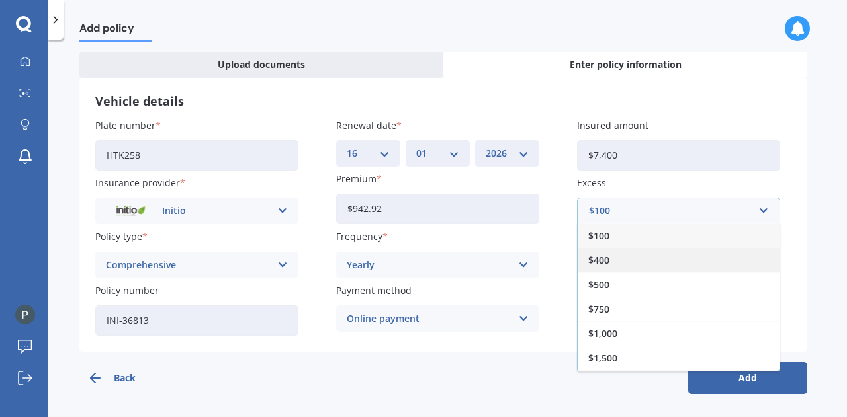
click at [604, 269] on div "$400" at bounding box center [678, 260] width 202 height 24
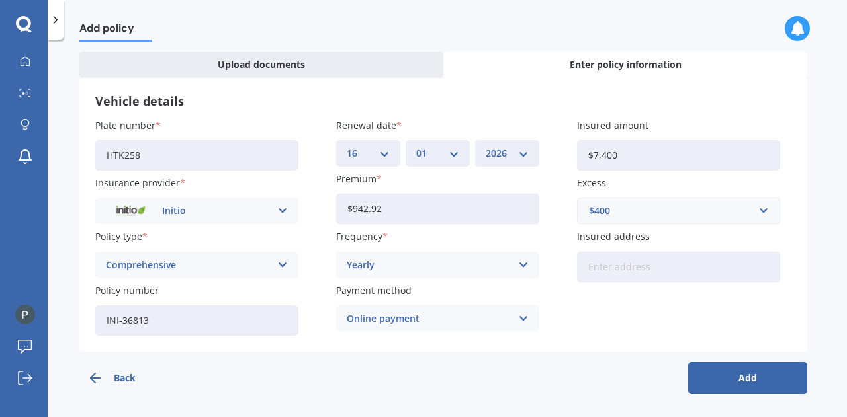
click at [673, 263] on input "Insured address" at bounding box center [678, 267] width 203 height 30
type input "[STREET_ADDRESS][PERSON_NAME]"
click at [743, 379] on button "Add" at bounding box center [747, 378] width 119 height 32
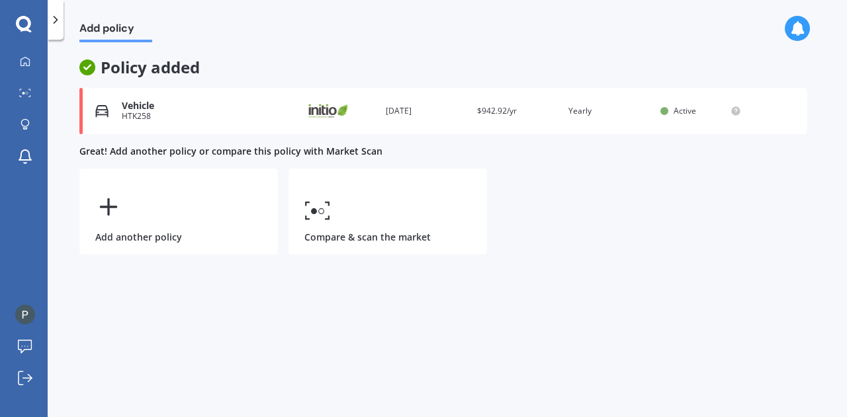
scroll to position [0, 0]
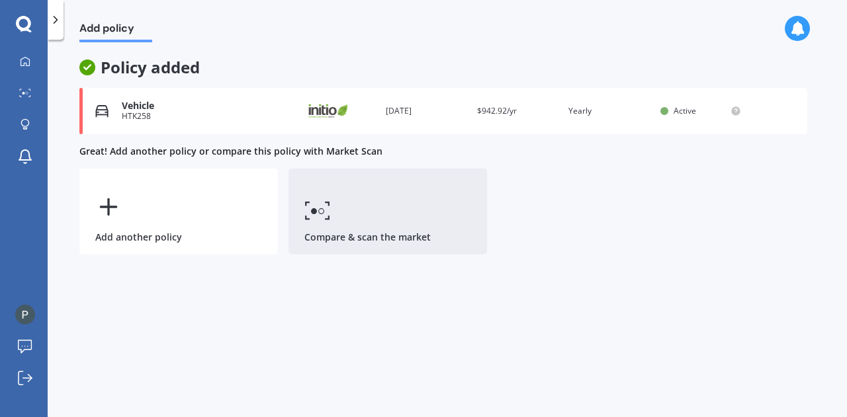
click at [401, 210] on link "Compare & scan the market" at bounding box center [387, 212] width 198 height 86
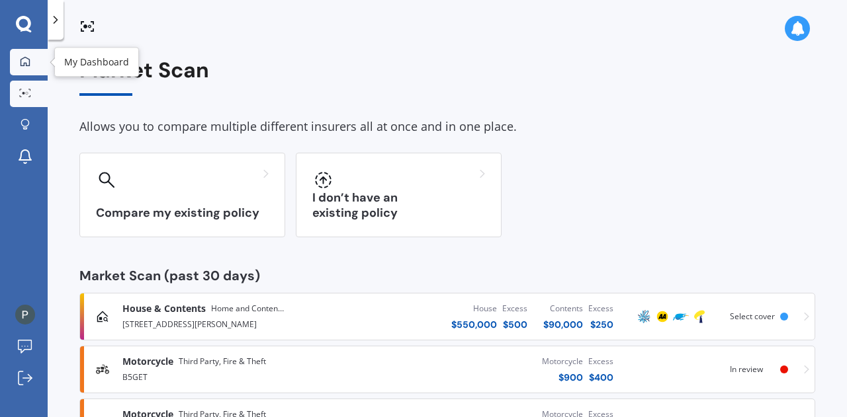
click at [28, 56] on icon at bounding box center [25, 61] width 11 height 11
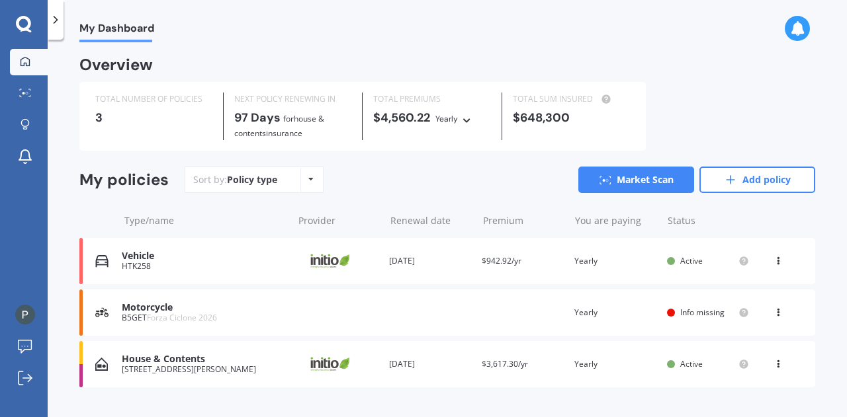
click at [776, 256] on div "View option View policy Delete" at bounding box center [779, 261] width 12 height 13
click at [799, 207] on div "Type/name Provider Renewal date Premium You are paying Status" at bounding box center [446, 221] width 735 height 34
click at [512, 257] on span "$942.92/yr" at bounding box center [501, 260] width 40 height 11
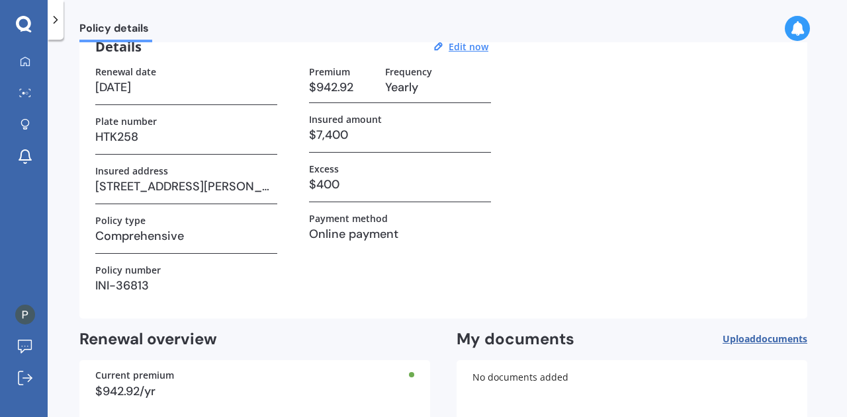
scroll to position [139, 0]
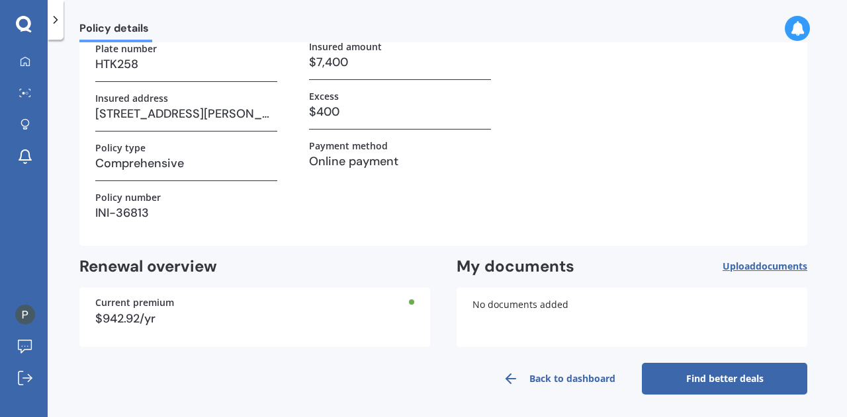
click at [708, 385] on link "Find better deals" at bounding box center [724, 379] width 165 height 32
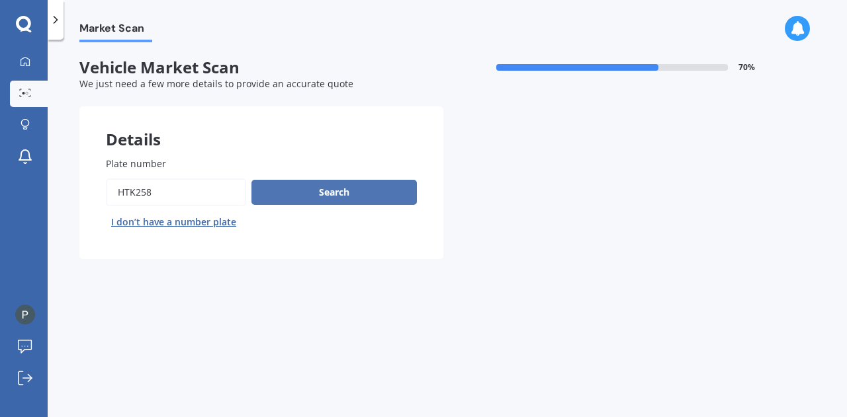
click at [330, 195] on button "Search" at bounding box center [333, 192] width 165 height 25
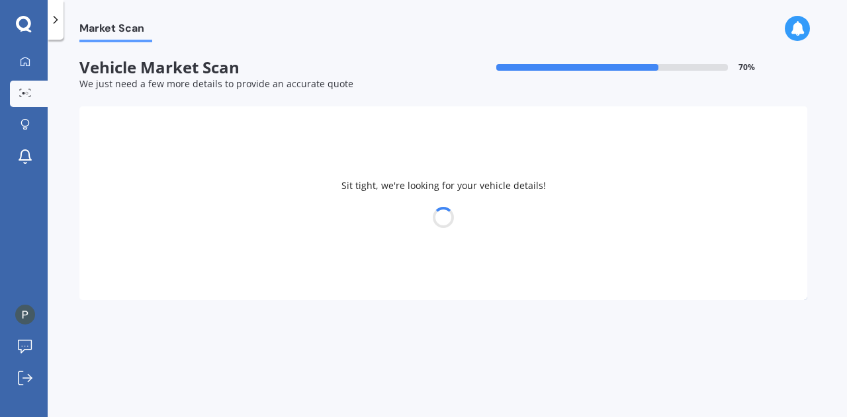
select select "HOLDEN"
select select "CRUZE"
select select "11"
select select "01"
select select "1996"
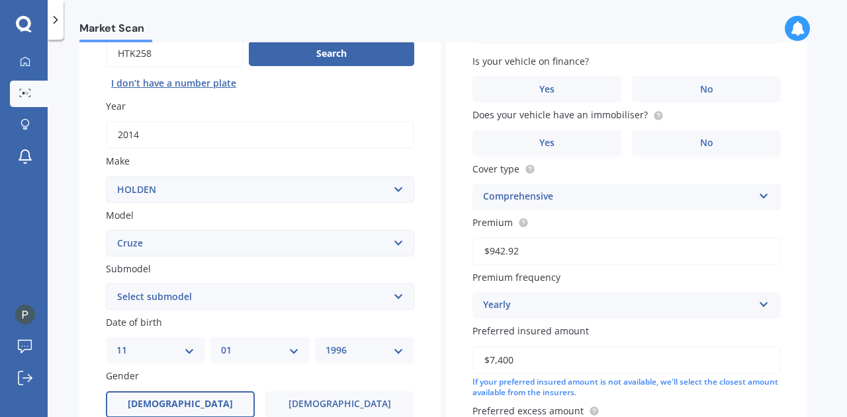
scroll to position [138, 0]
click at [209, 297] on select "Select submodel (All Other) CD 1.4 Turbo AT CDX 1.8 Sedan CDX 2.0 Turbo Diesel …" at bounding box center [260, 297] width 308 height 26
select select "EQUIPE"
click at [106, 285] on select "Select submodel (All Other) CD 1.4 Turbo AT CDX 1.8 Sedan CDX 2.0 Turbo Diesel …" at bounding box center [260, 297] width 308 height 26
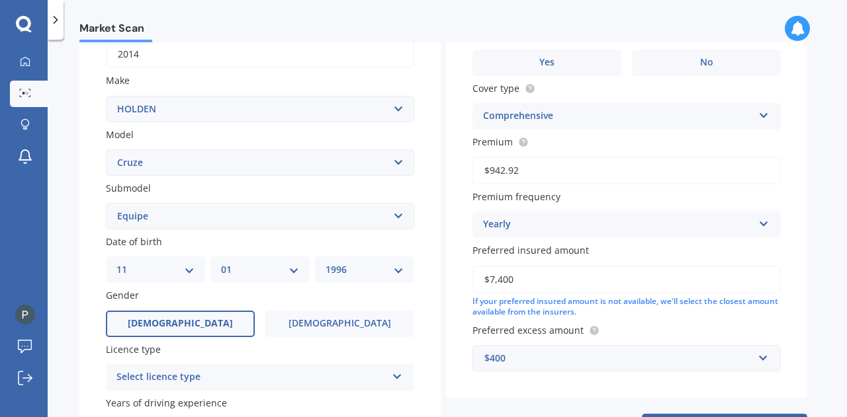
scroll to position [220, 0]
click at [215, 207] on select "Select submodel (All Other) CD 1.4 Turbo AT CDX 1.8 Sedan CDX 2.0 Turbo Diesel …" at bounding box center [260, 215] width 308 height 26
click at [216, 208] on select "Select submodel (All Other) CD 1.4 Turbo AT CDX 1.8 Sedan CDX 2.0 Turbo Diesel …" at bounding box center [260, 215] width 308 height 26
click at [169, 269] on select "DD 01 02 03 04 05 06 07 08 09 10 11 12 13 14 15 16 17 18 19 20 21 22 23 24 25 2…" at bounding box center [155, 269] width 78 height 15
select select "08"
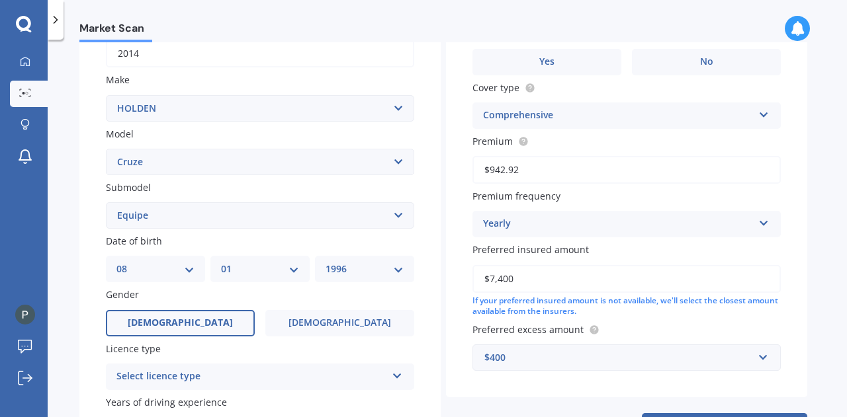
click at [116, 263] on select "DD 01 02 03 04 05 06 07 08 09 10 11 12 13 14 15 16 17 18 19 20 21 22 23 24 25 2…" at bounding box center [155, 269] width 78 height 15
click at [242, 273] on select "MM 01 02 03 04 05 06 07 08 09 10 11 12" at bounding box center [260, 269] width 78 height 15
select select "05"
click at [221, 263] on select "MM 01 02 03 04 05 06 07 08 09 10 11 12" at bounding box center [260, 269] width 78 height 15
click at [341, 266] on select "YYYY 2025 2024 2023 2022 2021 2020 2019 2018 2017 2016 2015 2014 2013 2012 2011…" at bounding box center [364, 269] width 78 height 15
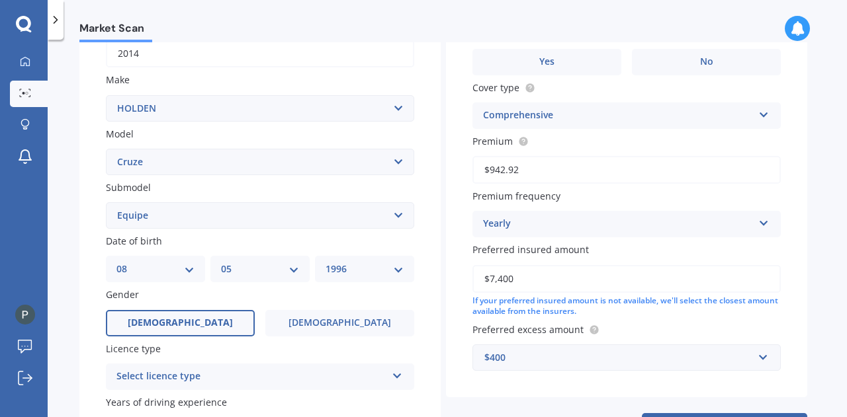
select select "1998"
click at [325, 263] on select "YYYY 2025 2024 2023 2022 2021 2020 2019 2018 2017 2016 2015 2014 2013 2012 2011…" at bounding box center [364, 269] width 78 height 15
click at [327, 314] on label "[DEMOGRAPHIC_DATA]" at bounding box center [339, 323] width 149 height 26
click at [0, 0] on input "[DEMOGRAPHIC_DATA]" at bounding box center [0, 0] width 0 height 0
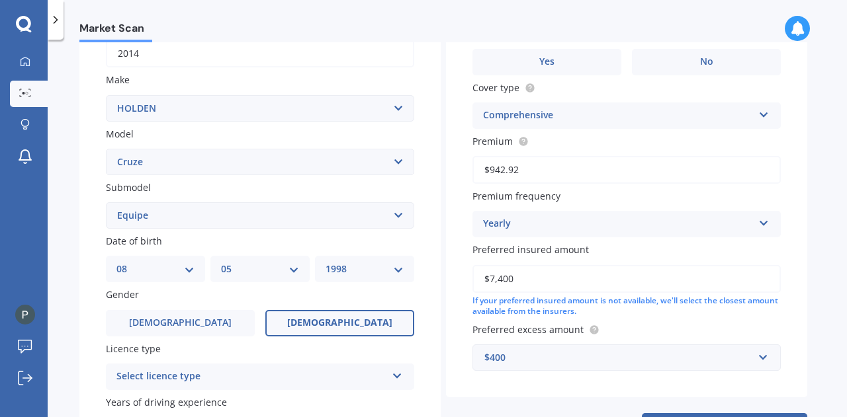
scroll to position [353, 0]
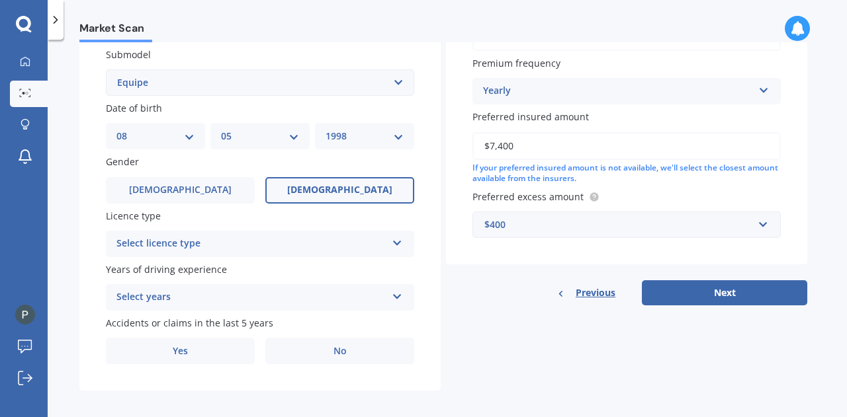
click at [317, 236] on div "Select licence type NZ Full NZ Restricted NZ Learners [GEOGRAPHIC_DATA] [GEOGRA…" at bounding box center [260, 244] width 308 height 26
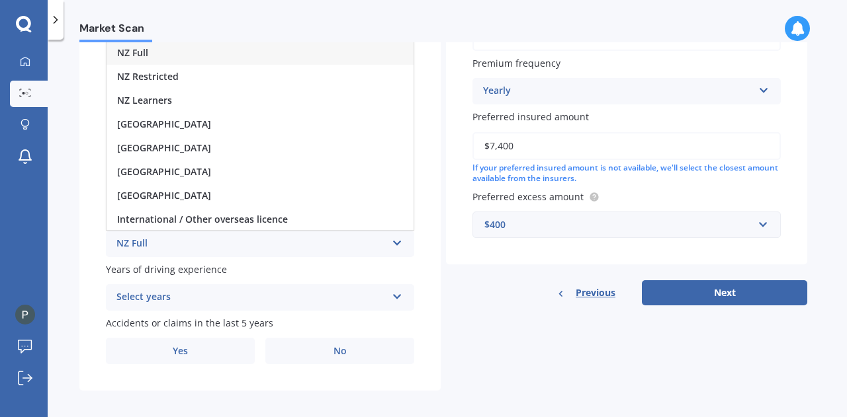
click at [253, 55] on div "NZ Full" at bounding box center [259, 53] width 307 height 24
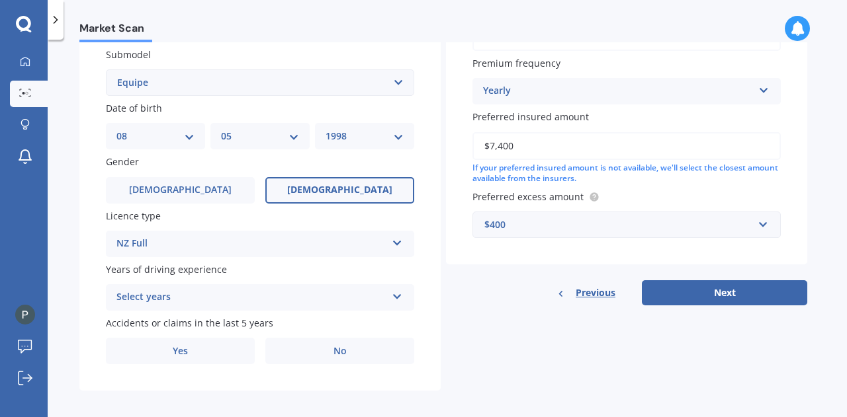
click at [216, 294] on div "Select years" at bounding box center [251, 298] width 270 height 16
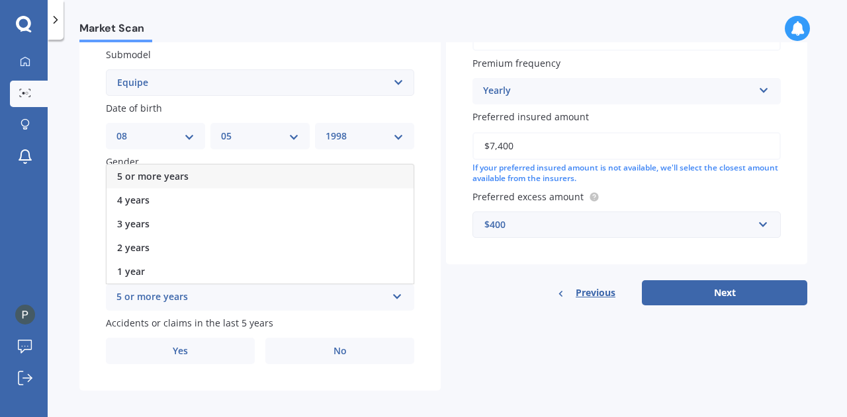
click at [208, 178] on div "5 or more years" at bounding box center [259, 177] width 307 height 24
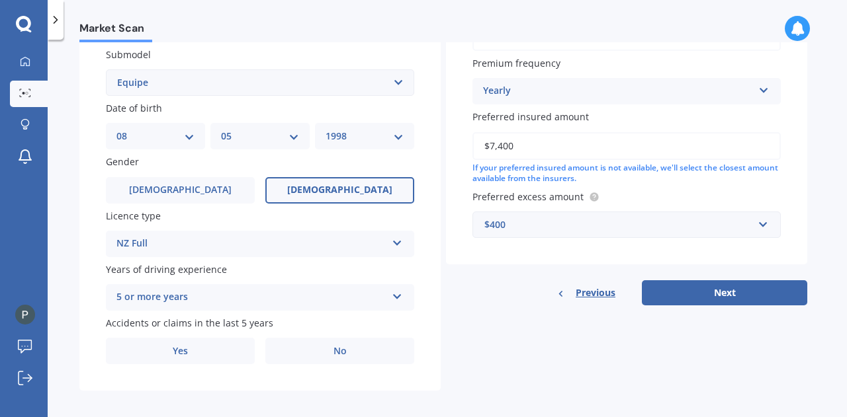
scroll to position [363, 0]
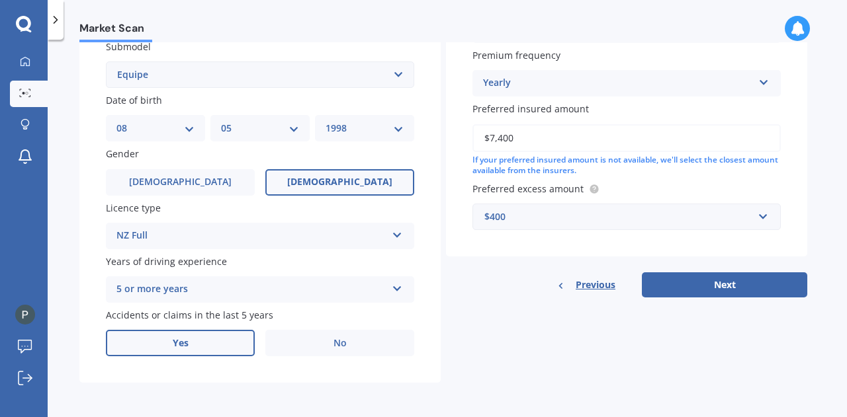
click at [215, 343] on label "Yes" at bounding box center [180, 343] width 149 height 26
click at [0, 0] on input "Yes" at bounding box center [0, 0] width 0 height 0
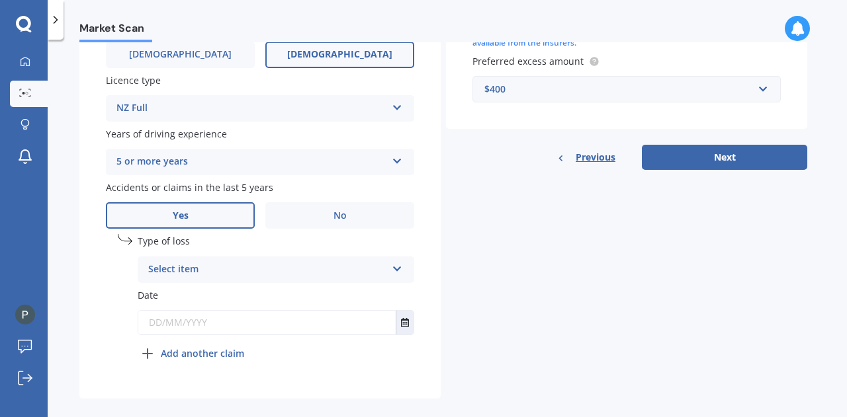
scroll to position [507, 0]
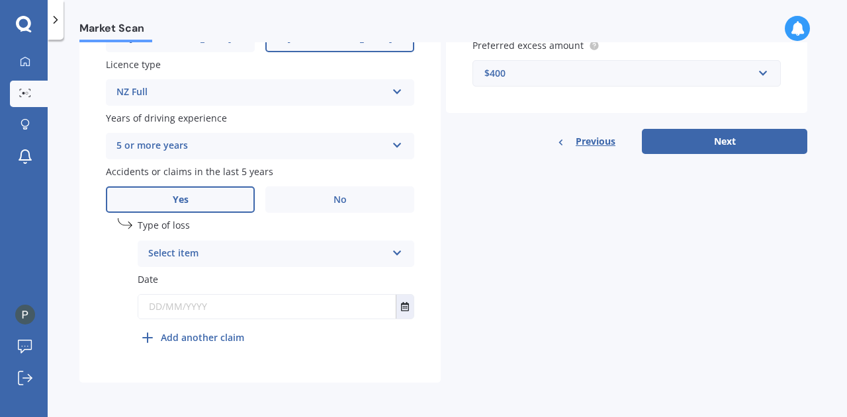
click at [257, 253] on div "Select item" at bounding box center [267, 254] width 238 height 16
click at [243, 278] on div "At fault accident" at bounding box center [275, 280] width 275 height 24
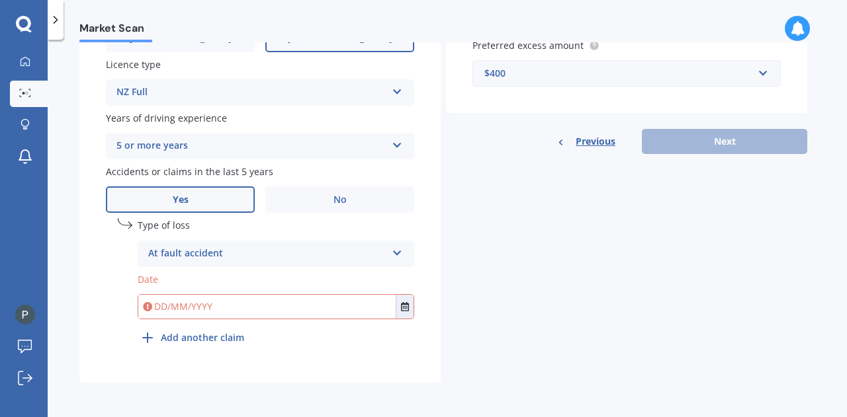
click at [243, 292] on div "Date" at bounding box center [276, 295] width 276 height 47
click at [225, 304] on input "text" at bounding box center [266, 307] width 257 height 24
type input "0"
click at [403, 307] on icon "Select date" at bounding box center [405, 306] width 8 height 9
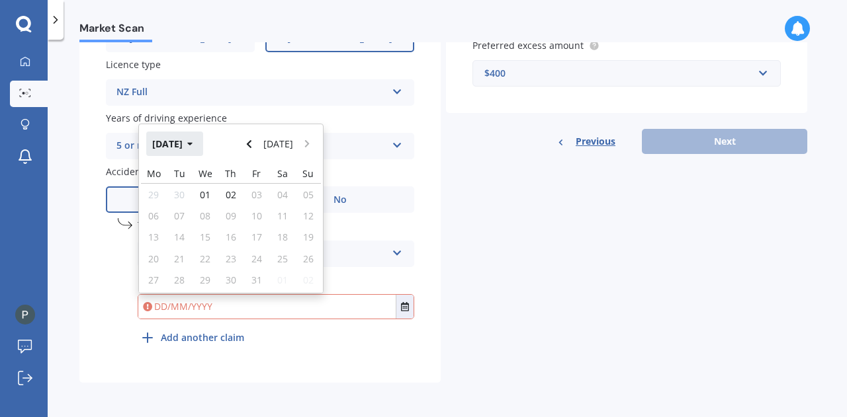
click at [184, 140] on button "[DATE]" at bounding box center [174, 144] width 57 height 24
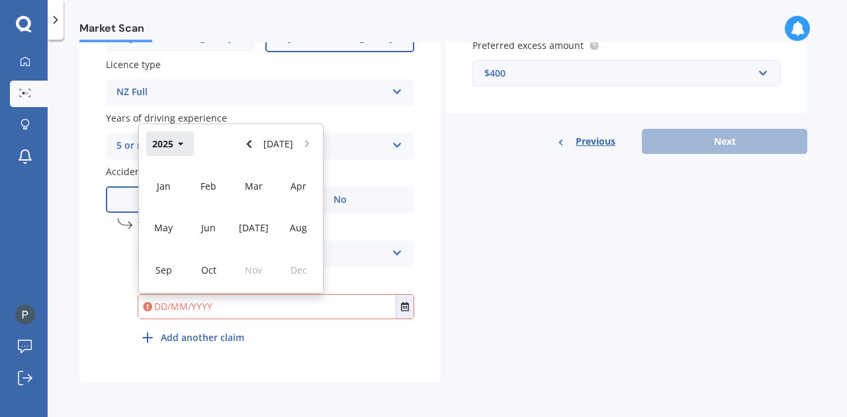
click at [184, 140] on button "2025" at bounding box center [170, 144] width 48 height 24
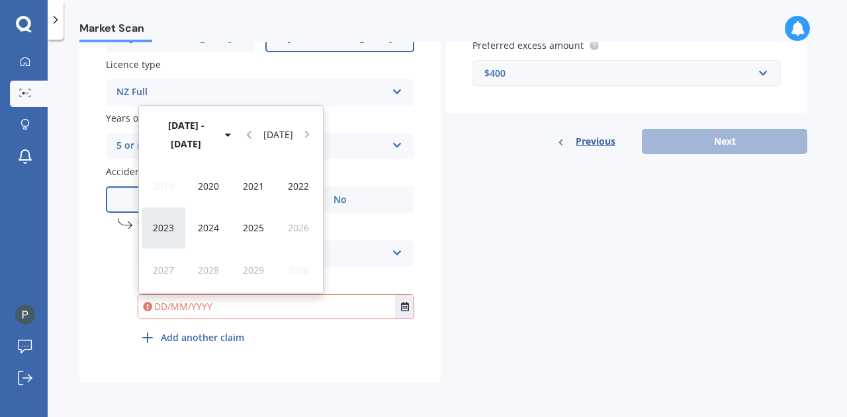
click at [161, 229] on span "2023" at bounding box center [163, 228] width 21 height 13
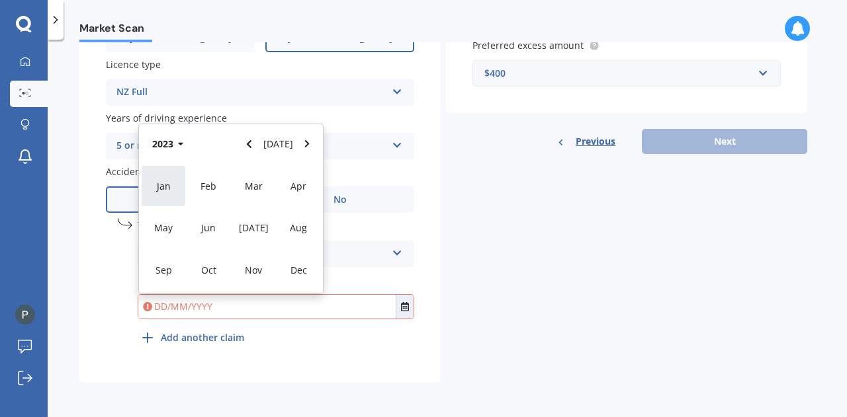
click at [169, 186] on div "Jan" at bounding box center [163, 186] width 45 height 42
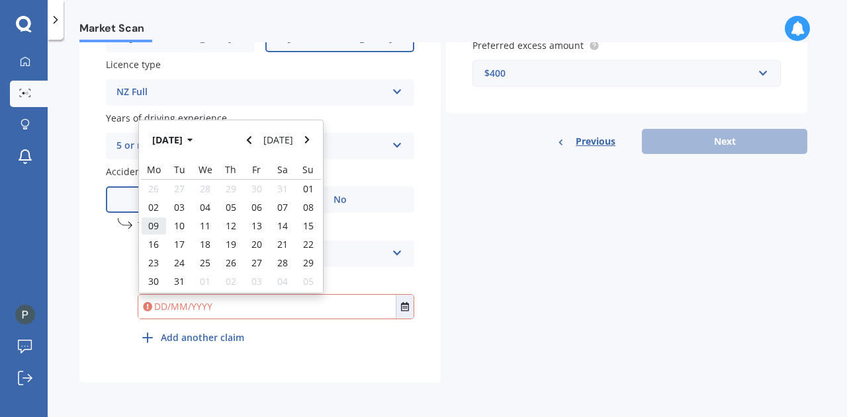
click at [152, 232] on span "09" at bounding box center [153, 226] width 11 height 13
type input "[DATE]"
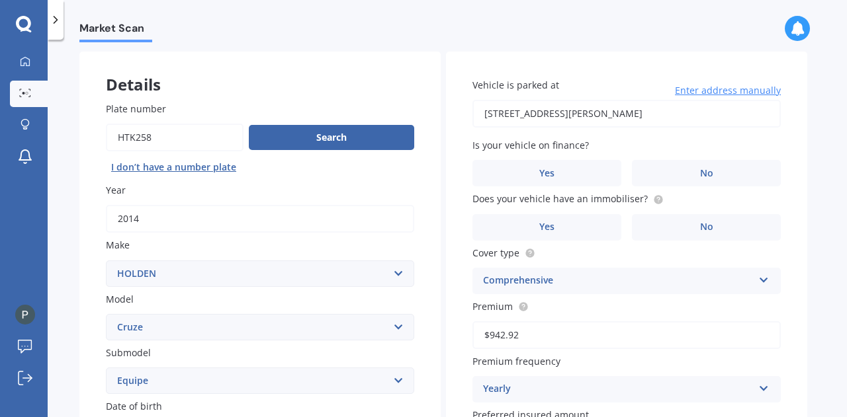
scroll to position [47, 0]
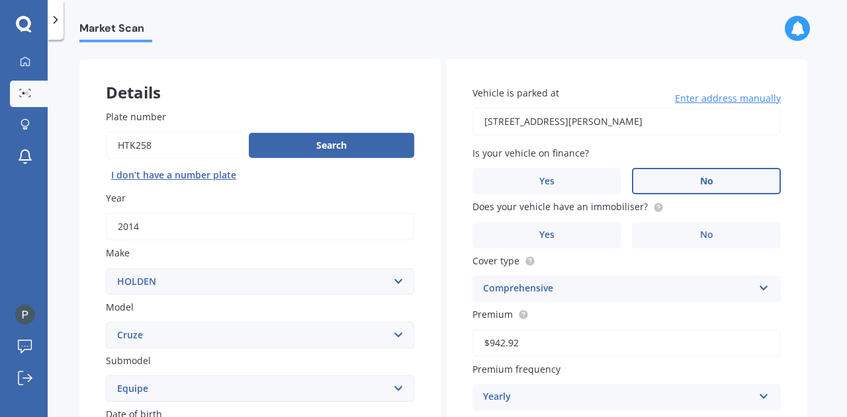
click at [679, 188] on label "No" at bounding box center [706, 181] width 149 height 26
click at [0, 0] on input "No" at bounding box center [0, 0] width 0 height 0
click at [681, 228] on label "No" at bounding box center [706, 235] width 149 height 26
click at [0, 0] on input "No" at bounding box center [0, 0] width 0 height 0
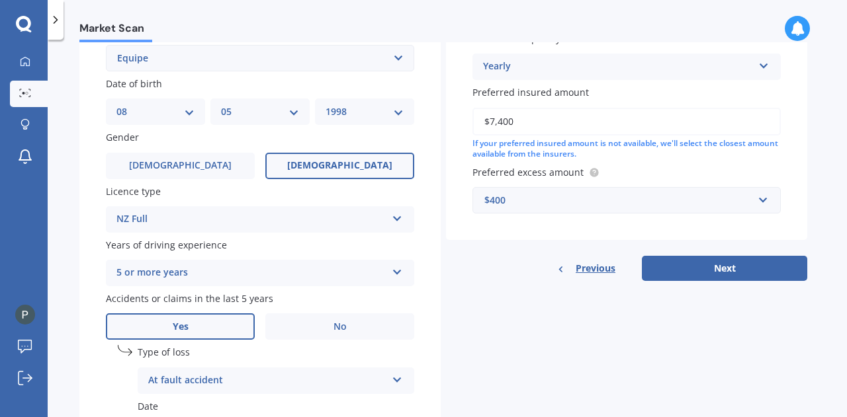
scroll to position [394, 0]
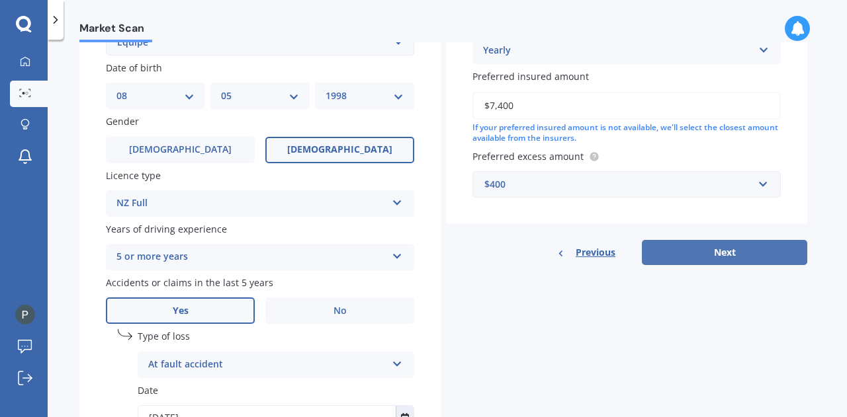
click at [719, 257] on button "Next" at bounding box center [724, 252] width 165 height 25
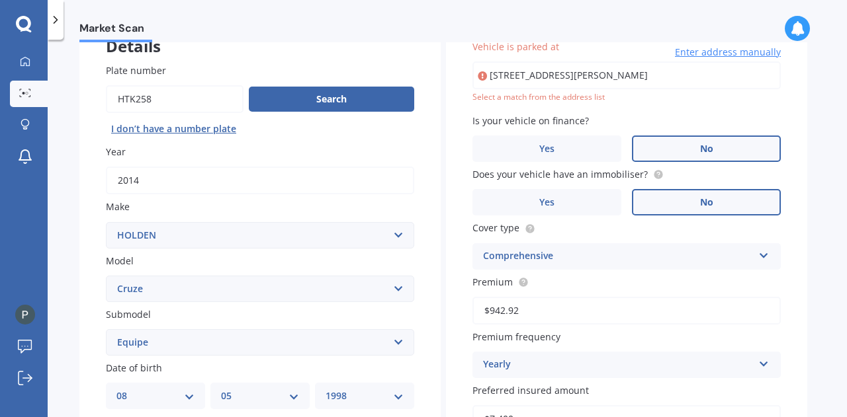
scroll to position [90, 0]
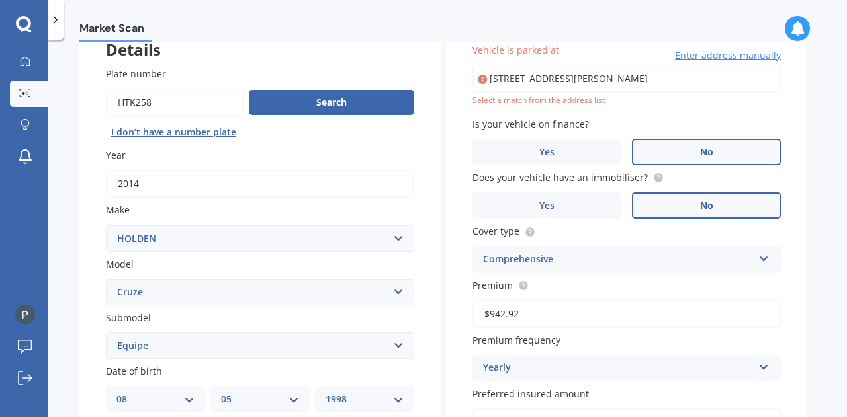
type input "[STREET_ADDRESS][PERSON_NAME]"
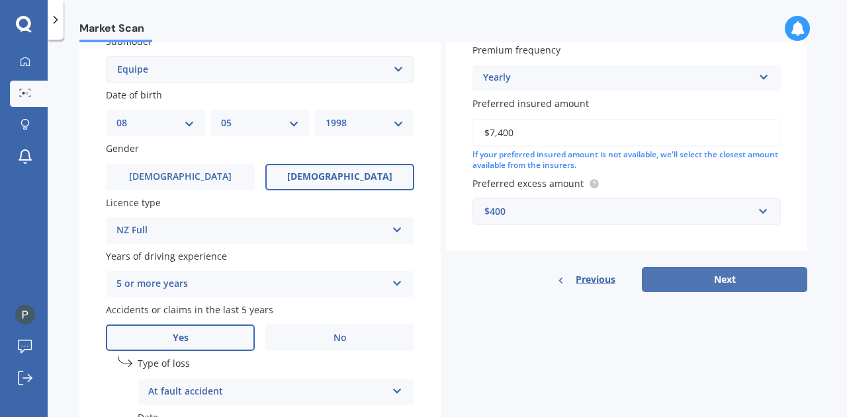
click at [694, 276] on button "Next" at bounding box center [724, 279] width 165 height 25
select select "08"
select select "05"
select select "1998"
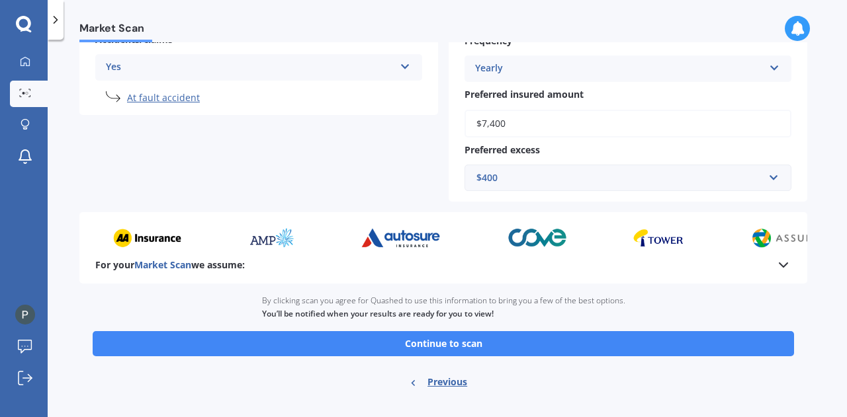
scroll to position [376, 0]
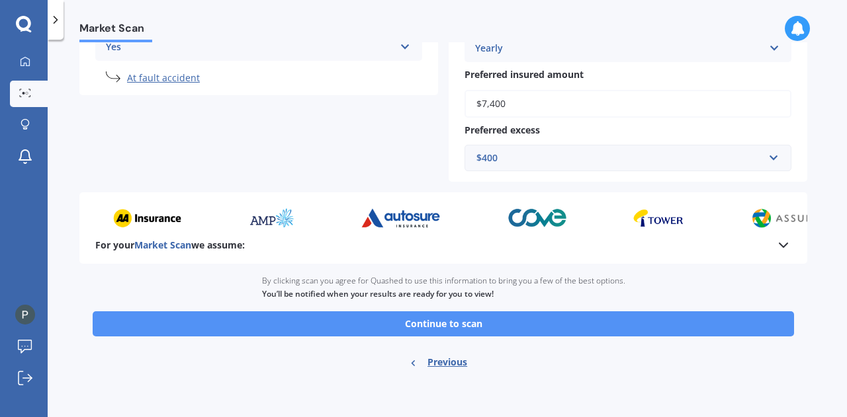
click at [540, 327] on button "Continue to scan" at bounding box center [443, 324] width 701 height 25
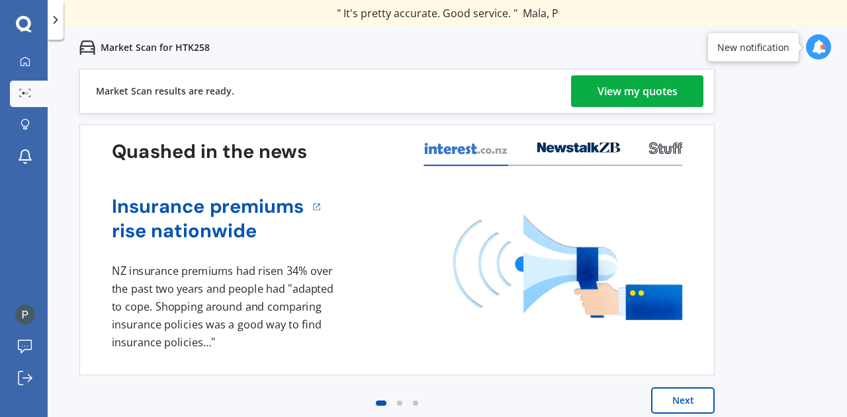
click at [655, 91] on div "View my quotes" at bounding box center [637, 91] width 80 height 32
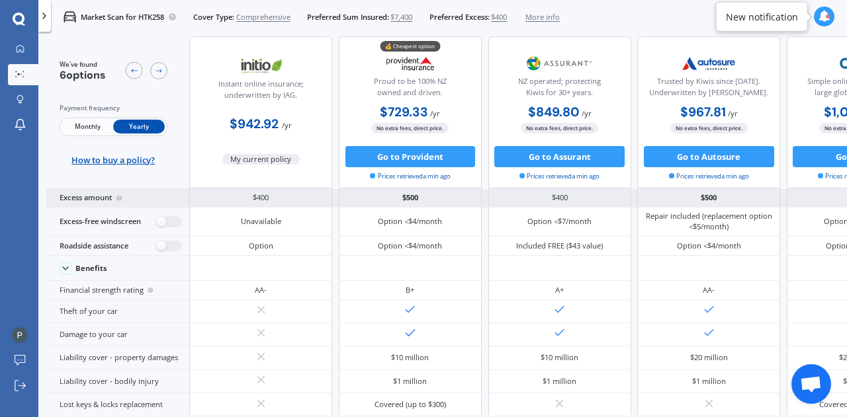
scroll to position [34, 0]
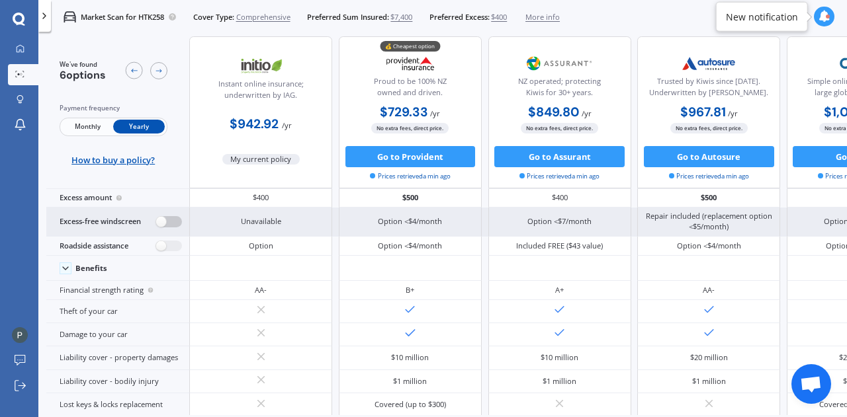
click at [159, 221] on label at bounding box center [169, 221] width 26 height 11
radio input "true"
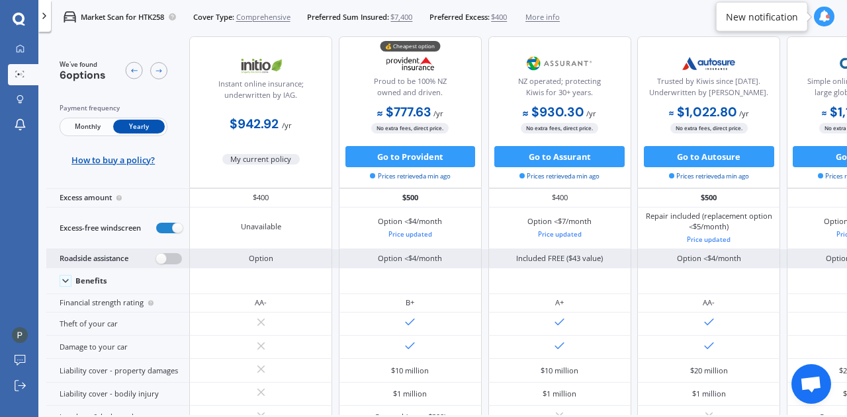
click at [167, 255] on label at bounding box center [169, 258] width 26 height 11
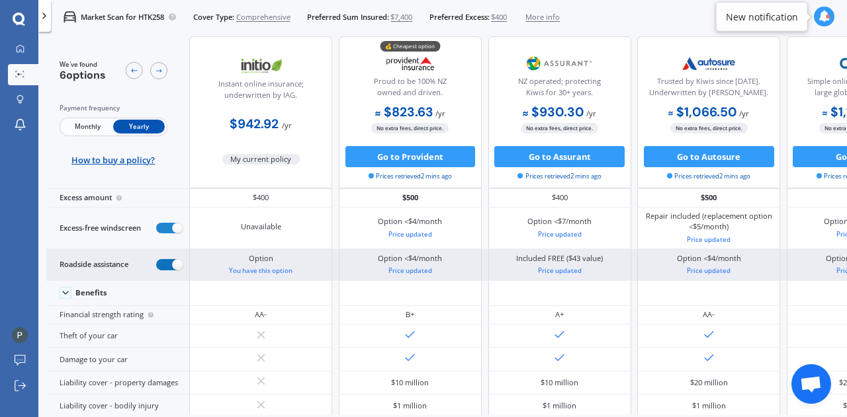
click at [180, 263] on label at bounding box center [169, 264] width 26 height 11
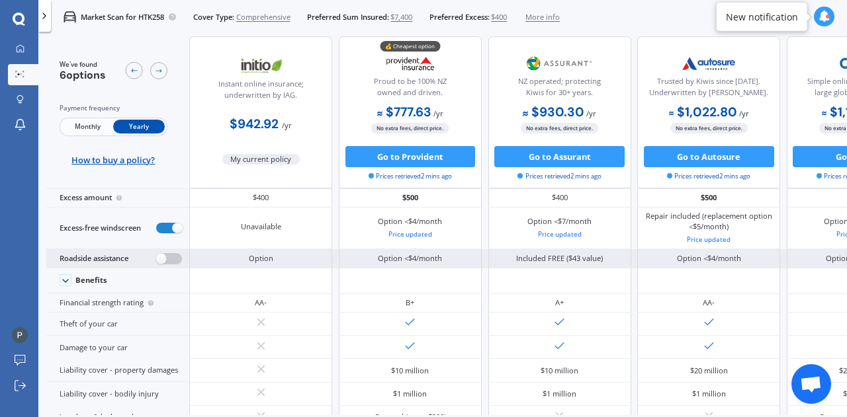
click at [180, 263] on div "Roadside assistance" at bounding box center [117, 258] width 143 height 19
click at [170, 259] on label at bounding box center [169, 258] width 26 height 11
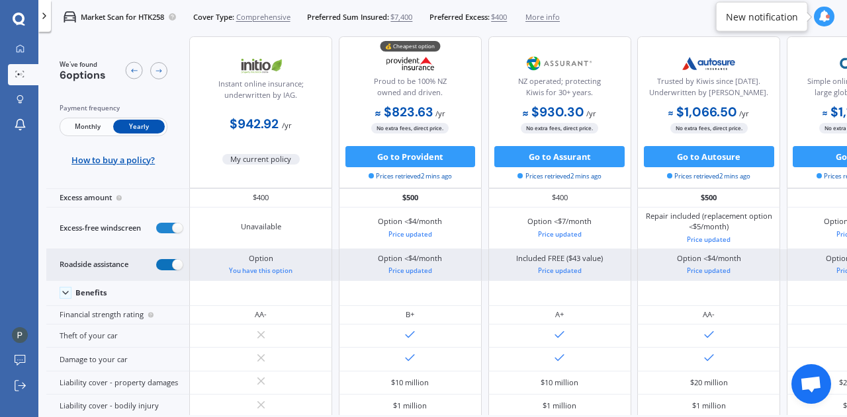
click at [170, 259] on label at bounding box center [169, 264] width 26 height 11
radio input "false"
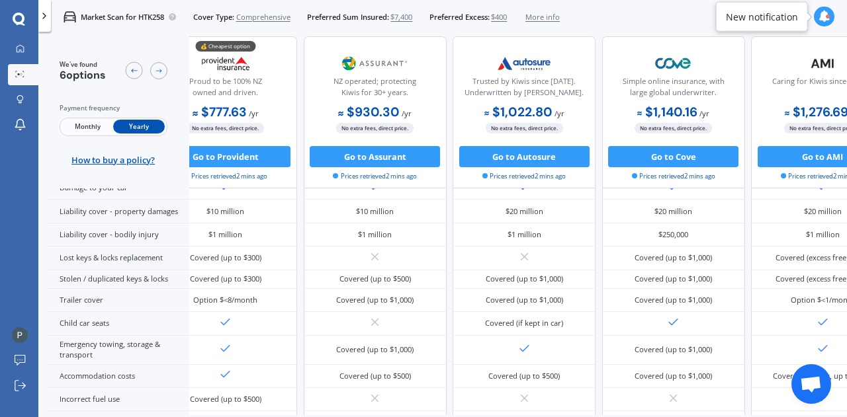
scroll to position [0, 296]
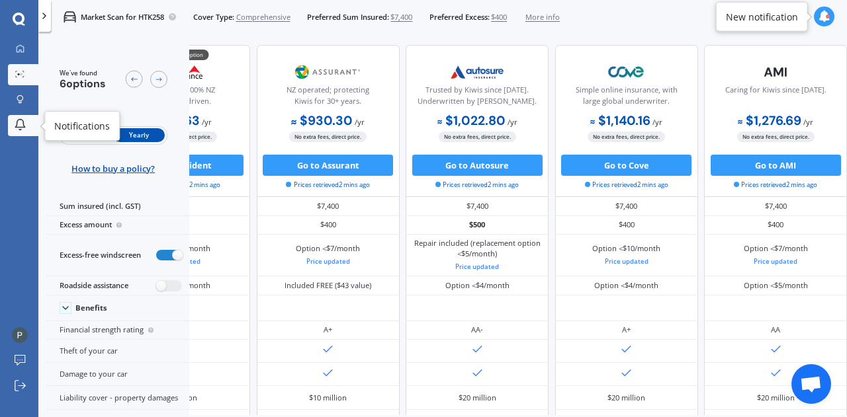
click at [15, 122] on icon at bounding box center [20, 124] width 13 height 13
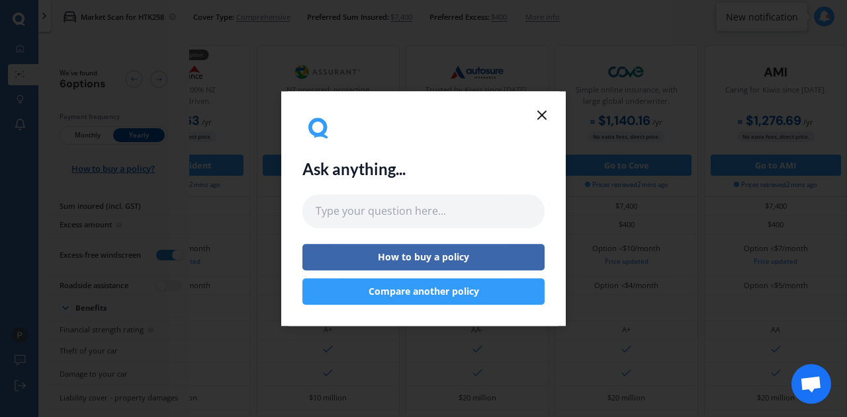
click at [536, 112] on icon at bounding box center [542, 115] width 16 height 16
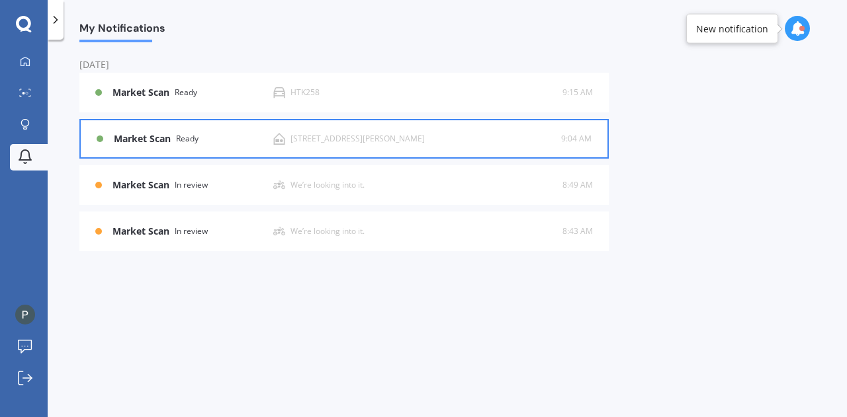
click at [233, 144] on div "Market Scan Ready" at bounding box center [193, 139] width 159 height 11
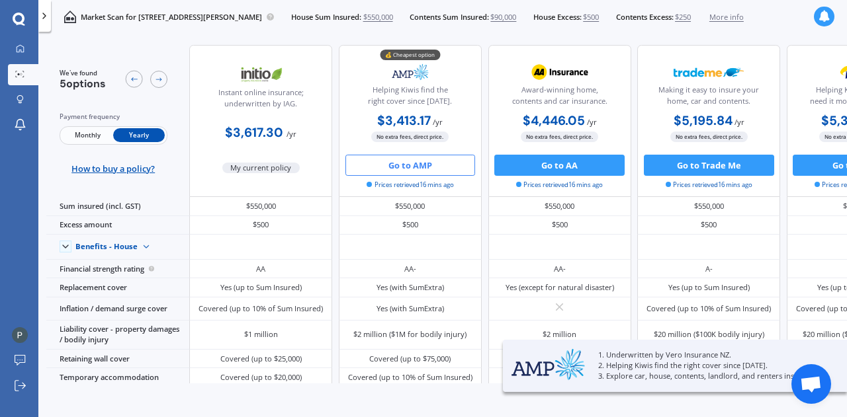
click at [394, 166] on button "Go to AMP" at bounding box center [410, 165] width 130 height 21
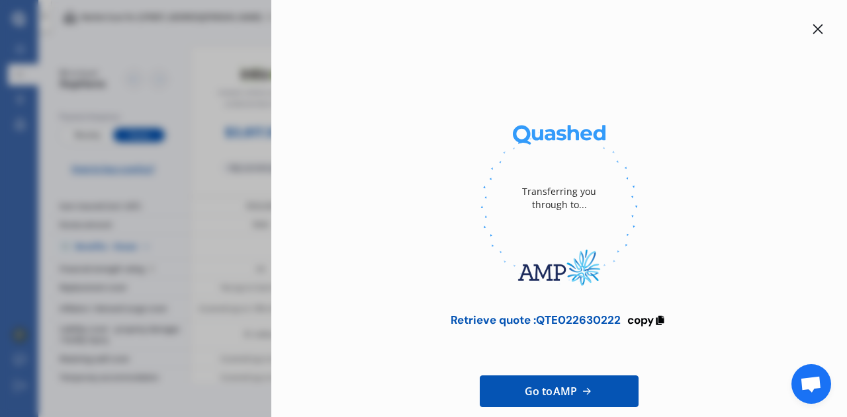
click at [819, 30] on div "Transferring you through to... Retrieve quote : QTE022630222 copy Go to AMP Ema…" at bounding box center [558, 208] width 575 height 417
click at [813, 28] on icon at bounding box center [817, 29] width 11 height 11
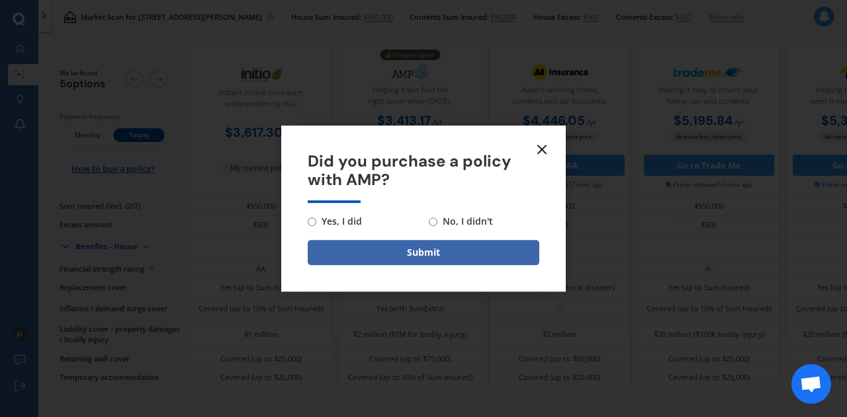
click at [458, 220] on span "No, I didn't" at bounding box center [465, 222] width 56 height 16
click at [437, 220] on input "No, I didn't" at bounding box center [433, 222] width 9 height 9
radio input "true"
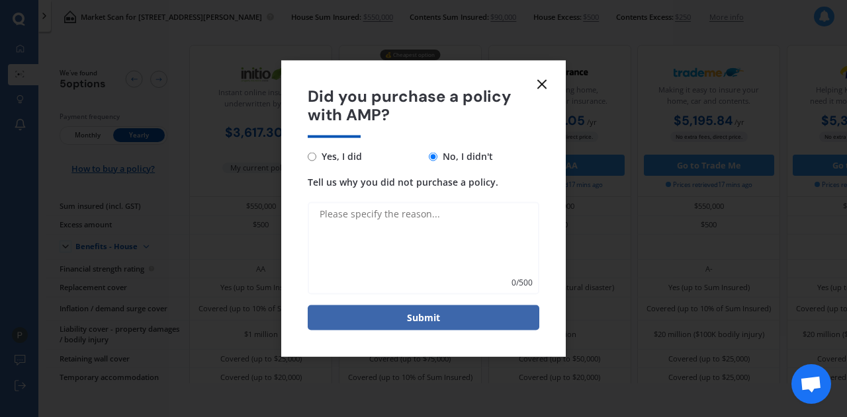
click at [536, 83] on icon at bounding box center [542, 84] width 16 height 16
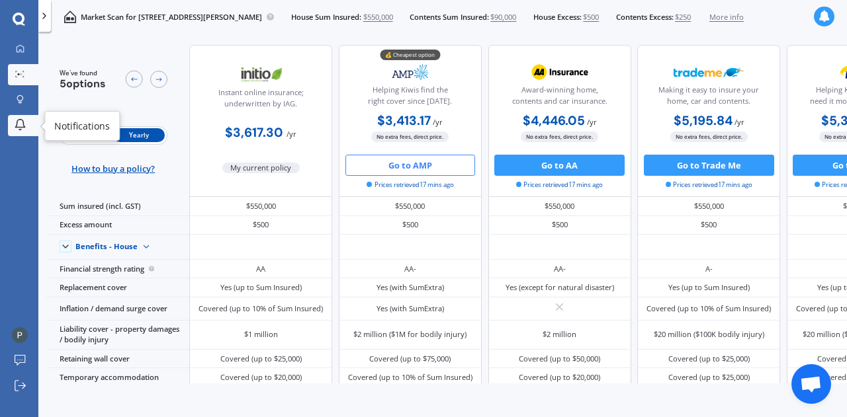
click at [21, 126] on icon at bounding box center [20, 124] width 13 height 13
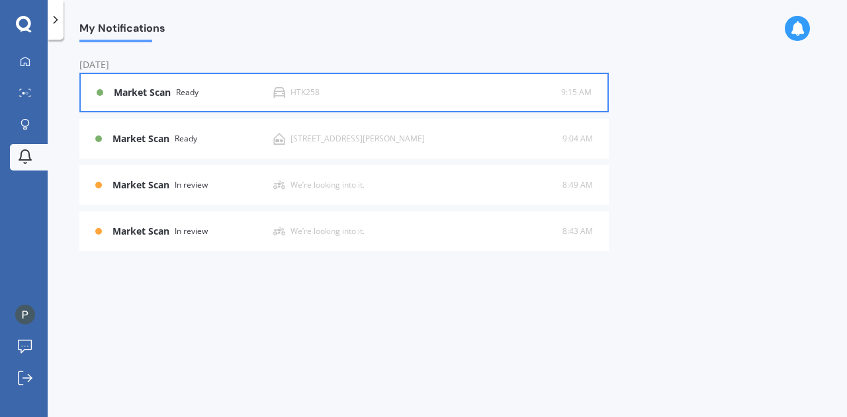
click at [241, 87] on div "Market Scan Ready" at bounding box center [193, 92] width 159 height 11
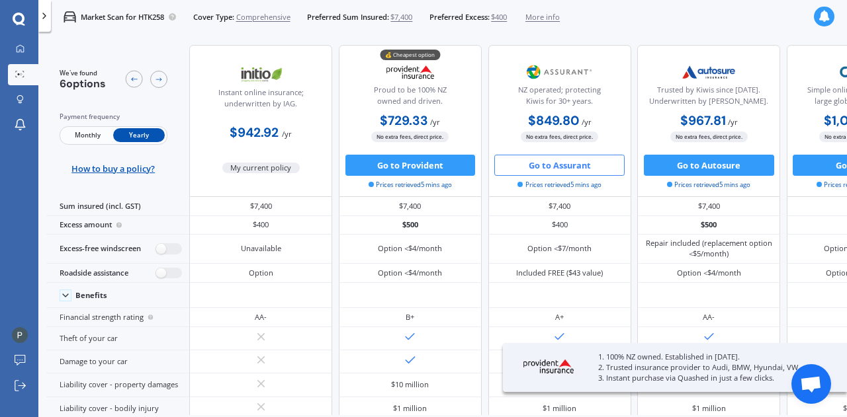
click at [537, 166] on button "Go to Assurant" at bounding box center [559, 165] width 130 height 21
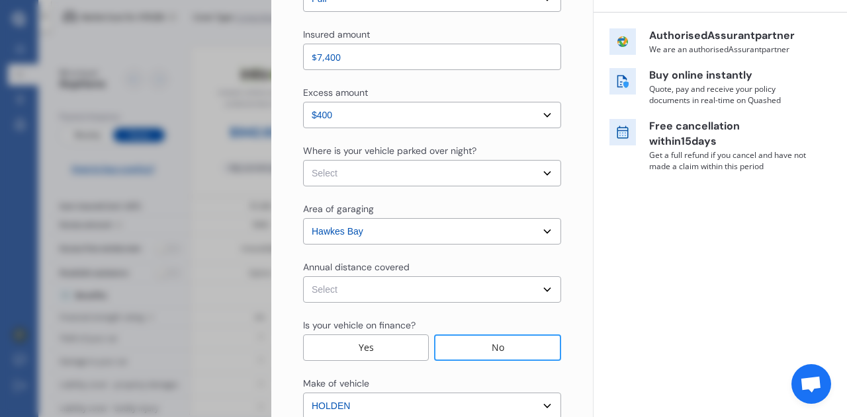
scroll to position [198, 0]
click at [514, 189] on div "Where is your vehicle parked over night? Select In a garage On own property On …" at bounding box center [432, 195] width 258 height 101
click at [515, 179] on select "Select In a garage On own property On street or road" at bounding box center [432, 174] width 258 height 26
select select "On own property"
click at [303, 161] on select "Select In a garage On own property On street or road" at bounding box center [432, 174] width 258 height 26
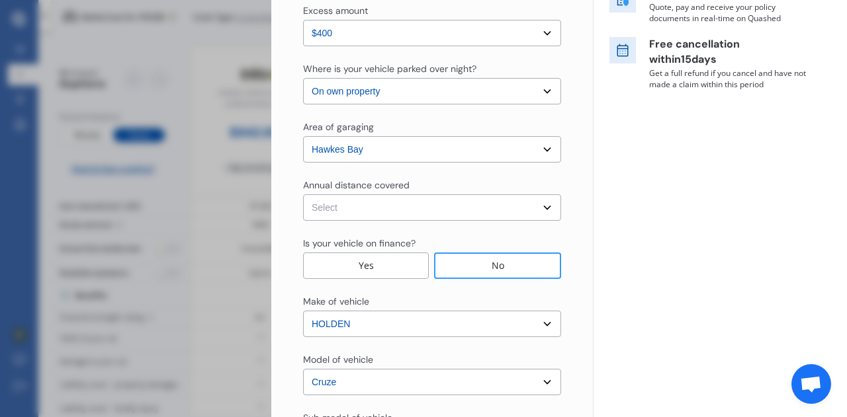
scroll to position [313, 0]
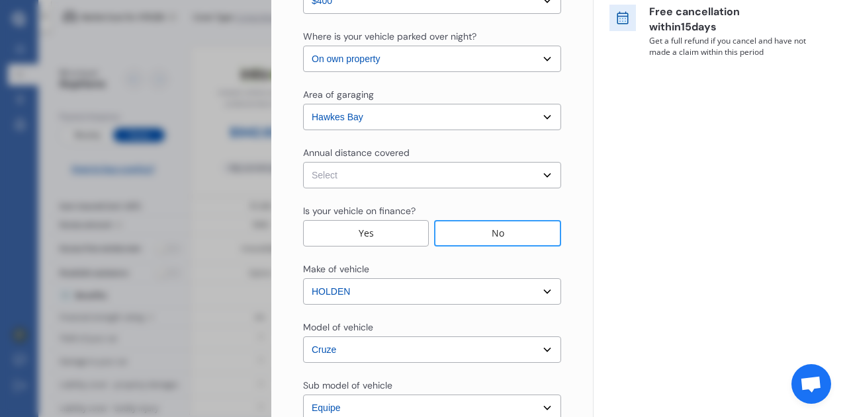
click at [522, 179] on select "Select Low (less than 15,000km per year) Average (15,000-30,000km per year) Hig…" at bounding box center [432, 175] width 258 height 26
select select "20000"
click at [303, 162] on select "Select Low (less than 15,000km per year) Average (15,000-30,000km per year) Hig…" at bounding box center [432, 175] width 258 height 26
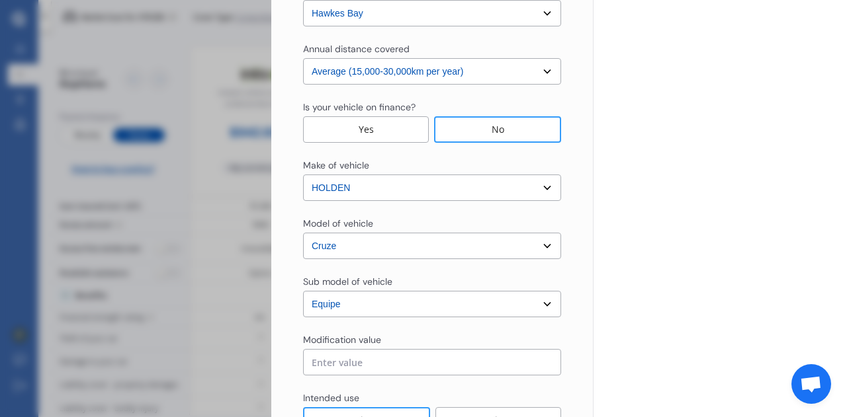
scroll to position [529, 0]
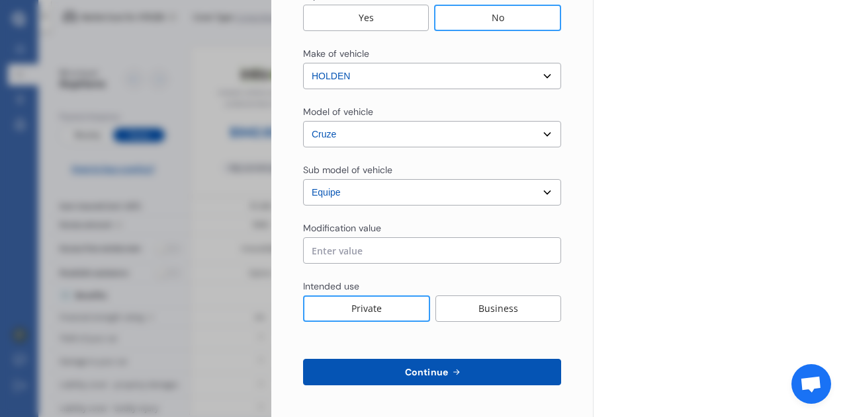
click at [465, 375] on button "Continue" at bounding box center [432, 372] width 258 height 26
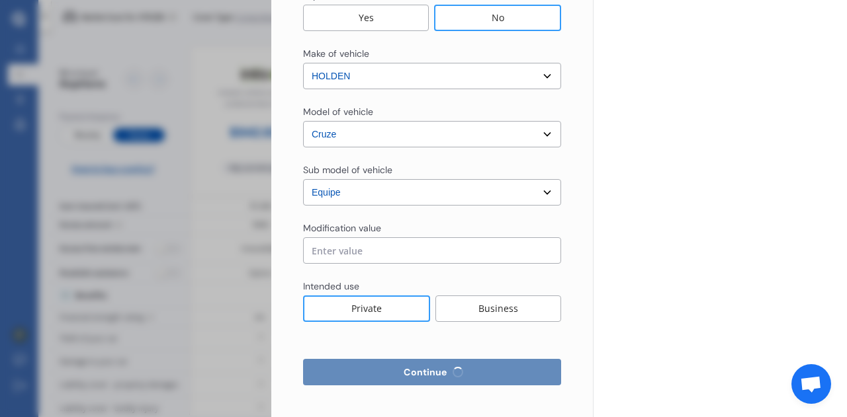
select select "Miss"
select select "08"
select select "05"
select select "1998"
select select "full"
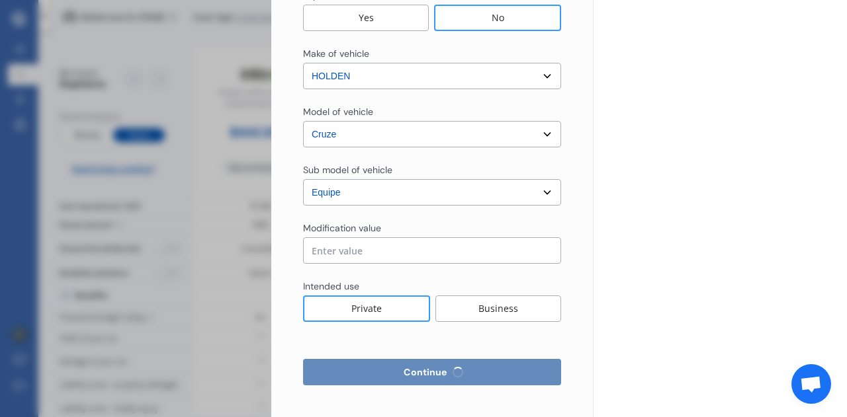
select select "more than 4 years"
select select "[GEOGRAPHIC_DATA]"
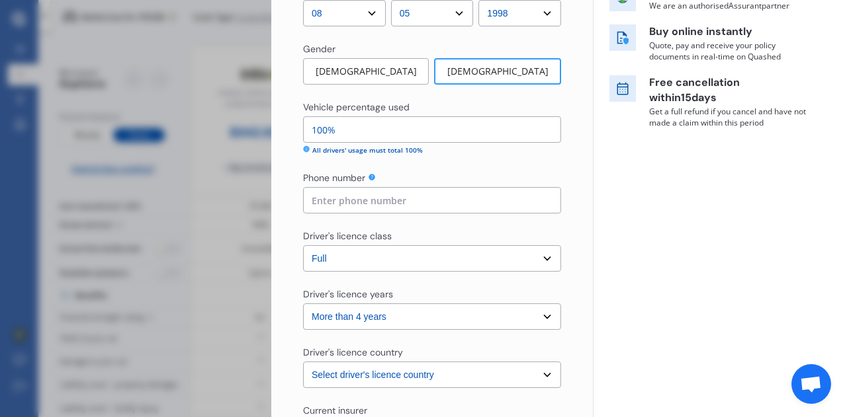
scroll to position [276, 0]
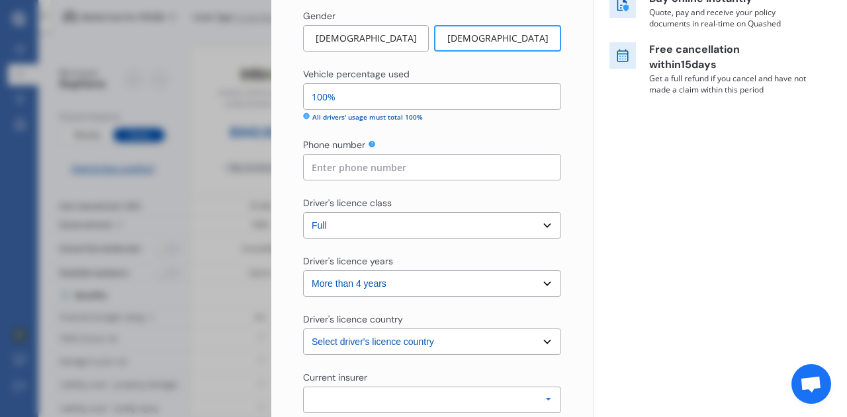
click at [511, 171] on input at bounding box center [432, 167] width 258 height 26
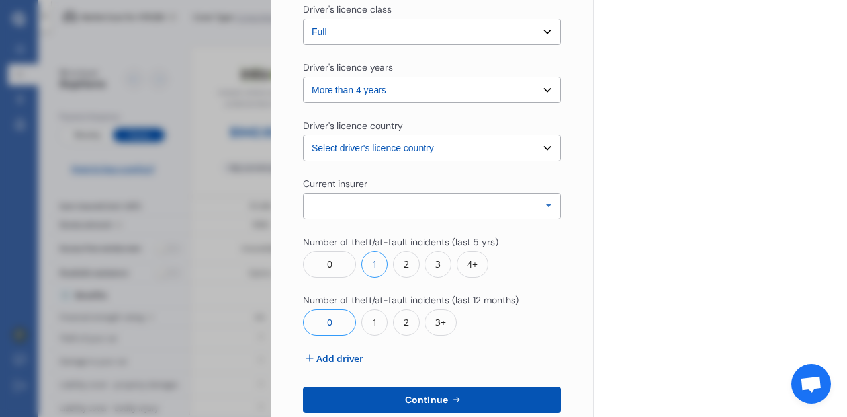
scroll to position [470, 0]
type input "021344163"
click at [497, 196] on div "Allianz AAI AMI IAG - NZI/State [PERSON_NAME] Vero Unknown Other Insurer None P…" at bounding box center [432, 205] width 258 height 26
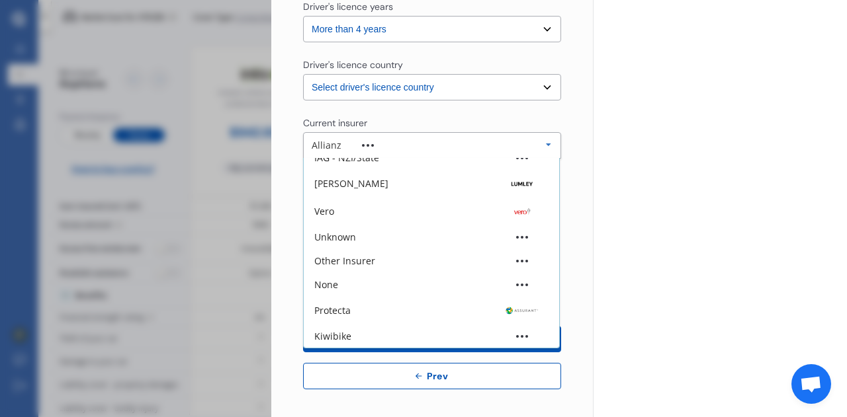
scroll to position [531, 0]
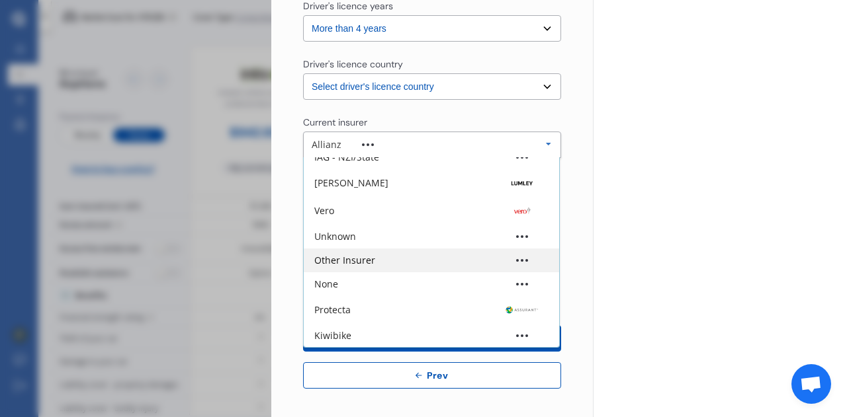
click at [411, 267] on div "Other Insurer" at bounding box center [431, 261] width 255 height 24
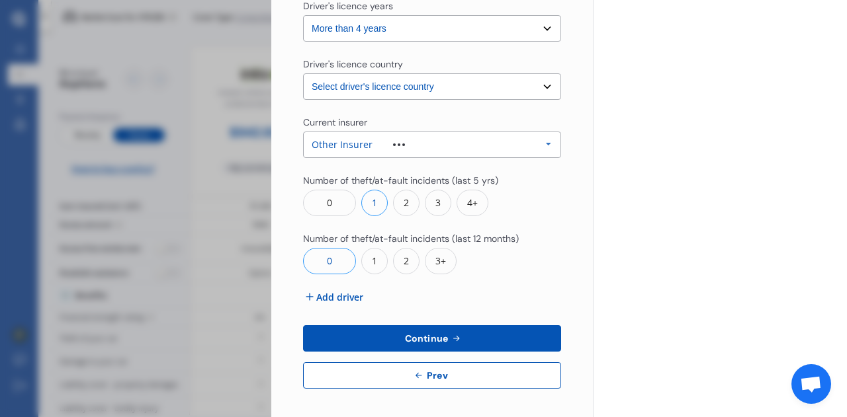
scroll to position [534, 0]
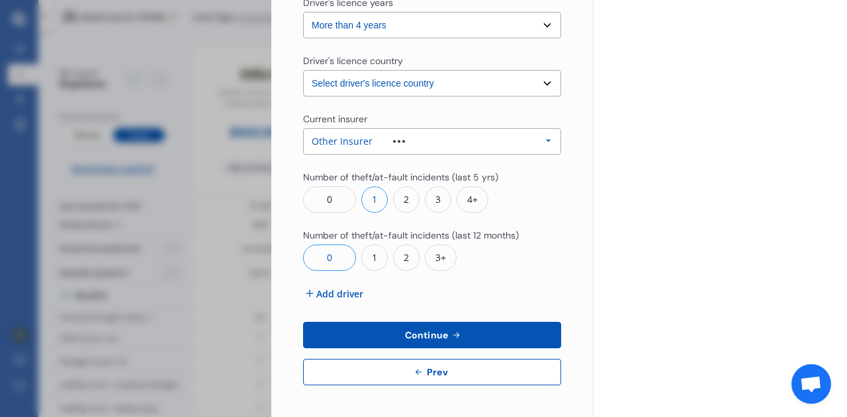
click at [450, 331] on icon at bounding box center [455, 335] width 11 height 11
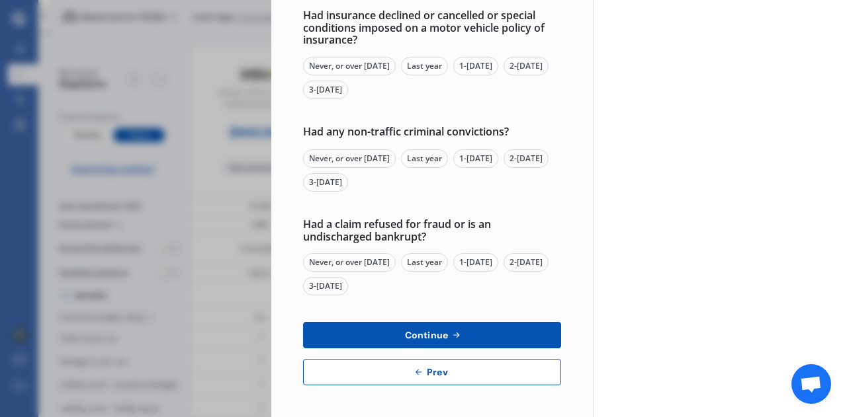
scroll to position [0, 0]
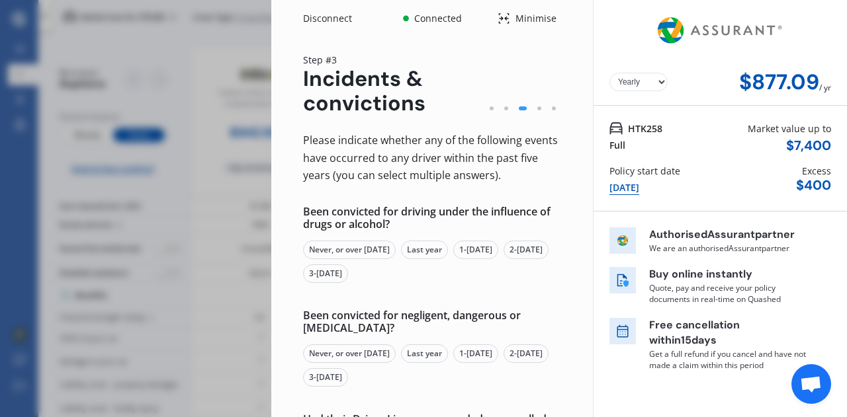
click at [391, 250] on div "Never, or over [DATE]" at bounding box center [349, 250] width 93 height 19
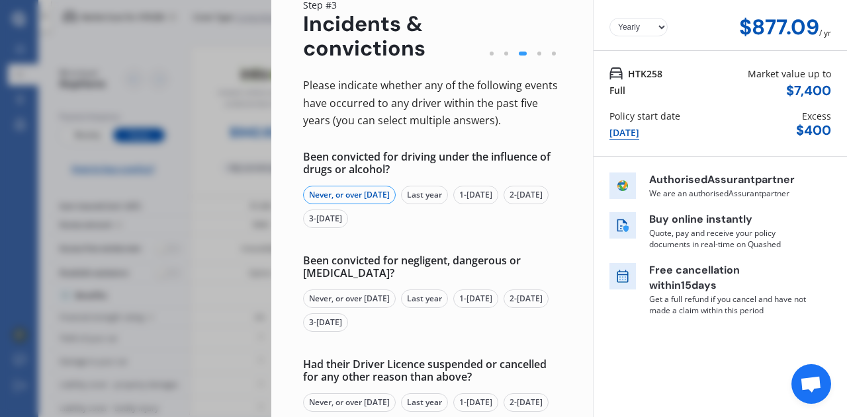
scroll to position [109, 0]
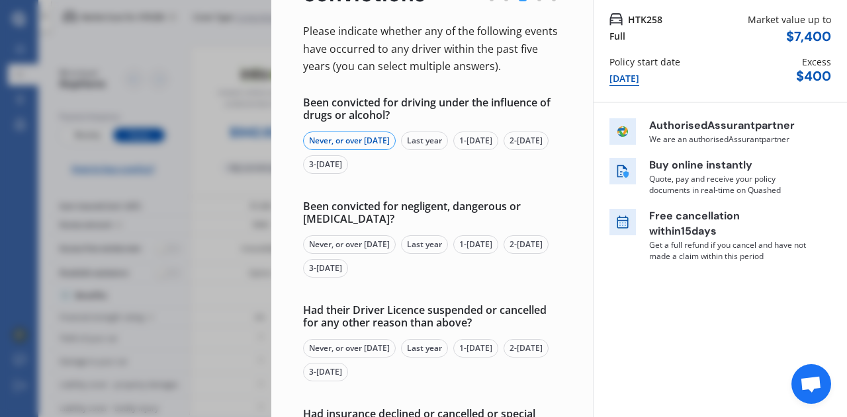
click at [392, 241] on div "Never, or over [DATE]" at bounding box center [349, 244] width 93 height 19
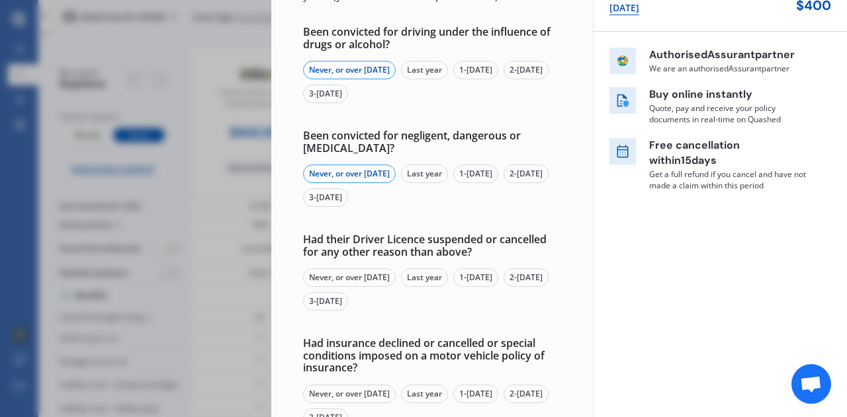
scroll to position [215, 0]
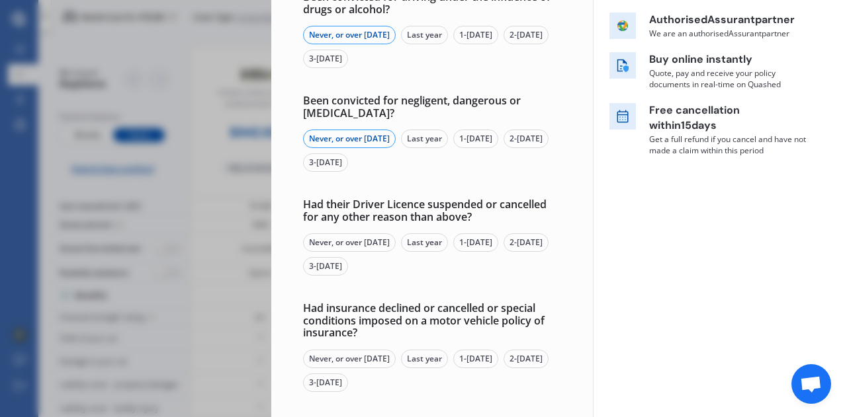
click at [374, 243] on div "Never, or over [DATE]" at bounding box center [349, 242] width 93 height 19
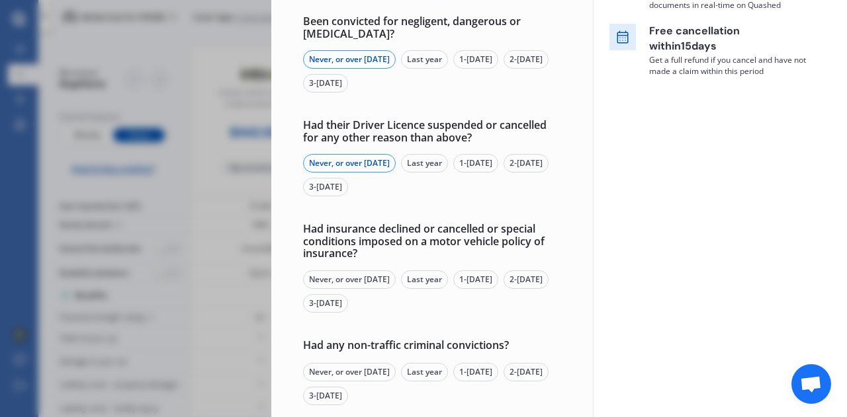
click at [362, 274] on div "Never, or over [DATE]" at bounding box center [349, 280] width 93 height 19
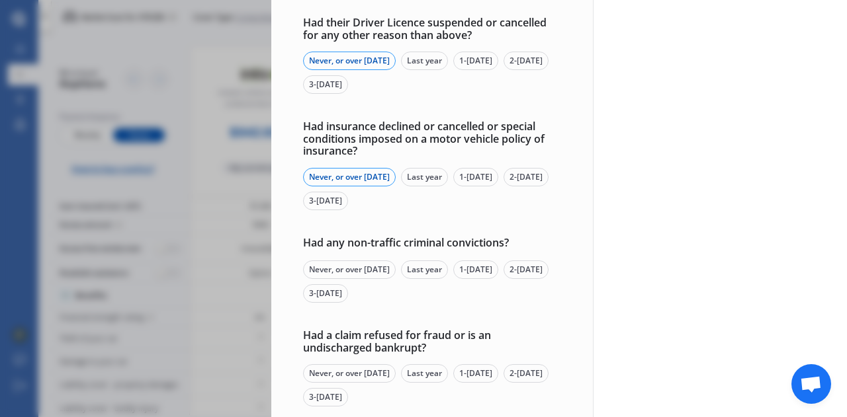
scroll to position [417, 0]
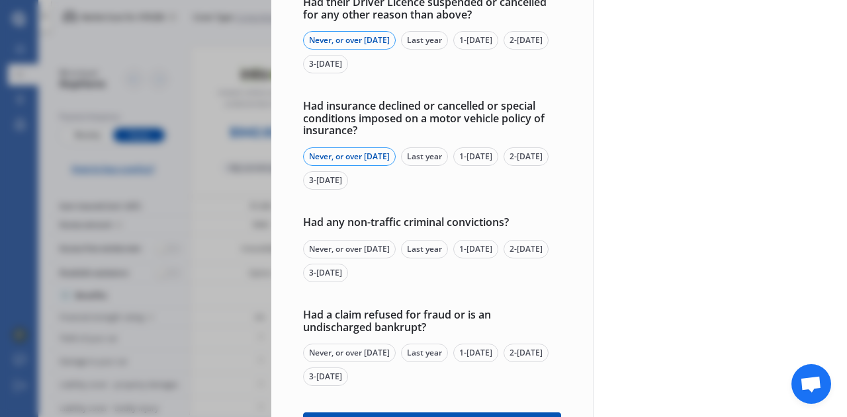
click at [364, 250] on div "Never, or over [DATE]" at bounding box center [349, 249] width 93 height 19
click at [351, 356] on div "Never, or over [DATE]" at bounding box center [349, 353] width 93 height 19
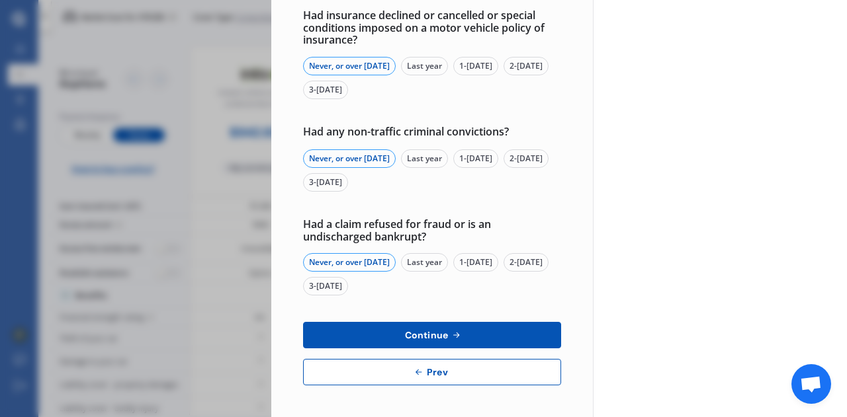
click at [405, 333] on span "Continue" at bounding box center [426, 335] width 48 height 11
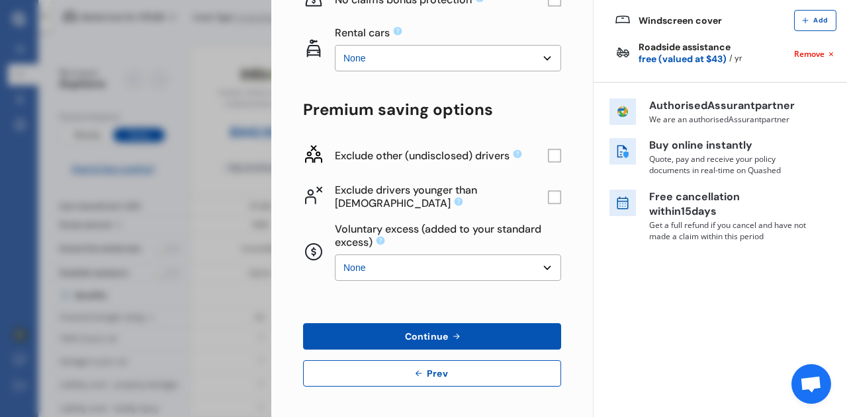
scroll to position [0, 0]
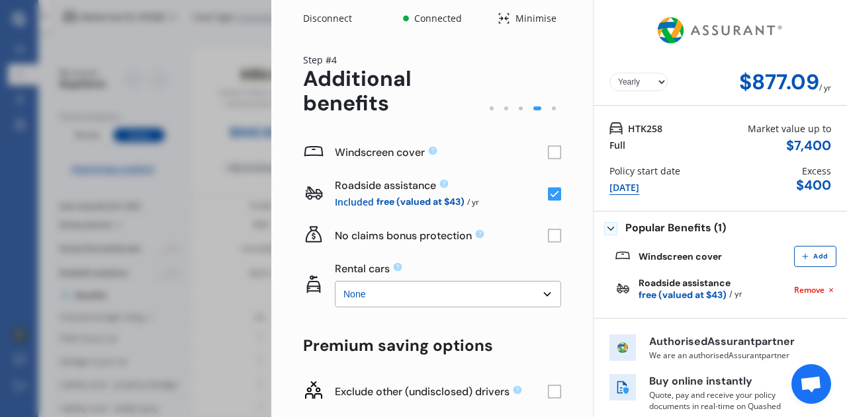
click at [549, 155] on rect at bounding box center [554, 152] width 13 height 13
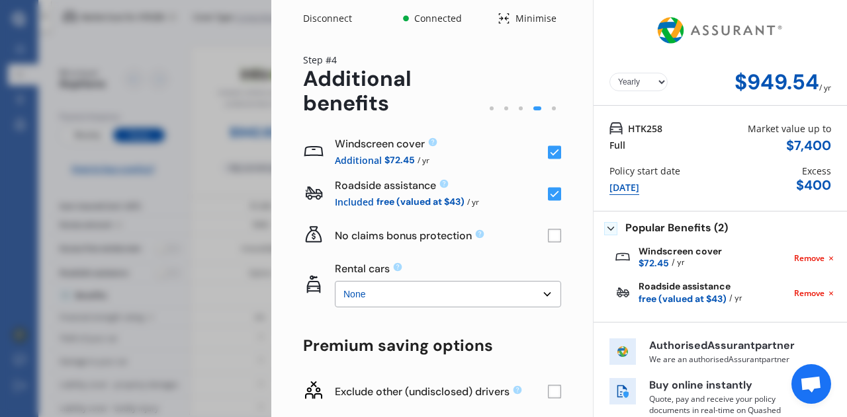
click at [548, 194] on rect at bounding box center [554, 194] width 13 height 13
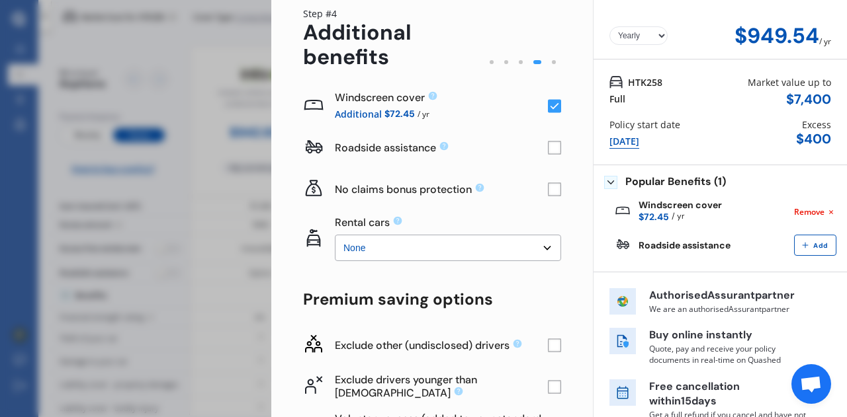
scroll to position [93, 0]
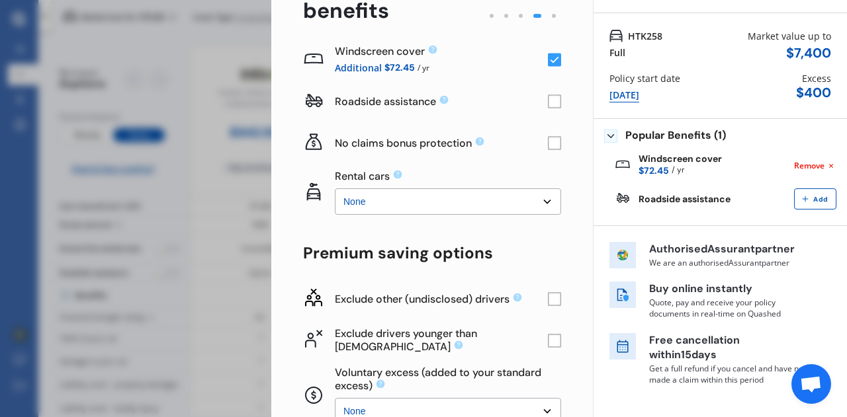
click at [462, 214] on select "None $2,500 $5,000" at bounding box center [448, 201] width 226 height 26
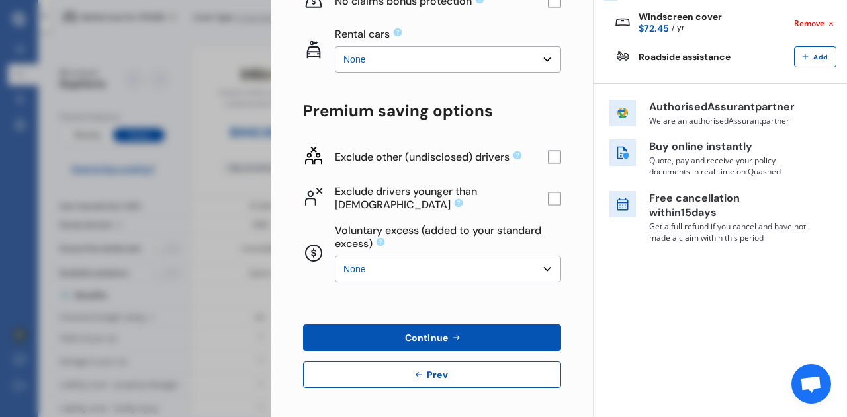
scroll to position [235, 0]
click at [548, 198] on rect at bounding box center [554, 197] width 13 height 13
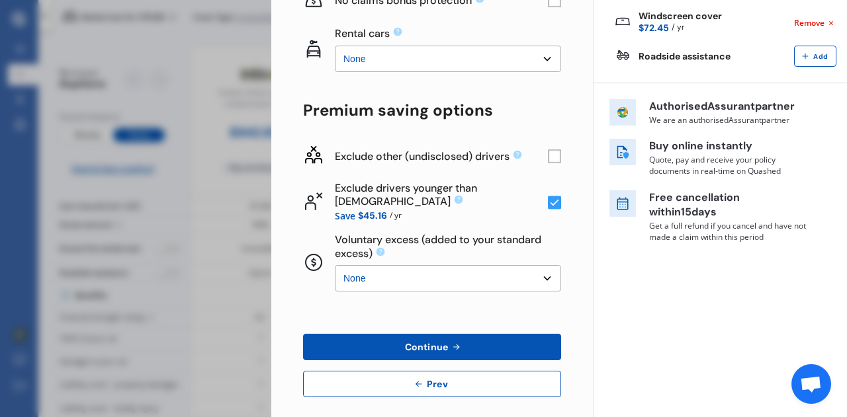
click at [507, 276] on select "None $500 $1,000" at bounding box center [448, 278] width 226 height 26
click at [335, 265] on select "None $500 $1,000" at bounding box center [448, 278] width 226 height 26
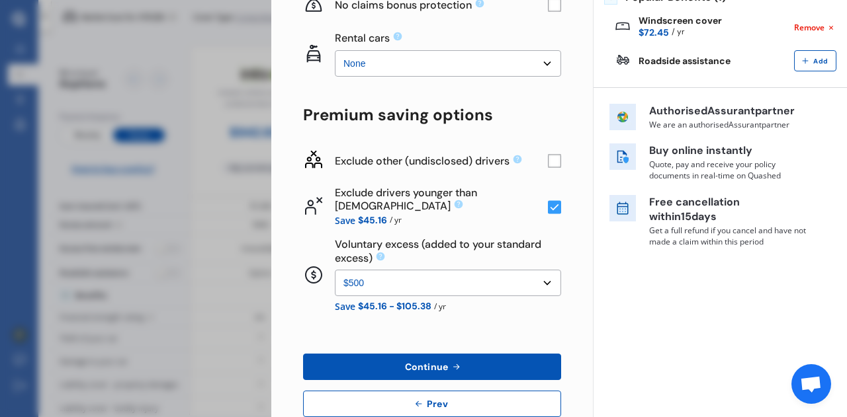
scroll to position [231, 0]
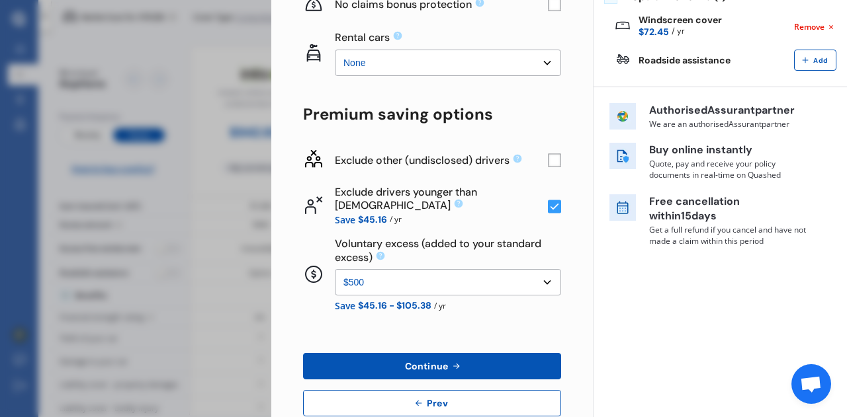
click at [512, 279] on select "None $500 $1,000" at bounding box center [448, 282] width 226 height 26
select select "0"
click at [335, 269] on select "None $500 $1,000" at bounding box center [448, 282] width 226 height 26
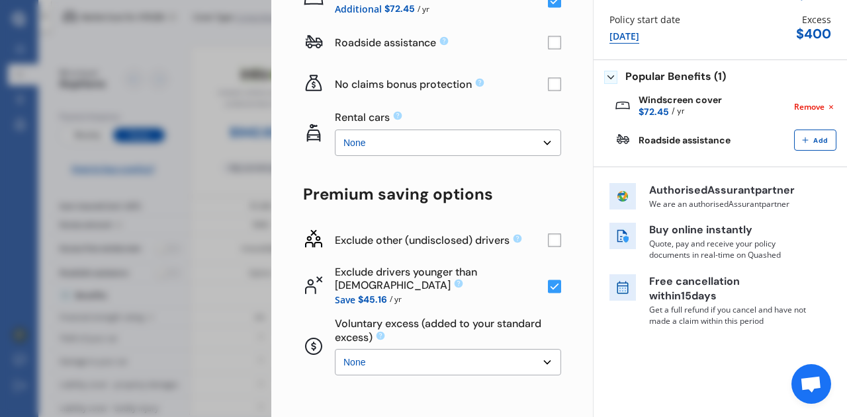
scroll to position [246, 0]
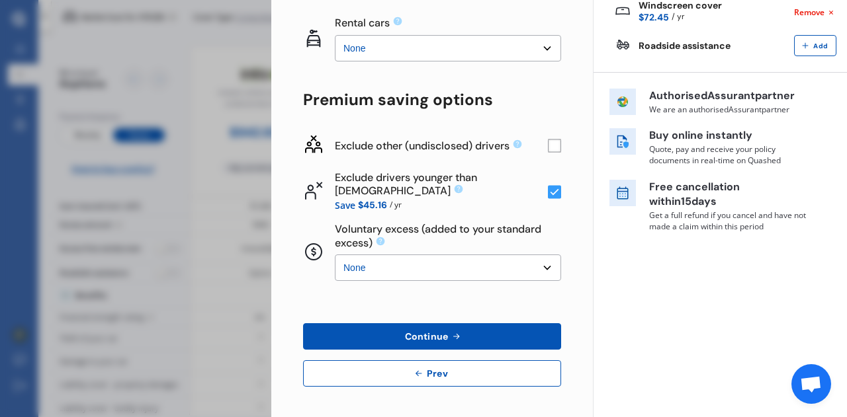
click at [450, 324] on button "Continue" at bounding box center [432, 336] width 258 height 26
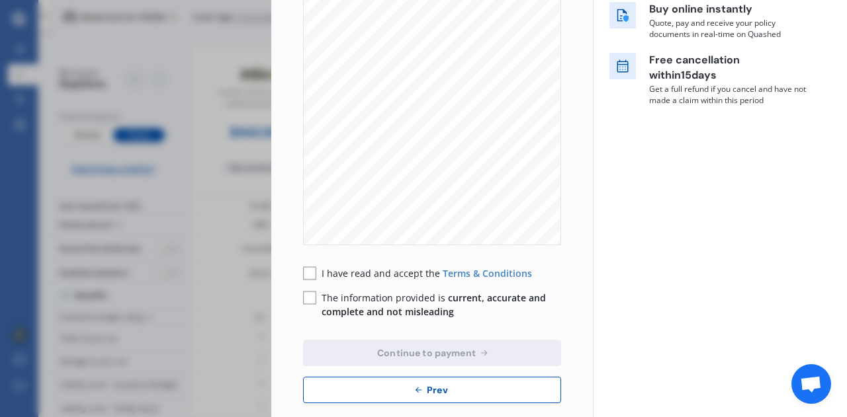
scroll to position [266, 0]
click at [431, 381] on button "Prev" at bounding box center [432, 389] width 258 height 26
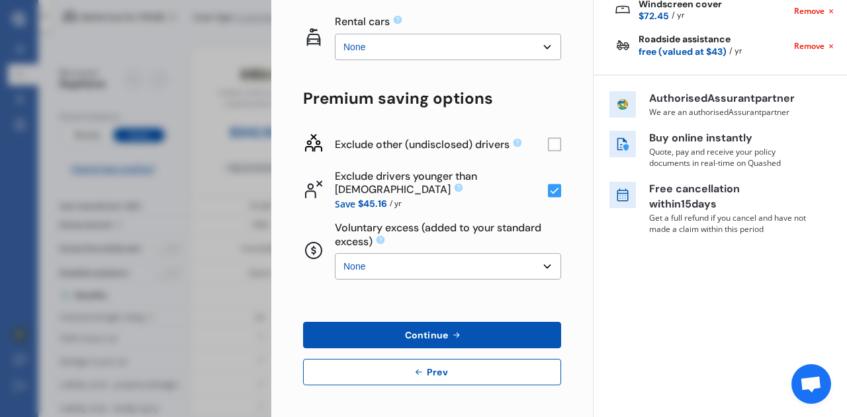
scroll to position [246, 0]
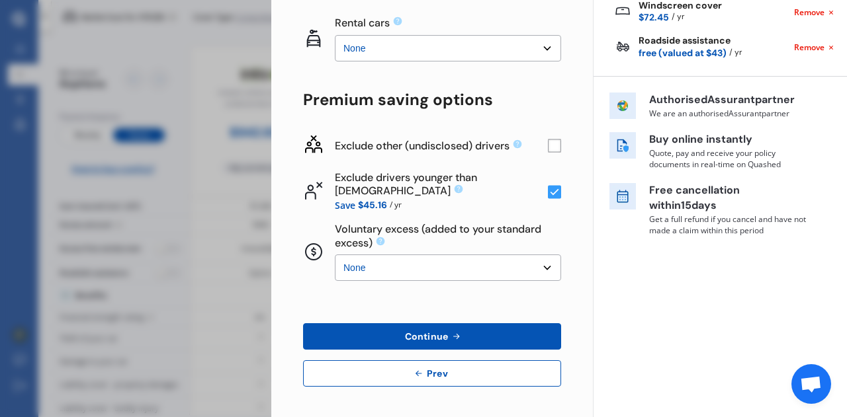
click at [431, 381] on button "Prev" at bounding box center [432, 373] width 258 height 26
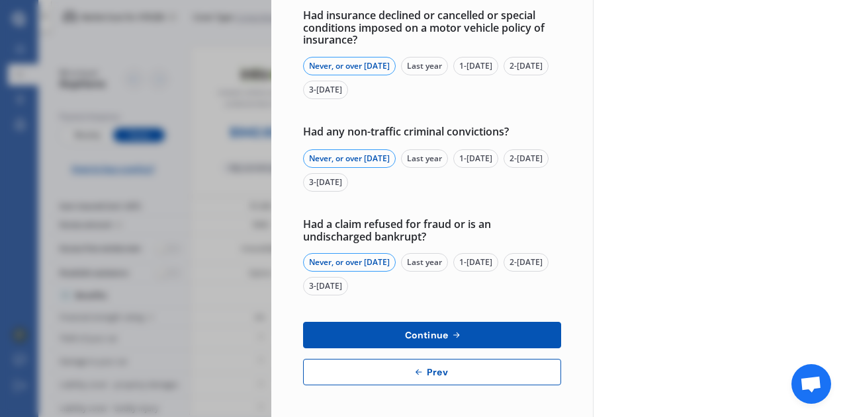
click at [412, 382] on button "Prev" at bounding box center [432, 372] width 258 height 26
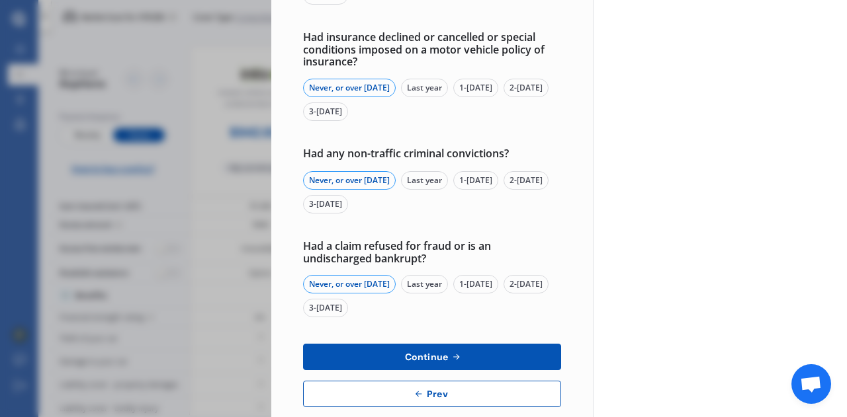
select select "Miss"
select select "08"
select select "05"
select select "1998"
select select "full"
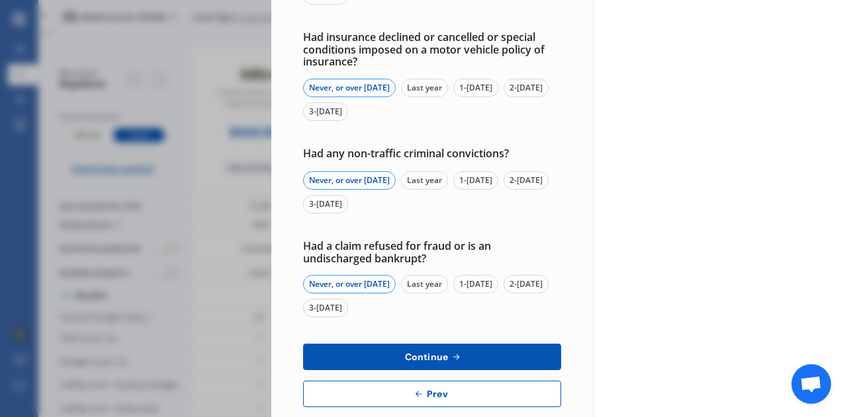
select select "more than 4 years"
select select "[GEOGRAPHIC_DATA]"
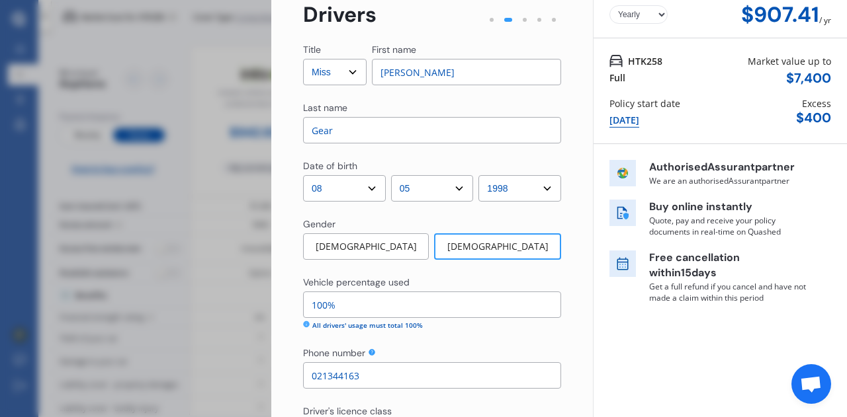
scroll to position [534, 0]
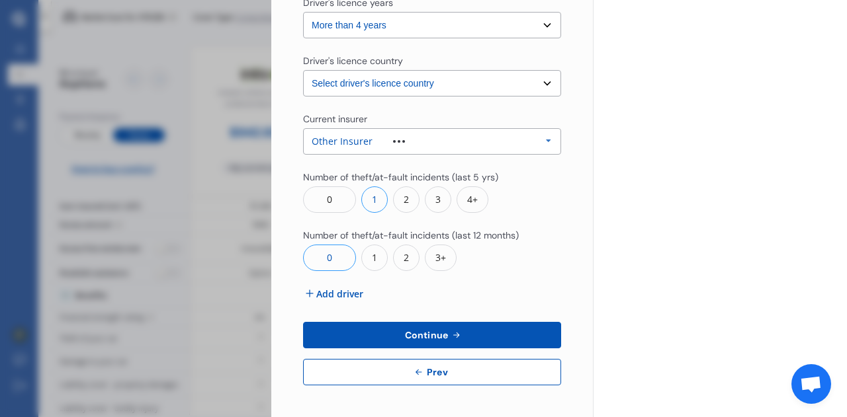
click at [405, 380] on button "Prev" at bounding box center [432, 372] width 258 height 26
select select "full"
select select "0"
select select "On own property"
select select "Hawkes Bay"
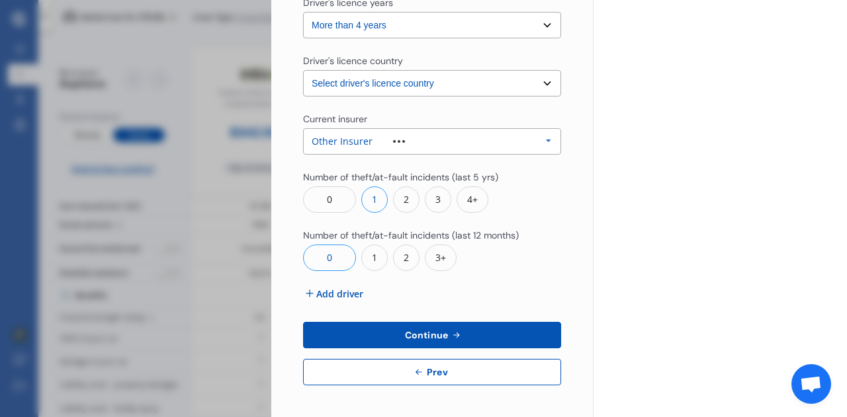
select select "20000"
select select "HOLDEN"
select select "CRUZE"
select select "EQUIPE"
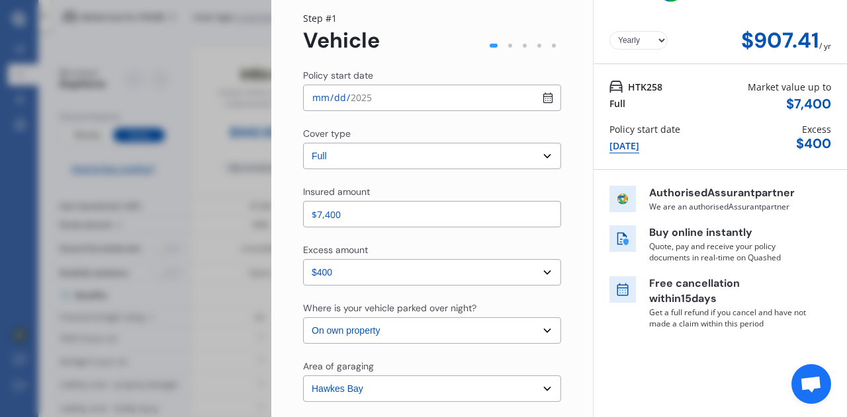
scroll to position [40, 0]
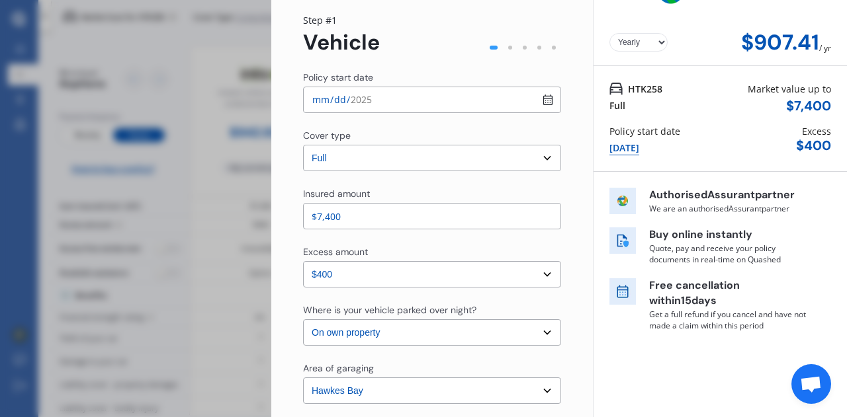
drag, startPoint x: 393, startPoint y: 214, endPoint x: 312, endPoint y: 201, distance: 81.7
click at [312, 201] on div "Insured amount $7,400" at bounding box center [432, 208] width 258 height 42
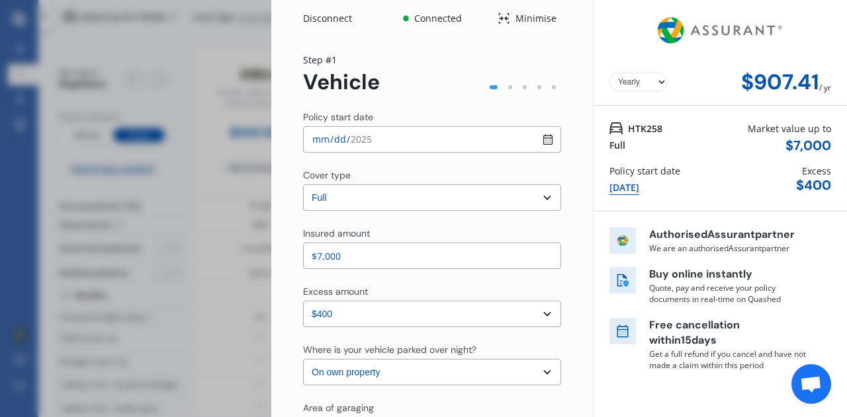
scroll to position [1, 0]
click at [466, 255] on input "$7,000" at bounding box center [432, 255] width 258 height 26
click at [496, 267] on input "$6,800" at bounding box center [432, 255] width 258 height 26
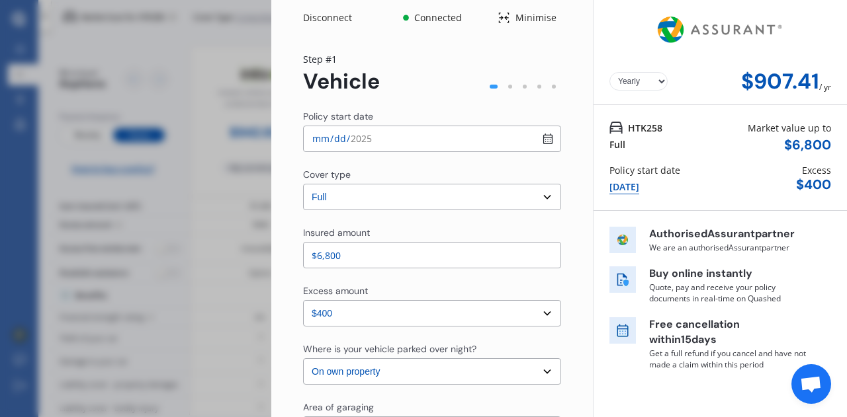
click at [496, 267] on input "$6,800" at bounding box center [432, 255] width 258 height 26
type input "$6,500"
click at [552, 281] on div "Insured amount $6,500 Excess amount Select excess amount $400 $900 $1,400" at bounding box center [432, 276] width 258 height 101
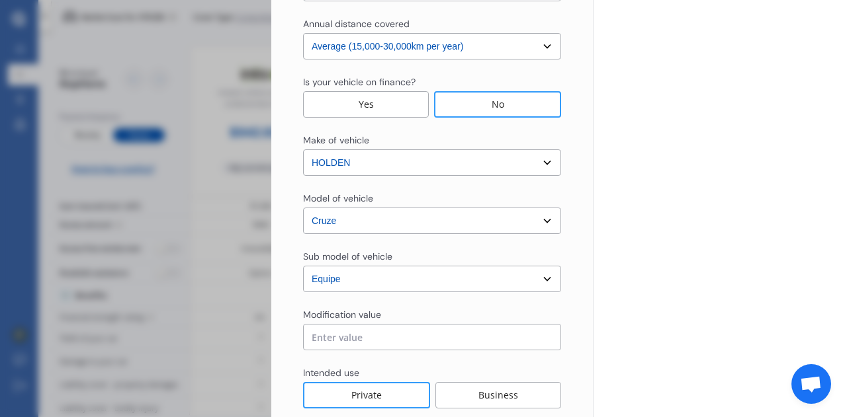
scroll to position [529, 0]
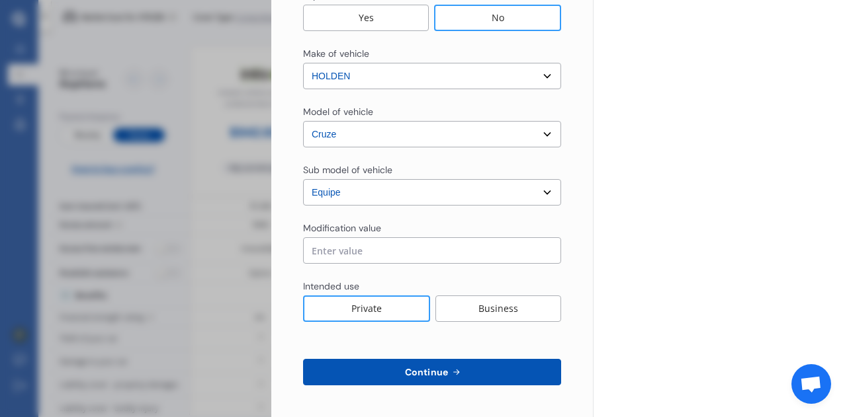
click at [444, 384] on button "Continue" at bounding box center [432, 372] width 258 height 26
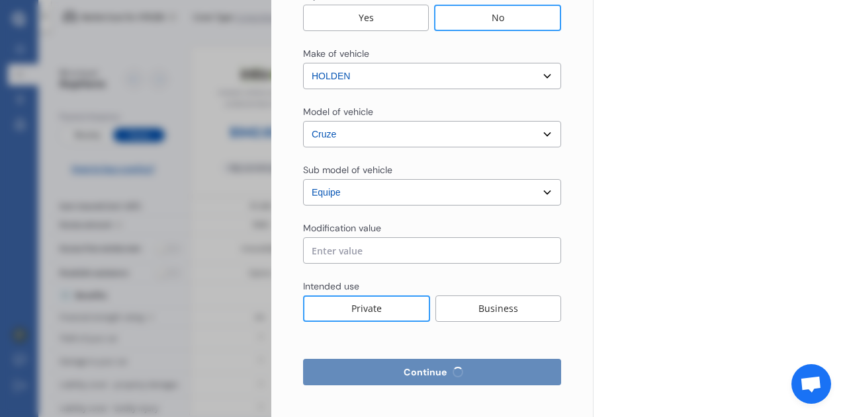
select select "Miss"
select select "08"
select select "05"
select select "1998"
select select "full"
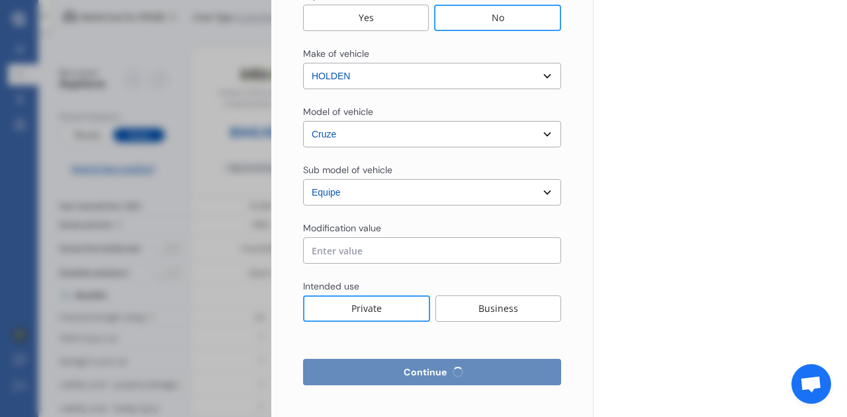
select select "more than 4 years"
select select "[GEOGRAPHIC_DATA]"
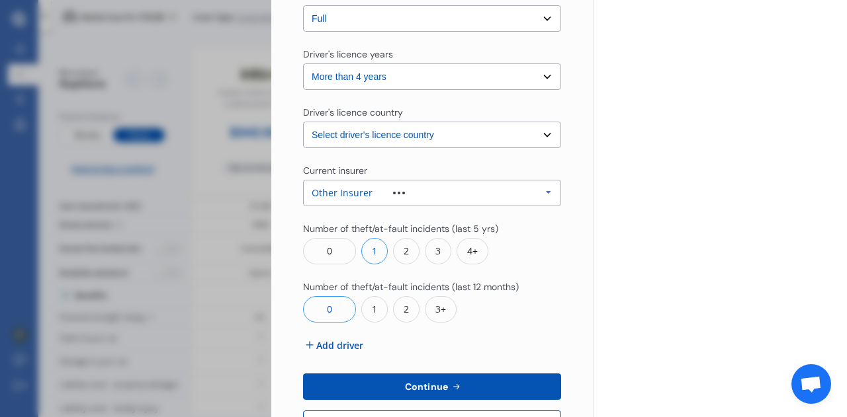
scroll to position [534, 0]
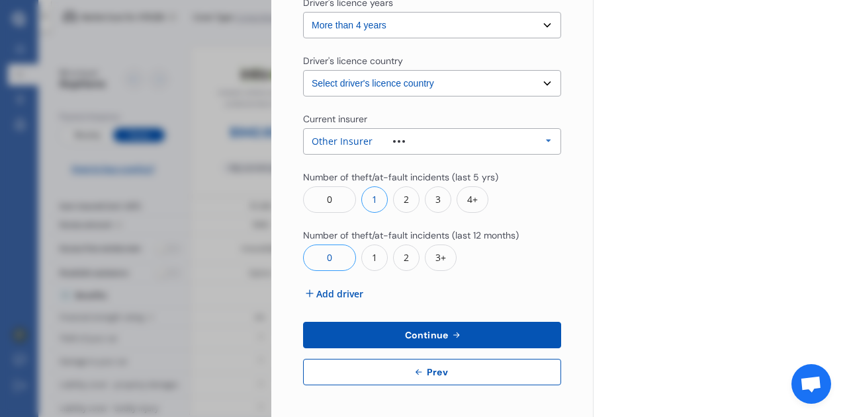
click at [468, 339] on button "Continue" at bounding box center [432, 335] width 258 height 26
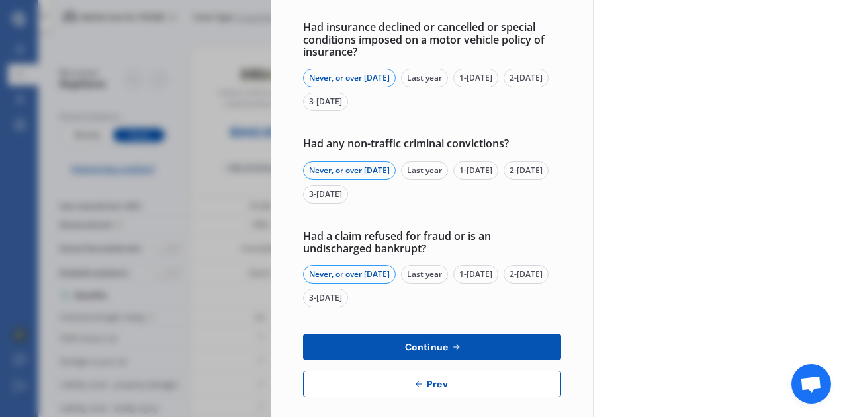
scroll to position [508, 0]
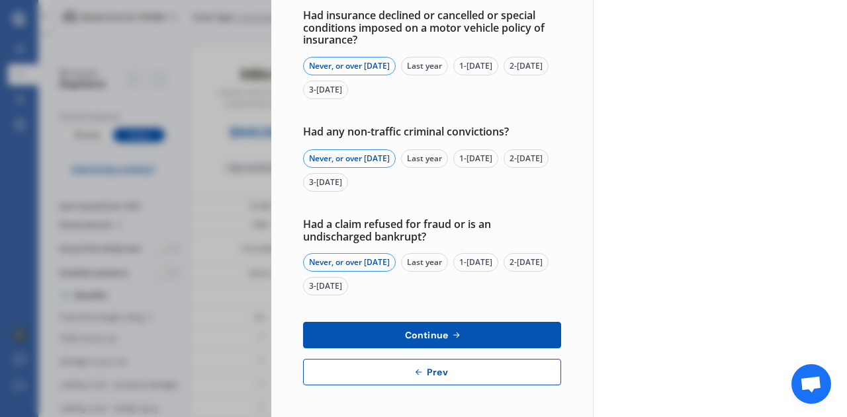
click at [456, 328] on button "Continue" at bounding box center [432, 335] width 258 height 26
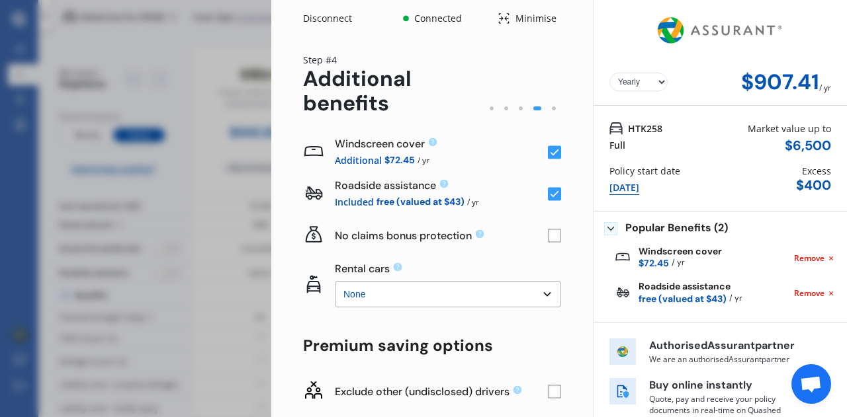
scroll to position [246, 0]
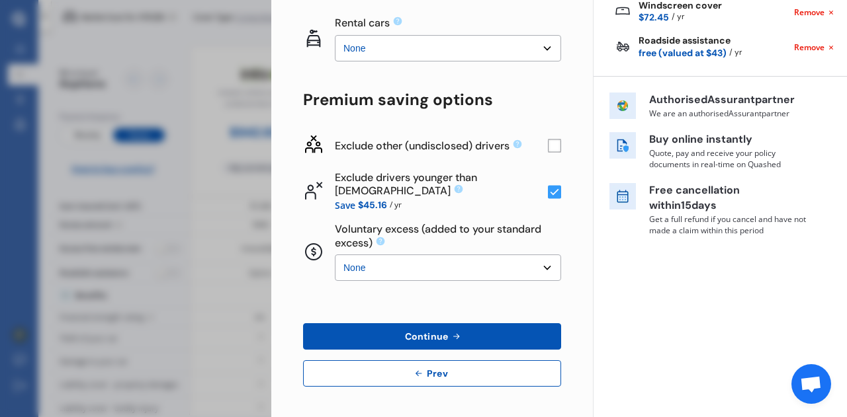
click at [448, 329] on button "Continue" at bounding box center [432, 336] width 258 height 26
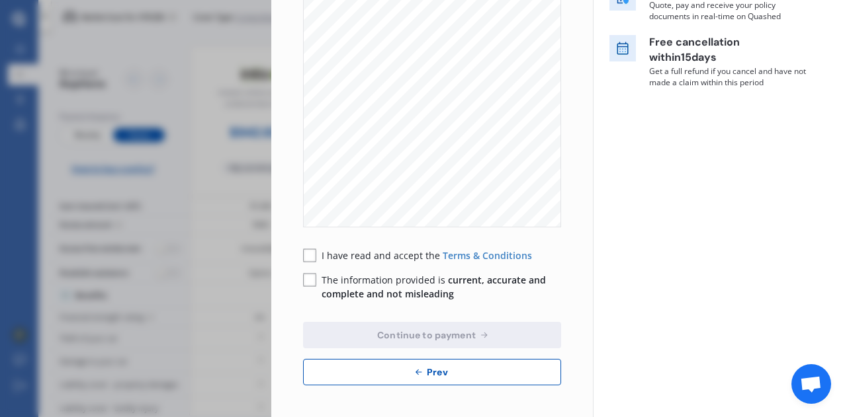
scroll to position [0, 0]
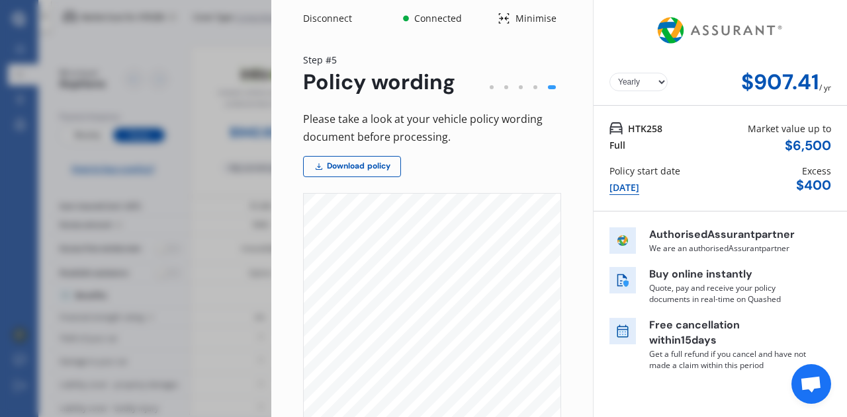
click at [161, 106] on div "Disconnect Connected Minimise Yearly Monthly $907.41 / yr Step # 5 Policy wordi…" at bounding box center [423, 208] width 847 height 417
click at [510, 19] on div "Minimise" at bounding box center [535, 18] width 51 height 13
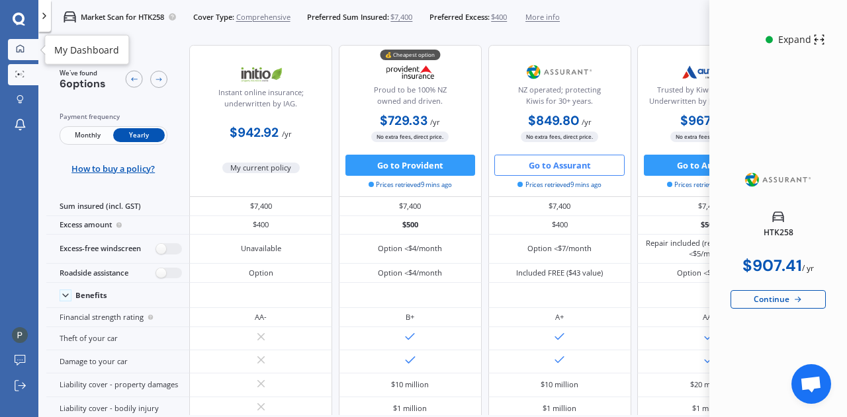
click at [21, 54] on link "My Dashboard" at bounding box center [23, 49] width 30 height 21
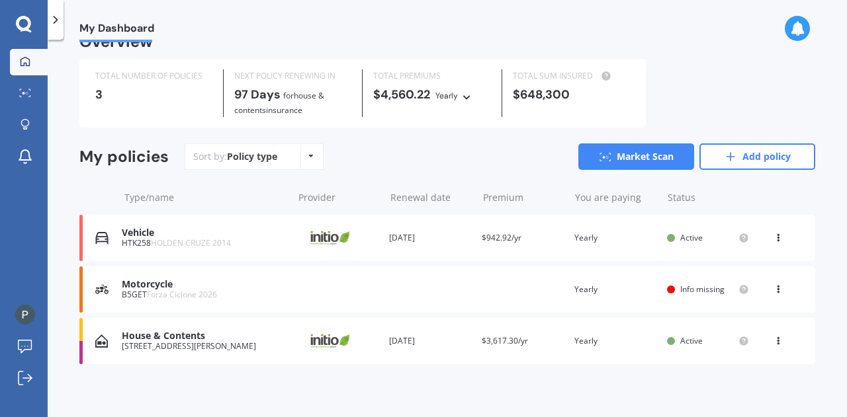
scroll to position [24, 0]
click at [779, 288] on div "View option View policy Delete" at bounding box center [779, 288] width 40 height 13
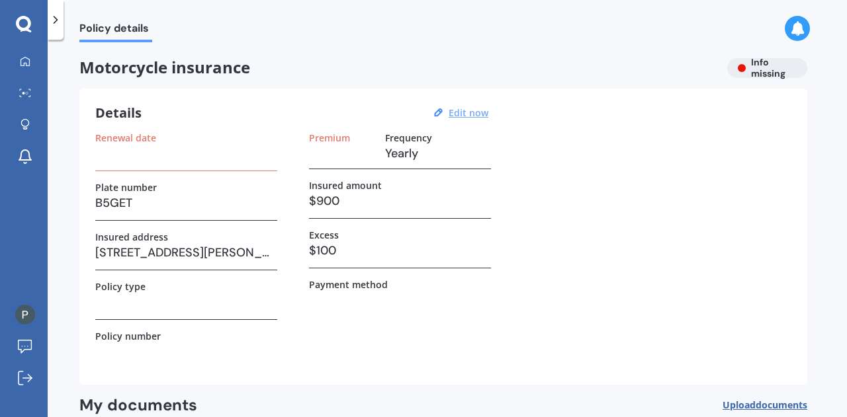
click at [468, 108] on u "Edit now" at bounding box center [468, 112] width 40 height 13
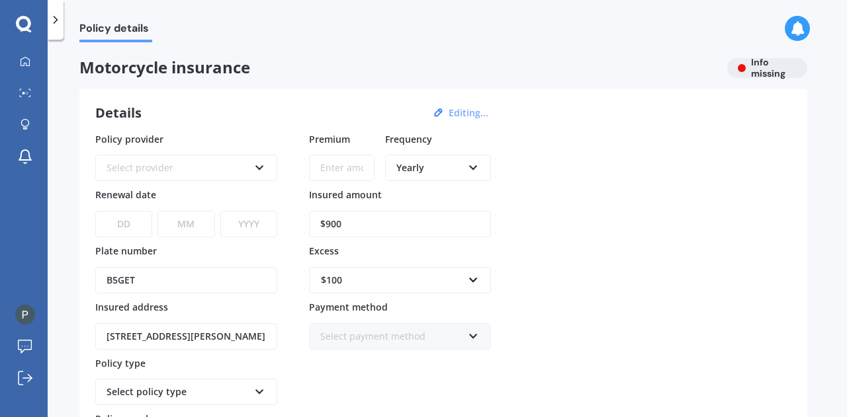
click at [237, 162] on div "Select provider" at bounding box center [177, 168] width 142 height 15
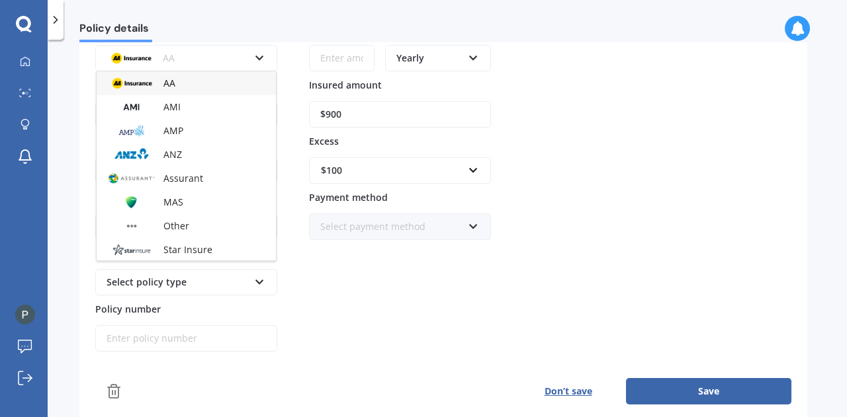
scroll to position [93, 0]
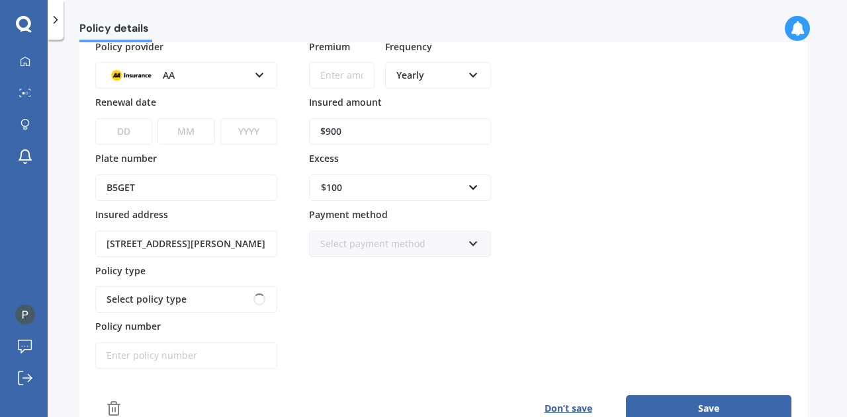
click at [285, 76] on div "Policy provider AA AA AMI AMP ANZ Assurant MAS Other Star Insure State [PERSON_…" at bounding box center [443, 205] width 696 height 330
click at [257, 71] on icon at bounding box center [259, 72] width 11 height 9
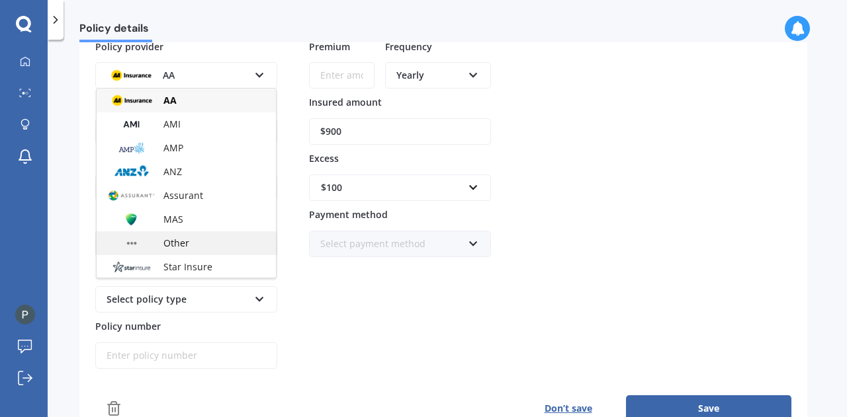
click at [186, 239] on span "Other" at bounding box center [176, 243] width 26 height 13
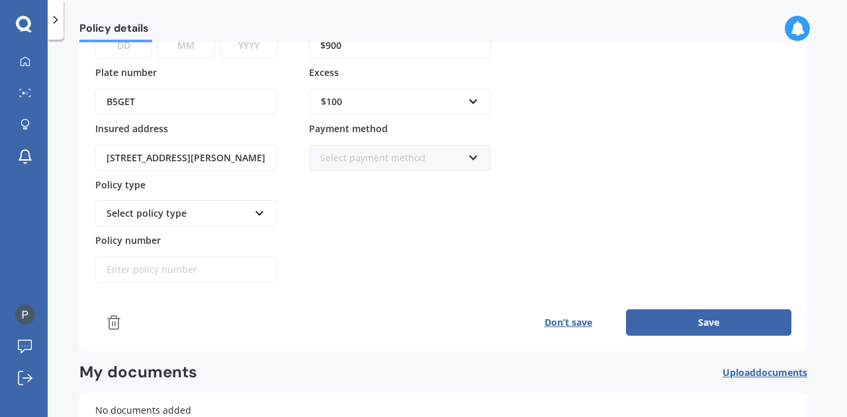
scroll to position [171, 0]
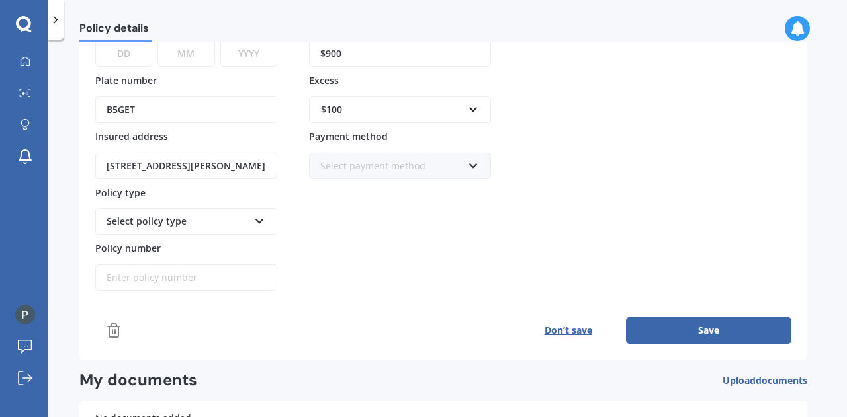
click at [577, 324] on button "Don’t save" at bounding box center [568, 330] width 116 height 26
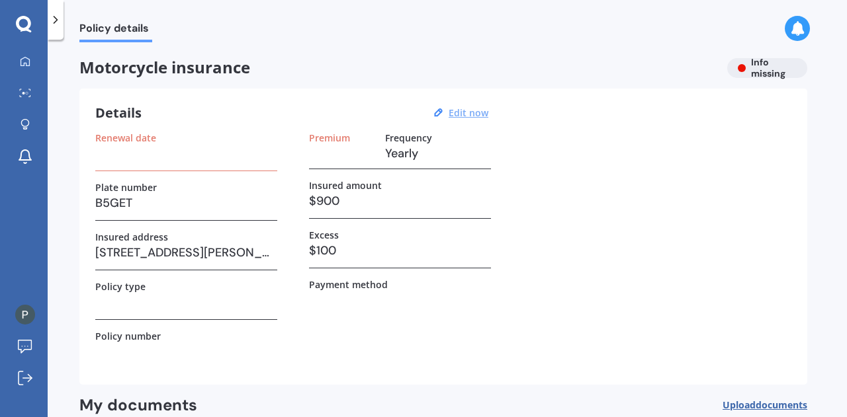
scroll to position [139, 0]
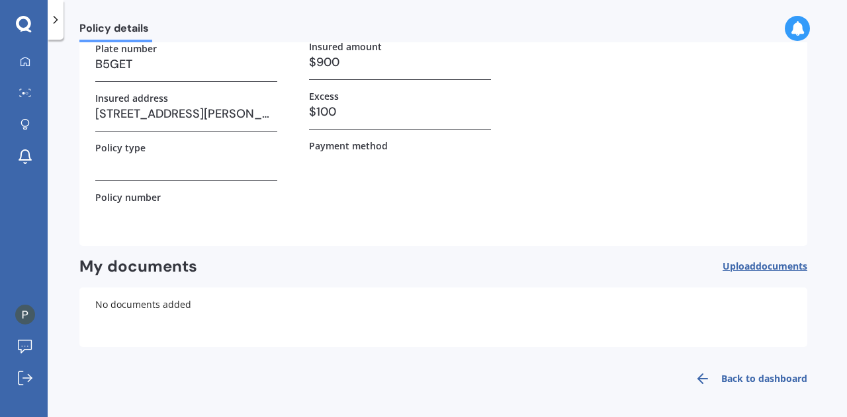
click at [746, 378] on link "Back to dashboard" at bounding box center [747, 379] width 120 height 32
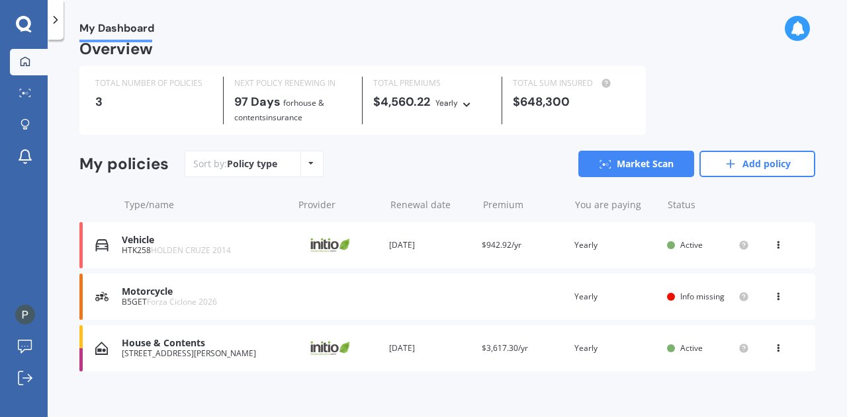
scroll to position [24, 0]
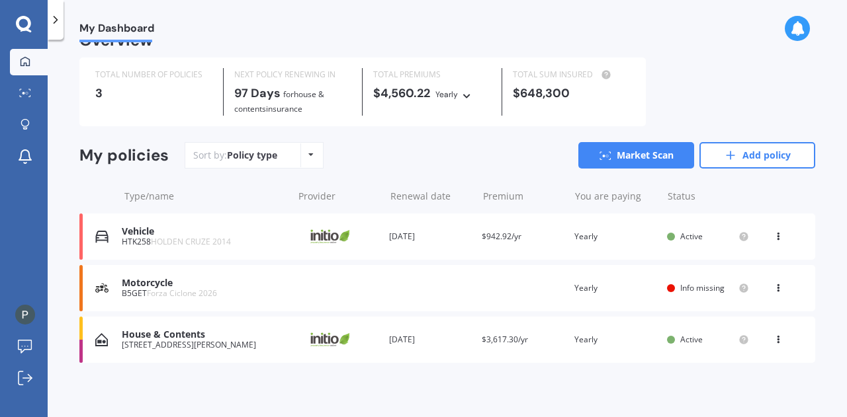
click at [773, 286] on icon at bounding box center [777, 286] width 9 height 8
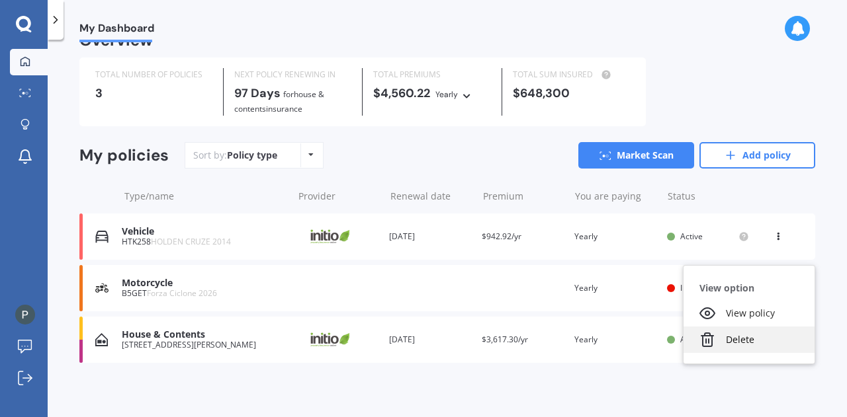
click at [735, 336] on div "Delete" at bounding box center [748, 340] width 131 height 26
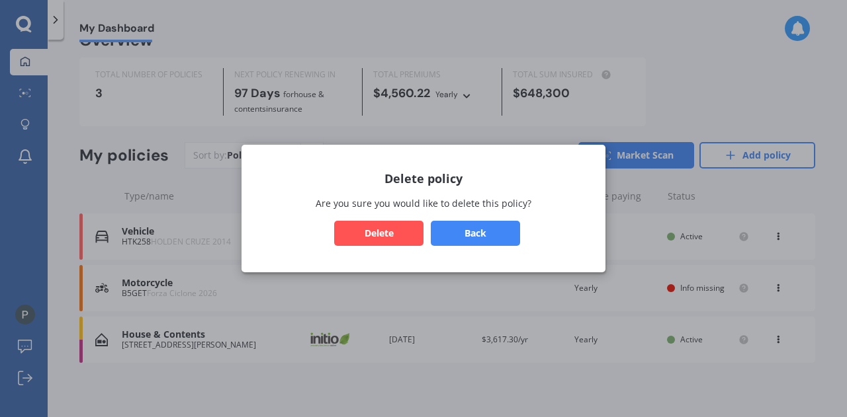
click at [372, 228] on button "Delete" at bounding box center [378, 233] width 89 height 25
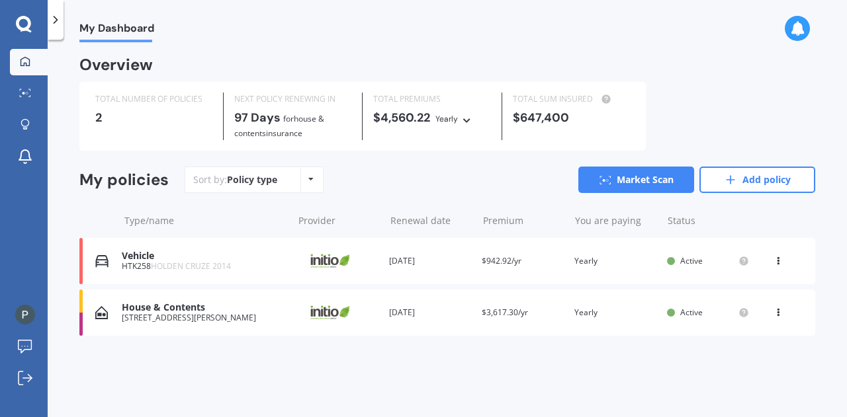
scroll to position [0, 0]
click at [306, 184] on div "Policy type Alphabetical Date added Renewing next" at bounding box center [310, 180] width 21 height 24
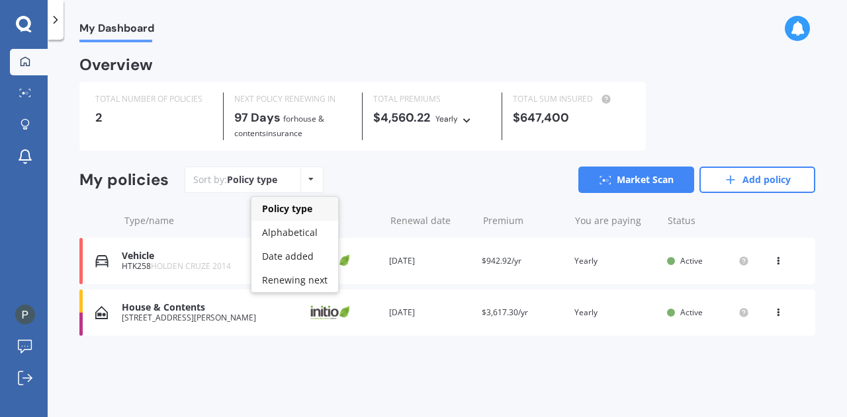
click at [306, 185] on div "Policy type Alphabetical Date added Renewing next" at bounding box center [310, 180] width 21 height 24
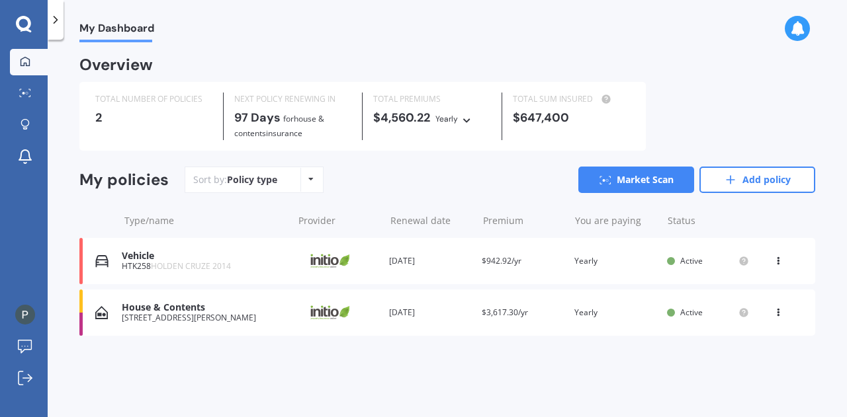
click at [306, 185] on div "Policy type Alphabetical Date added Renewing next" at bounding box center [310, 180] width 21 height 24
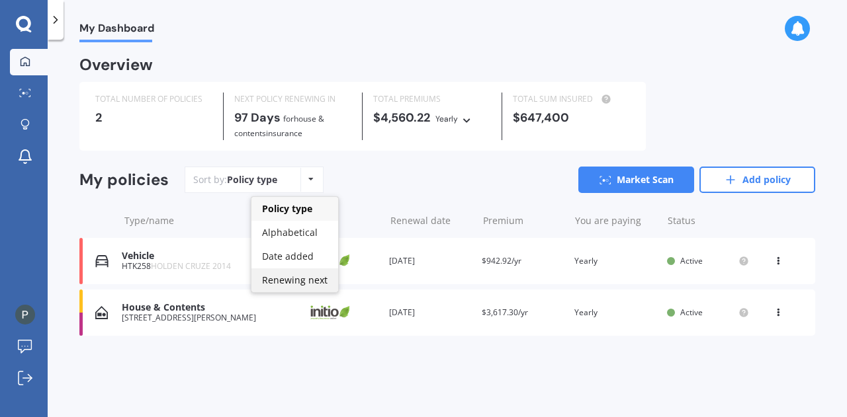
click at [282, 286] on div "Renewing next" at bounding box center [294, 281] width 87 height 24
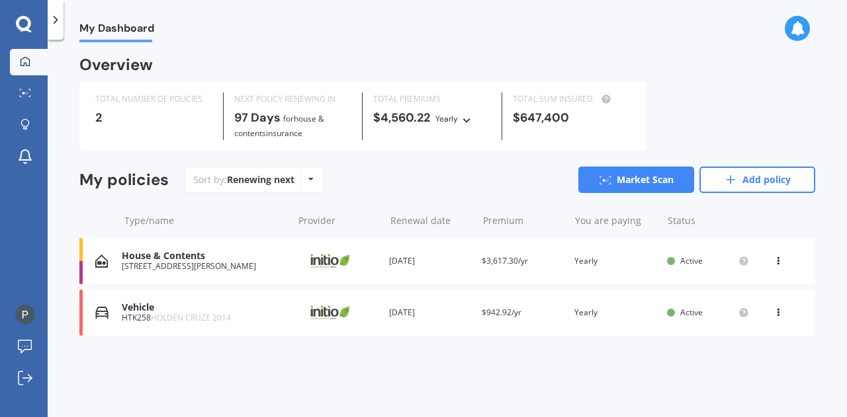
click at [463, 120] on icon at bounding box center [466, 118] width 9 height 8
